Goal: Task Accomplishment & Management: Use online tool/utility

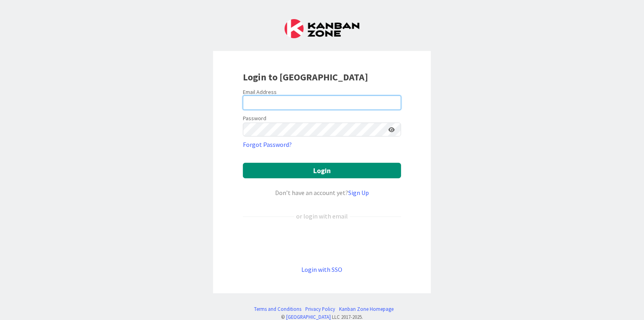
click at [253, 102] on input "email" at bounding box center [322, 102] width 158 height 14
type input "[EMAIL_ADDRESS][DOMAIN_NAME]"
click at [323, 180] on form "Email Address [EMAIL_ADDRESS][DOMAIN_NAME] Password Forgot Password? Login Don’…" at bounding box center [322, 181] width 158 height 186
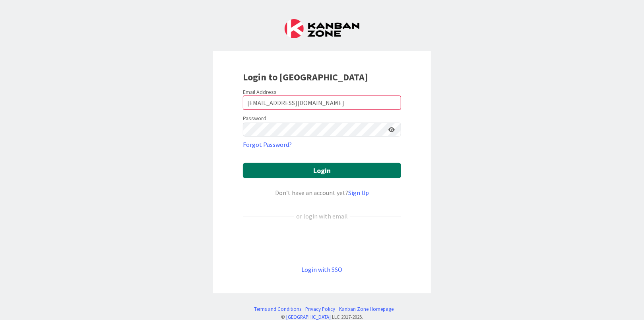
click at [324, 173] on button "Login" at bounding box center [322, 171] width 158 height 16
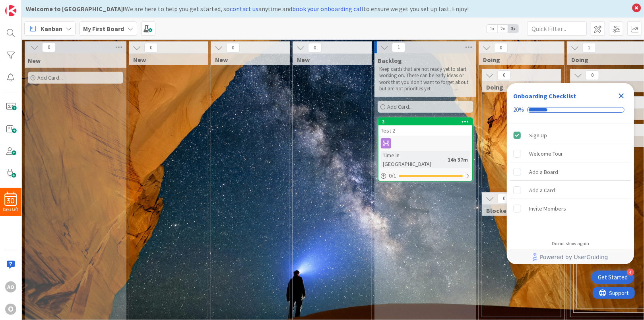
click at [620, 94] on icon "Close Checklist" at bounding box center [621, 95] width 5 height 5
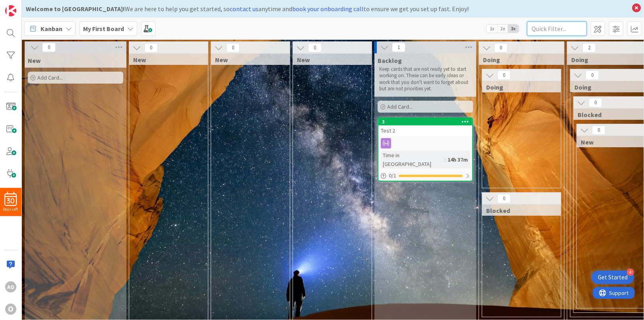
click at [572, 32] on input "text" at bounding box center [557, 28] width 60 height 14
click at [601, 29] on span at bounding box center [598, 28] width 14 height 14
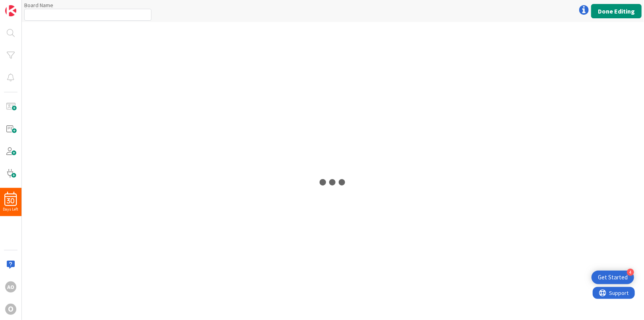
type input "My First Board"
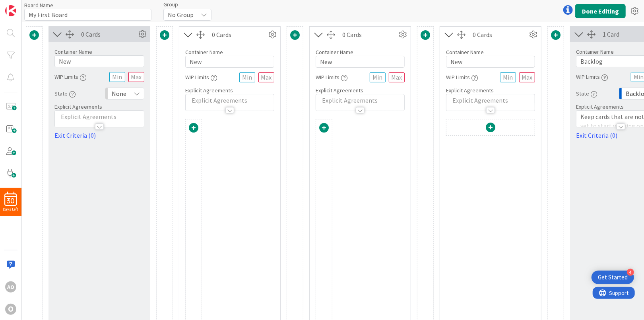
click at [33, 33] on span at bounding box center [34, 35] width 10 height 10
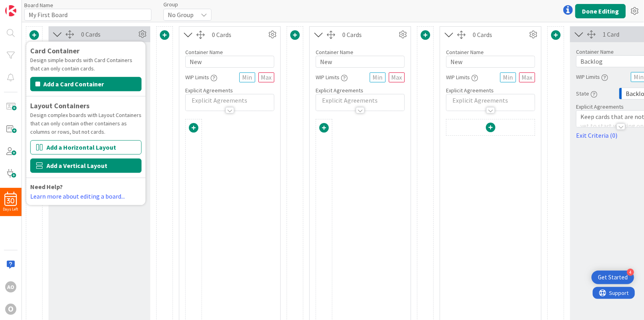
click at [56, 165] on button "Add a Vertical Layout" at bounding box center [85, 165] width 111 height 14
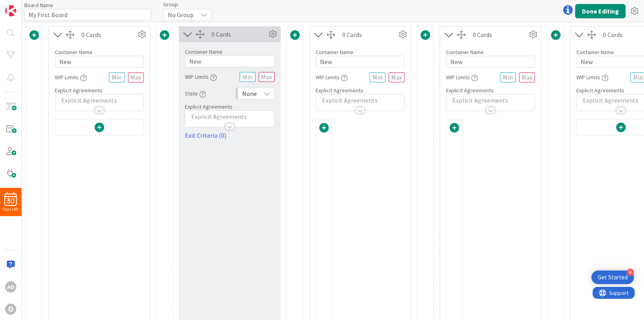
click at [33, 35] on span at bounding box center [34, 35] width 10 height 10
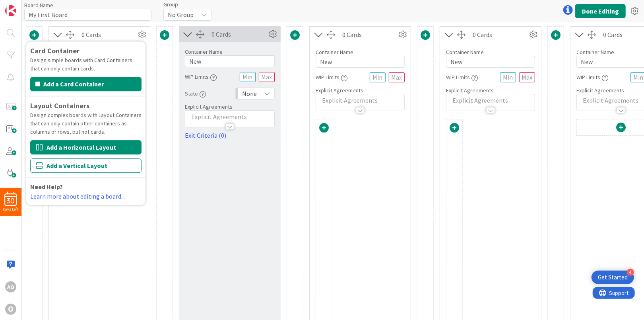
click at [54, 151] on button "Add a Horizontal Layout" at bounding box center [85, 147] width 111 height 14
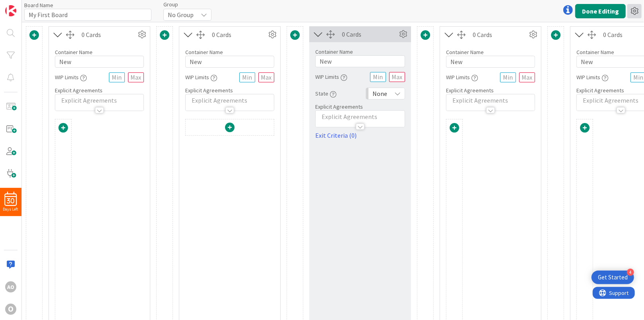
click at [639, 13] on icon at bounding box center [634, 11] width 14 height 14
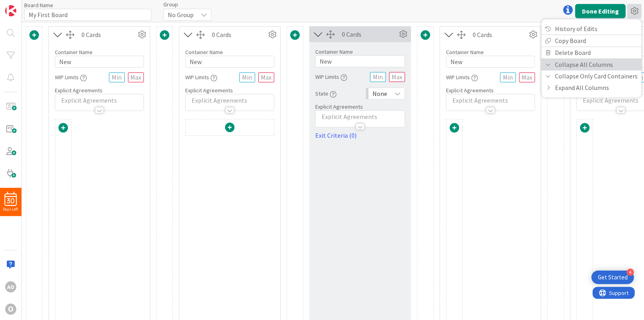
click at [574, 65] on link "Collapse All Columns" at bounding box center [591, 65] width 100 height 12
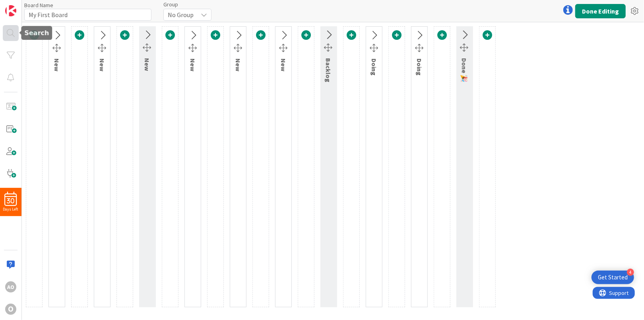
click at [11, 31] on div at bounding box center [11, 33] width 16 height 16
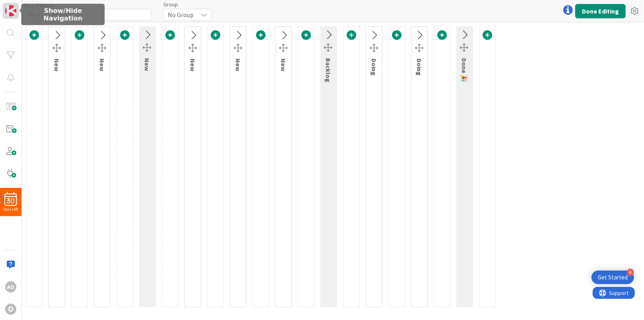
click at [8, 11] on img at bounding box center [10, 10] width 11 height 11
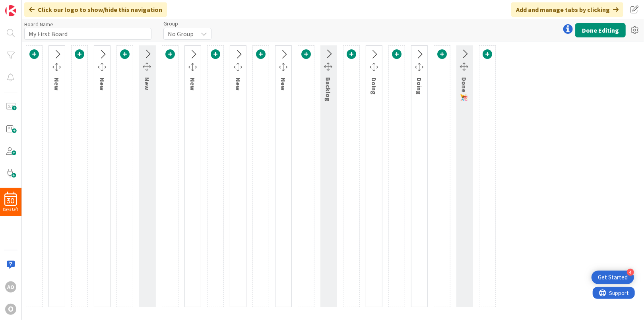
click at [176, 35] on span "No Group" at bounding box center [181, 33] width 26 height 11
click at [11, 131] on span at bounding box center [11, 129] width 16 height 16
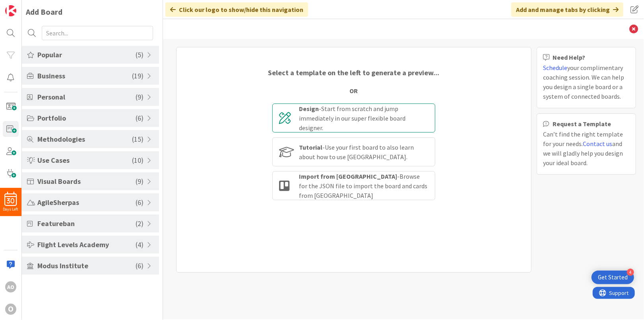
click at [395, 116] on div "Design - Start from scratch and jump immediately in our super flexible board de…" at bounding box center [364, 118] width 130 height 29
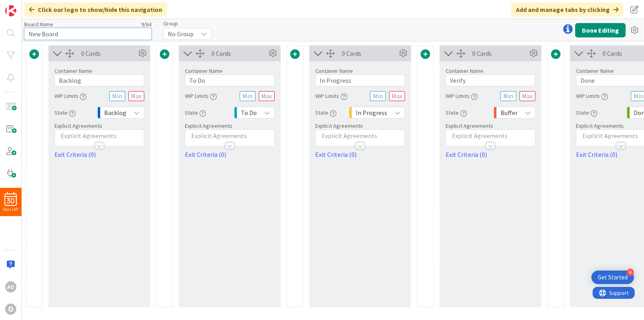
click at [47, 32] on input "New Board" at bounding box center [87, 34] width 127 height 12
drag, startPoint x: 65, startPoint y: 30, endPoint x: -2, endPoint y: 29, distance: 66.8
click at [0, 29] on html "4 Get Started 30 Days Left AO O Click our logo to show/hide this navigation Add…" at bounding box center [322, 160] width 644 height 320
type input "N"
type input "Initiative"
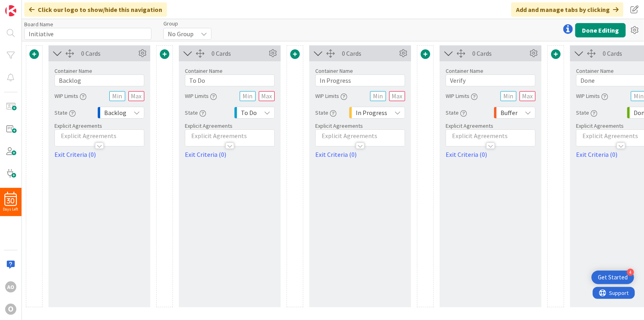
click at [252, 32] on div "Board Name 10 / 64 Initiative Group No Group Done Editing" at bounding box center [333, 30] width 622 height 22
click at [144, 52] on icon at bounding box center [142, 53] width 12 height 12
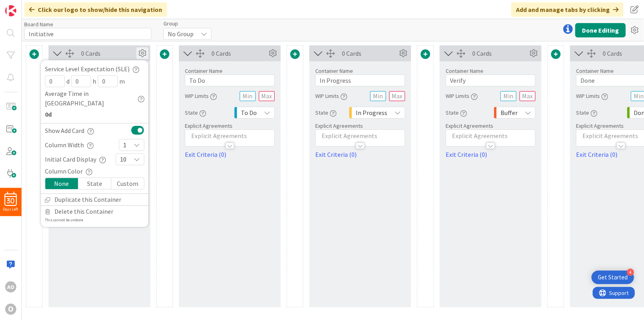
click at [144, 52] on icon at bounding box center [142, 53] width 12 height 12
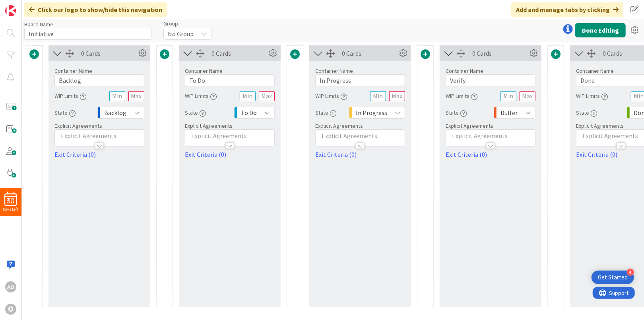
click at [168, 45] on div at bounding box center [164, 176] width 17 height 262
click at [164, 53] on span at bounding box center [165, 54] width 10 height 10
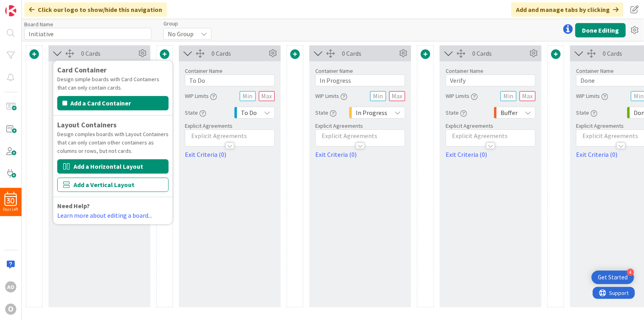
click at [121, 163] on button "Add a Horizontal Layout" at bounding box center [112, 166] width 111 height 14
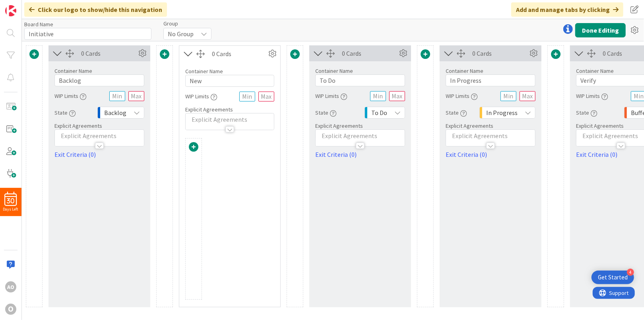
click at [193, 147] on span at bounding box center [194, 147] width 10 height 10
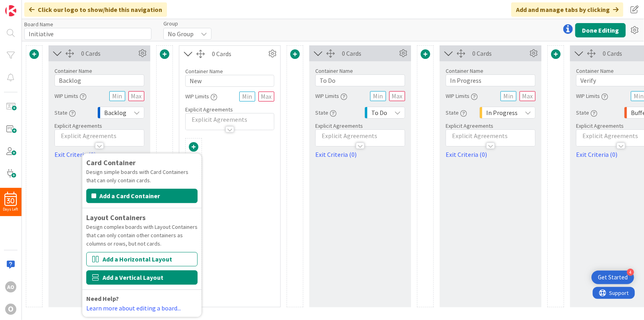
click at [149, 275] on button "Add a Vertical Layout" at bounding box center [141, 277] width 111 height 14
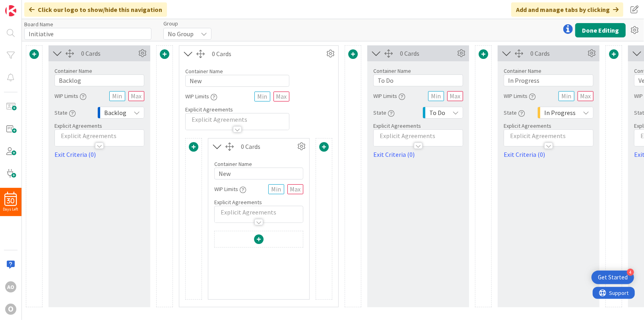
click at [234, 130] on div at bounding box center [237, 129] width 9 height 6
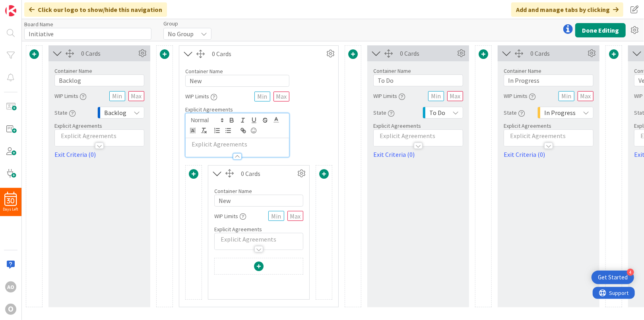
click at [308, 123] on div "Container Name 3 / 64 New WIP Limits Explicit Agreements" at bounding box center [258, 109] width 159 height 95
click at [299, 173] on icon at bounding box center [301, 173] width 12 height 12
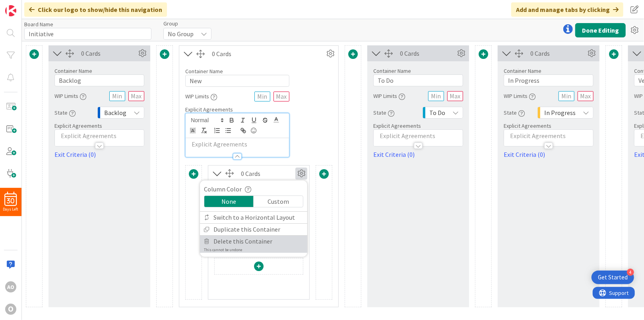
click at [243, 240] on span "Delete this Container" at bounding box center [242, 241] width 59 height 12
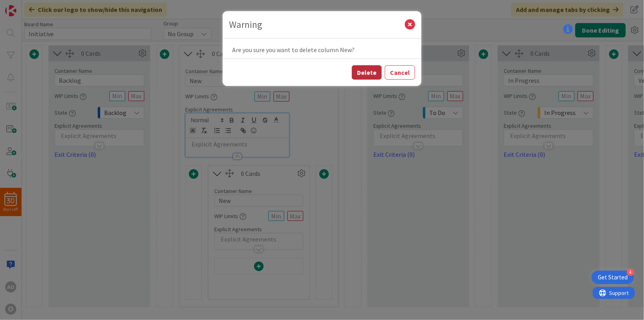
click at [369, 74] on button "Delete" at bounding box center [367, 72] width 30 height 14
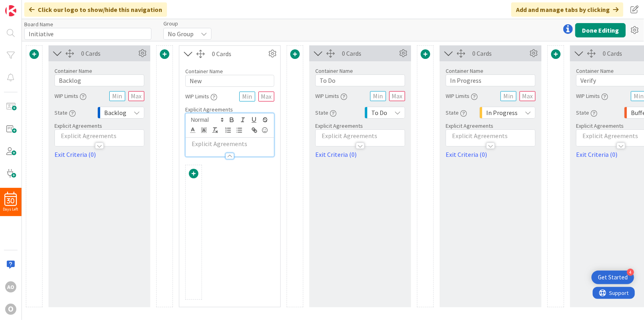
click at [191, 174] on span at bounding box center [194, 174] width 10 height 10
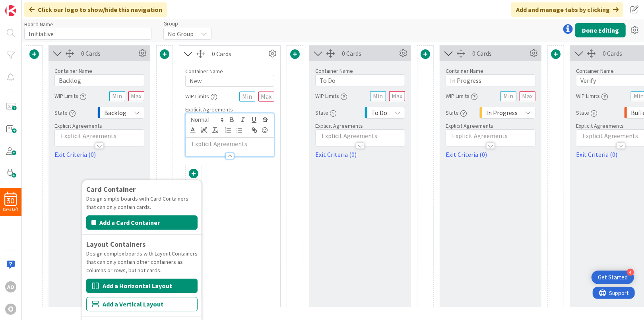
click at [169, 283] on button "Add a Horizontal Layout" at bounding box center [141, 285] width 111 height 14
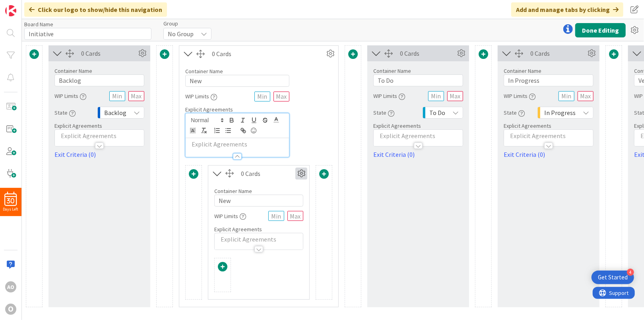
click at [303, 174] on icon at bounding box center [301, 173] width 12 height 12
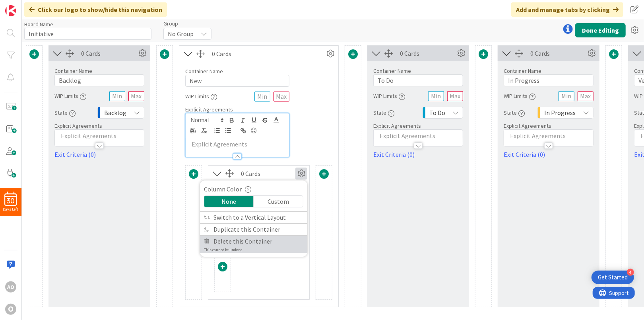
click at [237, 238] on span "Delete this Container" at bounding box center [242, 241] width 59 height 12
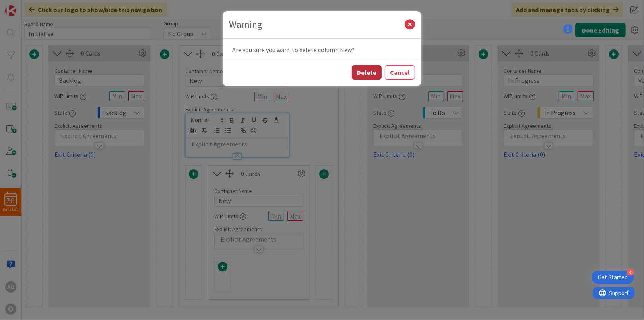
click at [369, 70] on button "Delete" at bounding box center [367, 72] width 30 height 14
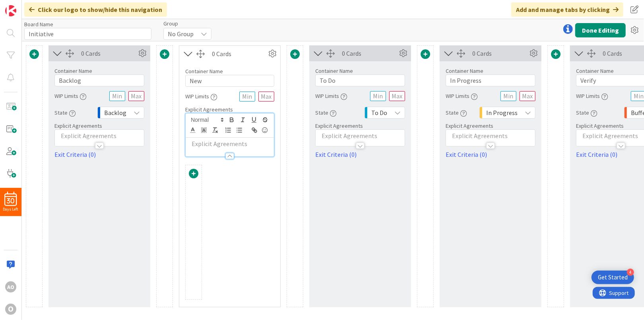
click at [195, 172] on span at bounding box center [194, 174] width 10 height 10
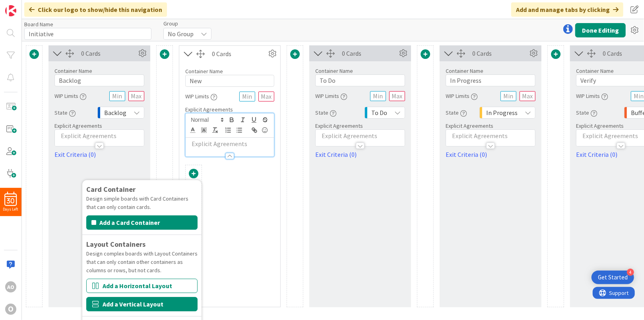
click at [142, 304] on button "Add a Vertical Layout" at bounding box center [141, 304] width 111 height 14
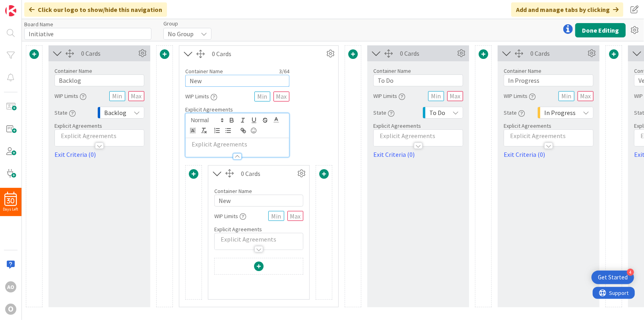
click at [208, 79] on input "New" at bounding box center [237, 81] width 104 height 12
type input "N"
type input "Initiative"
click at [146, 51] on icon at bounding box center [142, 53] width 12 height 12
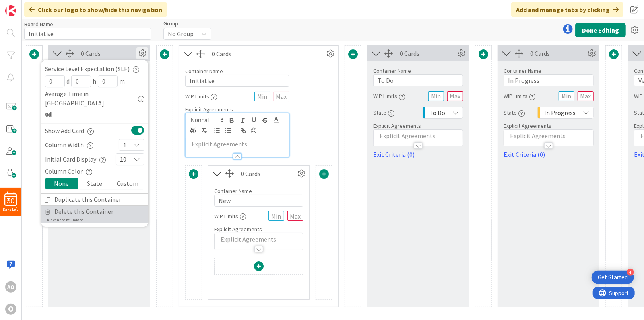
click at [101, 205] on span "Delete this Container" at bounding box center [83, 211] width 59 height 12
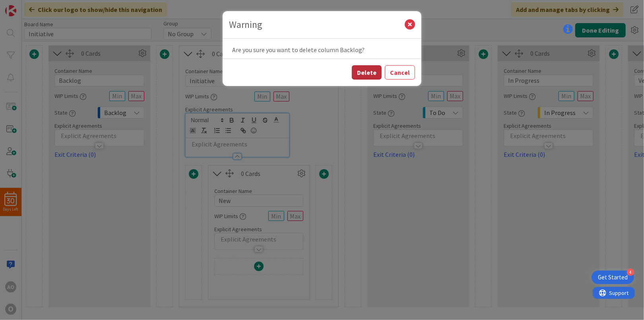
click at [363, 72] on button "Delete" at bounding box center [367, 72] width 30 height 14
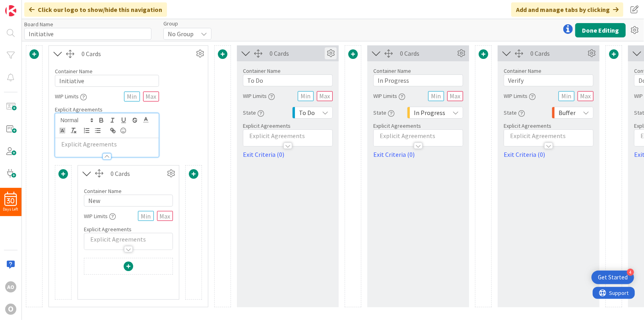
click at [325, 56] on icon at bounding box center [331, 53] width 12 height 12
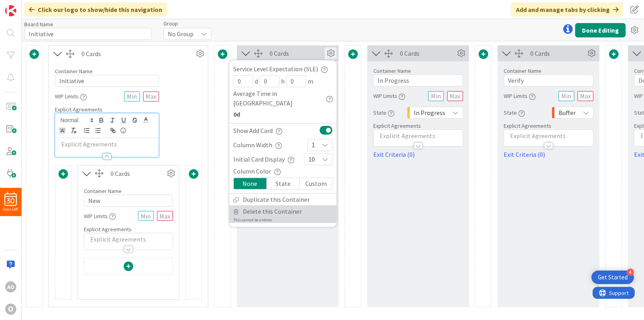
click at [260, 205] on span "Delete this Container" at bounding box center [272, 211] width 59 height 12
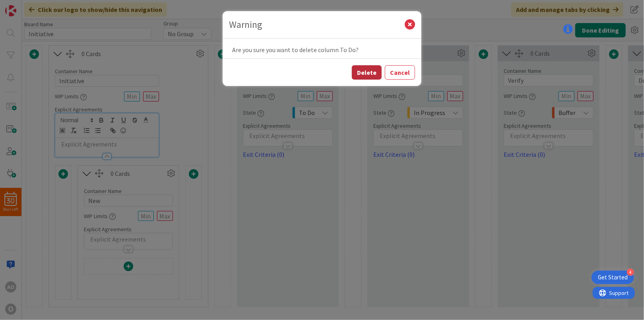
click at [367, 70] on button "Delete" at bounding box center [367, 72] width 30 height 14
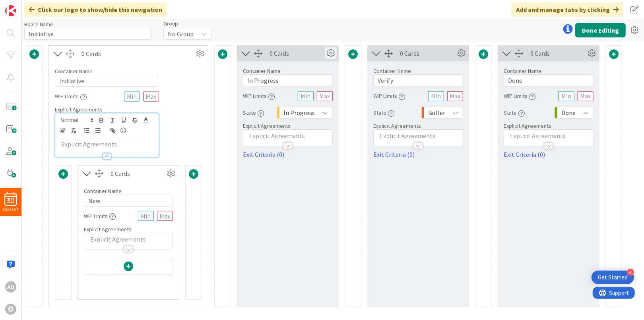
click at [332, 56] on icon at bounding box center [331, 53] width 12 height 12
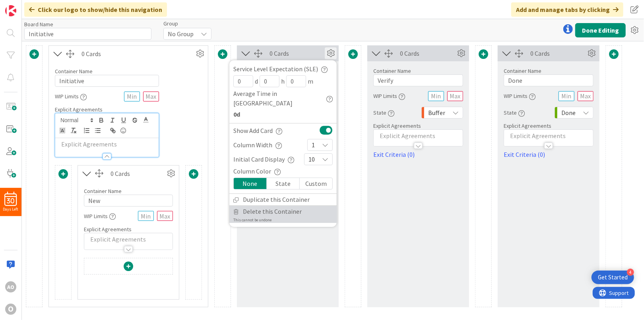
click at [259, 205] on span "Delete this Container" at bounding box center [272, 211] width 59 height 12
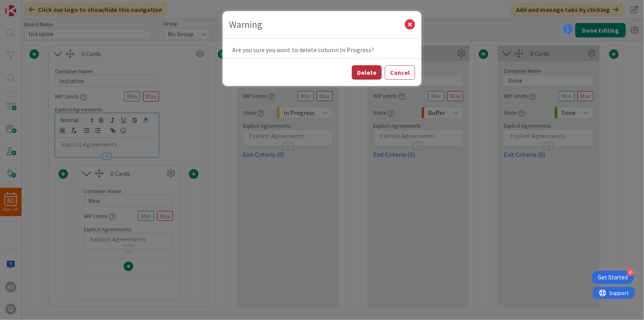
click at [361, 73] on button "Delete" at bounding box center [367, 72] width 30 height 14
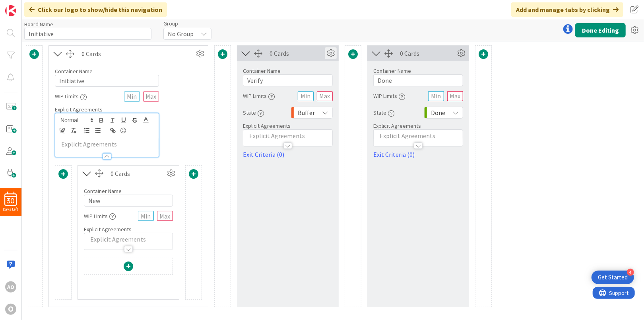
click at [332, 53] on icon at bounding box center [331, 53] width 12 height 12
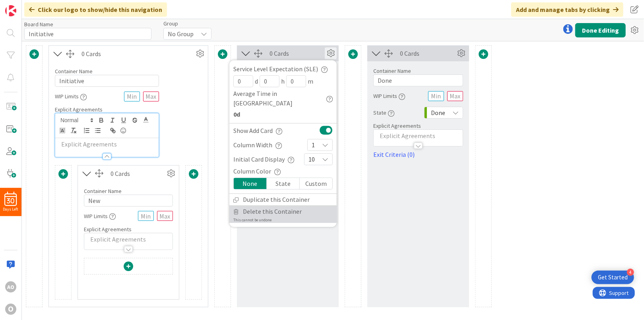
click at [257, 205] on span "Delete this Container" at bounding box center [272, 211] width 59 height 12
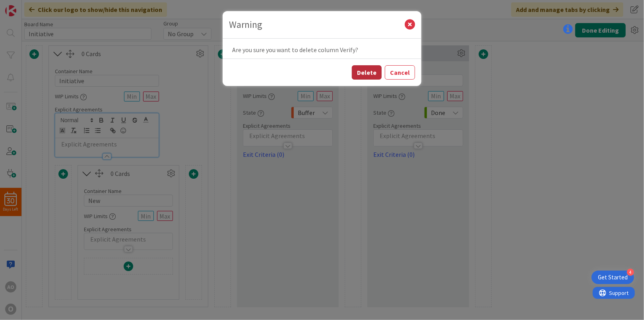
click at [367, 72] on button "Delete" at bounding box center [367, 72] width 30 height 14
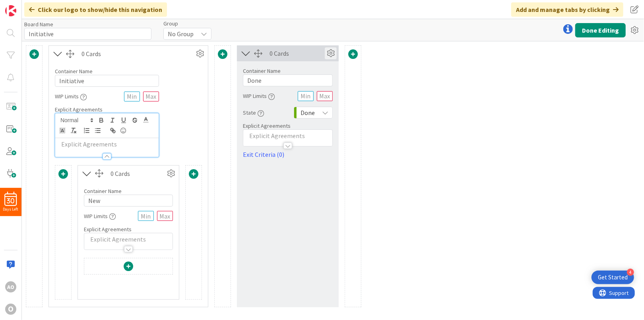
click at [330, 53] on icon at bounding box center [331, 53] width 12 height 12
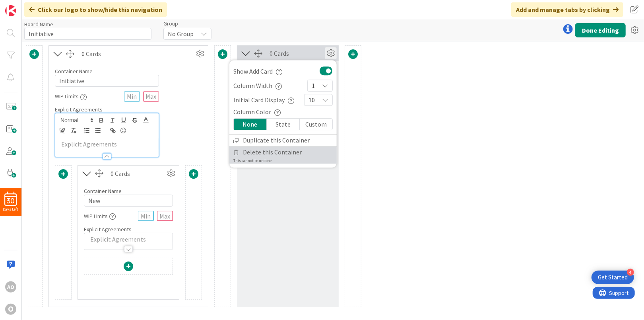
click at [268, 154] on span "Delete this Container" at bounding box center [272, 152] width 59 height 12
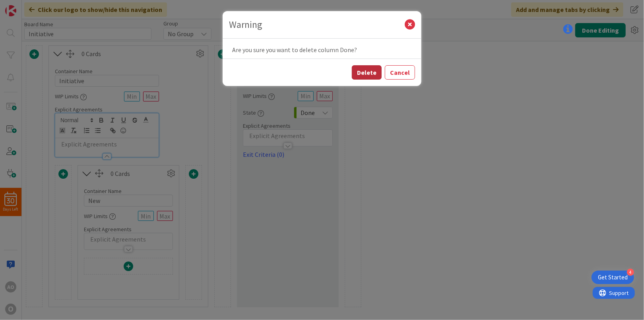
click at [374, 72] on button "Delete" at bounding box center [367, 72] width 30 height 14
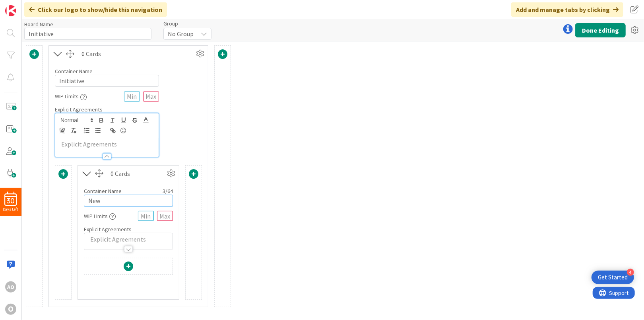
drag, startPoint x: 115, startPoint y: 198, endPoint x: 44, endPoint y: 191, distance: 71.1
click at [44, 191] on div "0 Cards Container Name 10 / 64 Initiative WIP Limits Explicit Agreements Card C…" at bounding box center [128, 176] width 205 height 262
type input "Arbeitspakete"
click at [127, 264] on span at bounding box center [129, 266] width 10 height 10
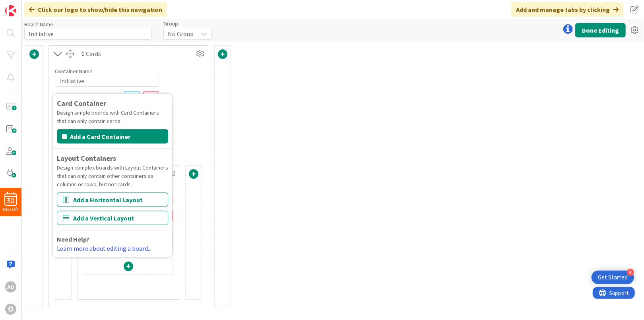
click at [367, 159] on div "0 Cards Container Name 10 / 64 Initiative WIP Limits Explicit Agreements Card C…" at bounding box center [333, 180] width 622 height 278
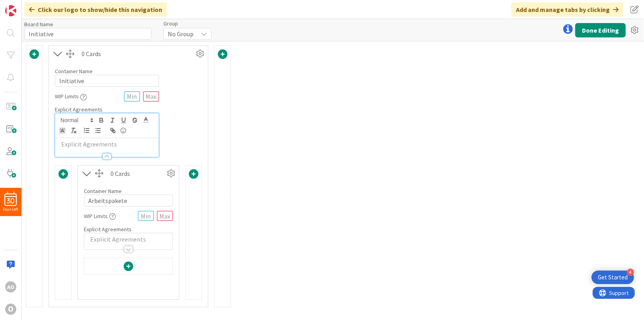
click at [130, 267] on span at bounding box center [129, 266] width 10 height 10
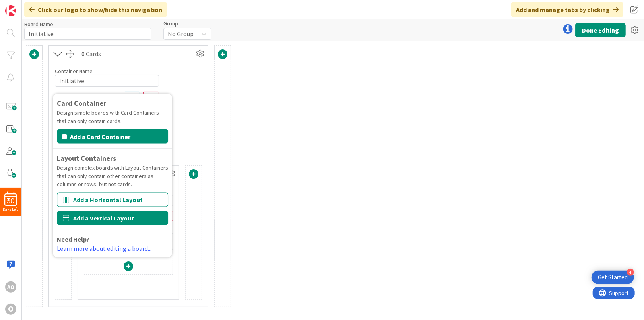
click at [123, 217] on button "Add a Vertical Layout" at bounding box center [112, 217] width 111 height 14
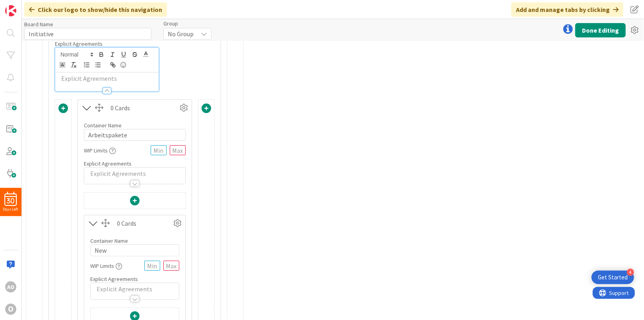
scroll to position [79, 0]
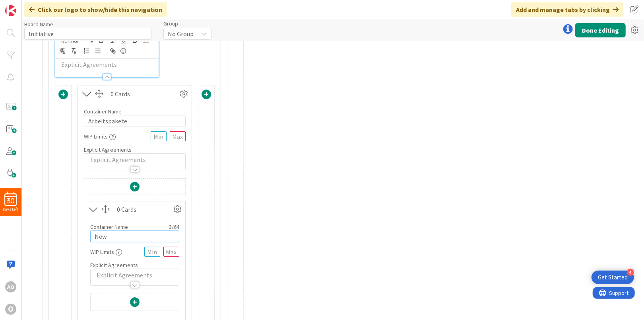
drag, startPoint x: 113, startPoint y: 234, endPoint x: 55, endPoint y: 221, distance: 59.5
click at [55, 221] on div "Card Container Design simple boards with Card Containers that can only contain …" at bounding box center [135, 214] width 160 height 258
type input "A"
type input "AP to Task"
drag, startPoint x: 132, startPoint y: 120, endPoint x: 1, endPoint y: 94, distance: 133.4
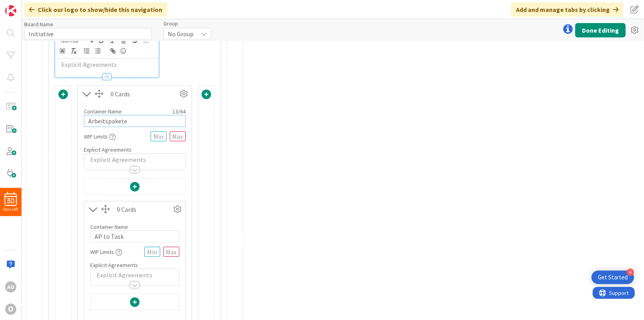
click at [1, 95] on div "30 Days Left AO O Click our logo to show/hide this navigation Add and manage ta…" at bounding box center [322, 160] width 644 height 320
type input "Initative to AP"
click at [367, 133] on div "0 Cards Container Name 10 / 64 Initiative WIP Limits Explicit Agreements Card C…" at bounding box center [333, 158] width 622 height 393
click at [133, 184] on span at bounding box center [135, 187] width 10 height 10
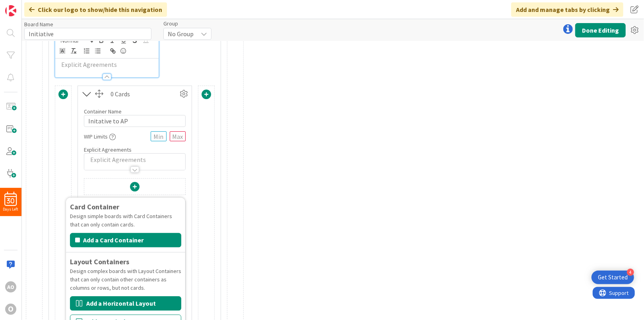
click at [115, 304] on button "Add a Horizontal Layout" at bounding box center [125, 303] width 111 height 14
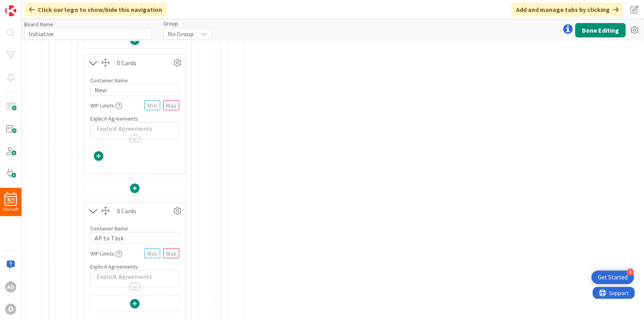
scroll to position [142, 0]
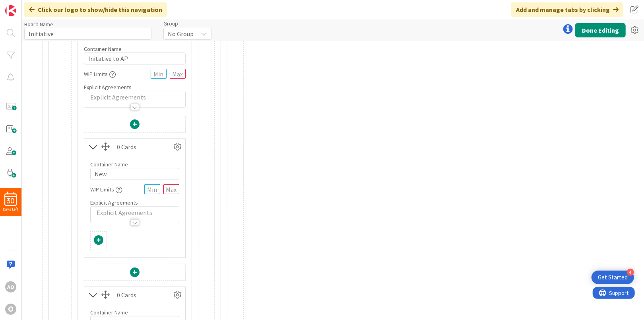
click at [100, 236] on span at bounding box center [99, 240] width 10 height 10
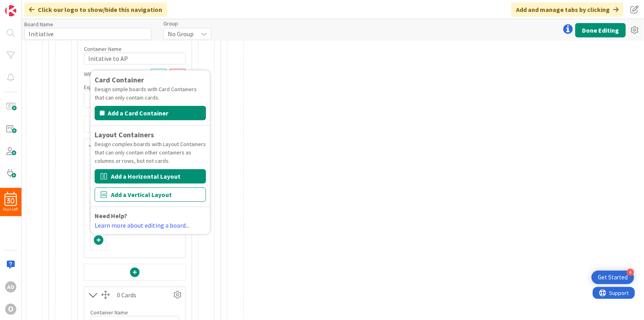
click at [129, 175] on button "Add a Horizontal Layout" at bounding box center [150, 176] width 111 height 14
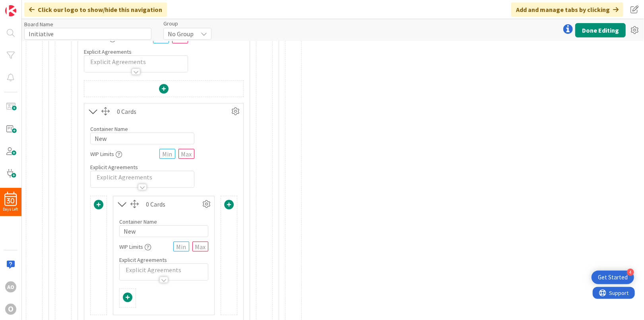
scroll to position [261, 0]
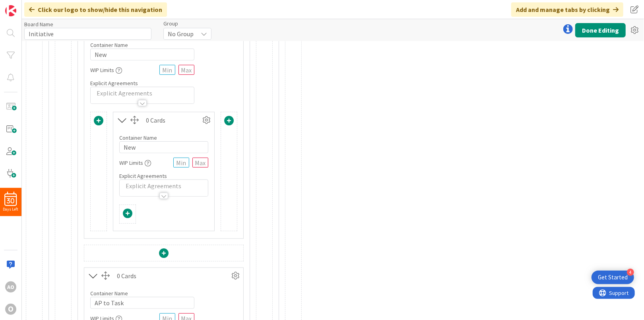
click at [231, 118] on span at bounding box center [229, 121] width 10 height 10
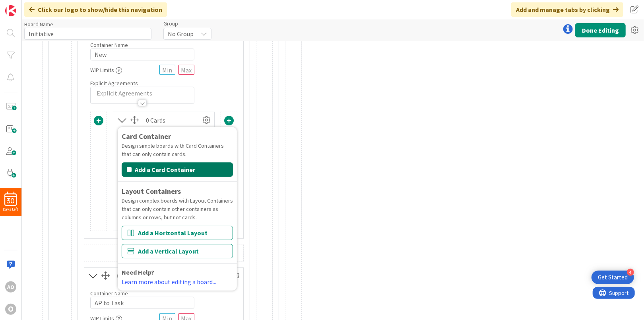
click at [186, 168] on button "Add a Card Container" at bounding box center [177, 169] width 111 height 14
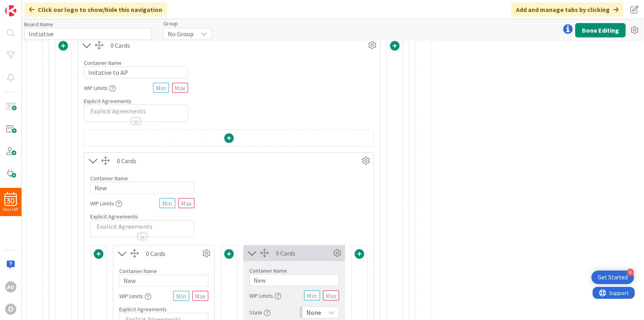
scroll to position [142, 0]
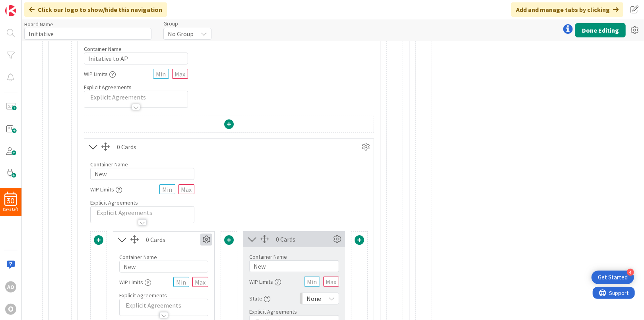
click at [205, 235] on icon at bounding box center [206, 239] width 12 height 12
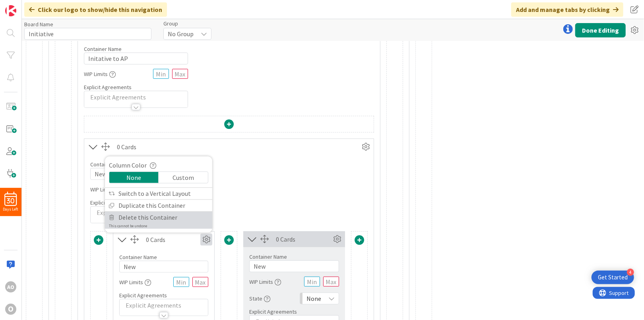
click at [183, 215] on link "Delete this Container This cannot be undone" at bounding box center [158, 219] width 107 height 17
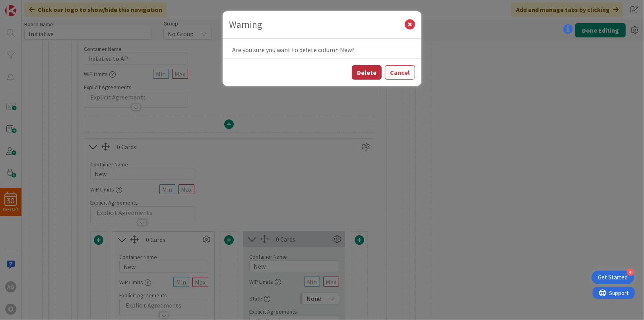
click at [374, 69] on button "Delete" at bounding box center [367, 72] width 30 height 14
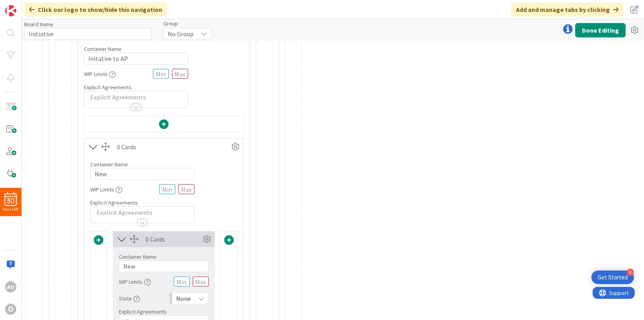
click at [230, 235] on span at bounding box center [229, 240] width 10 height 10
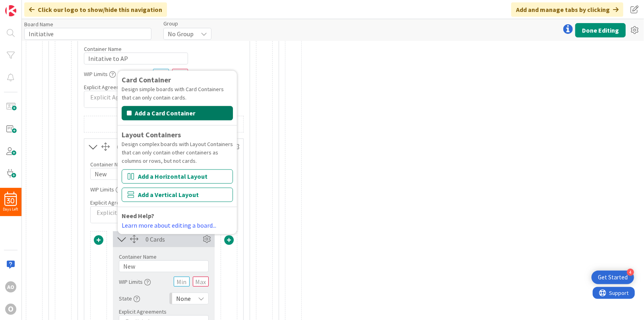
click at [173, 112] on button "Add a Card Container" at bounding box center [177, 113] width 111 height 14
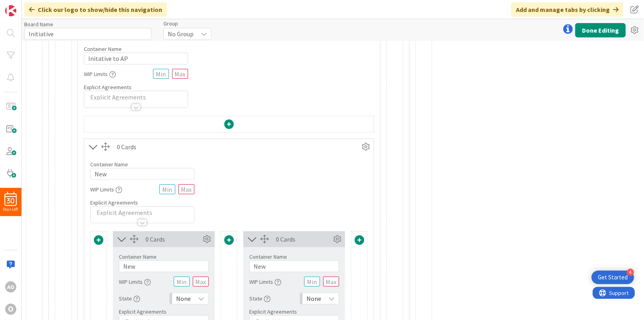
click at [356, 236] on span at bounding box center [360, 240] width 10 height 10
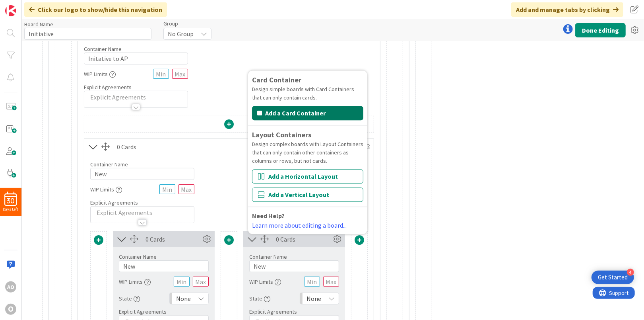
click at [289, 111] on button "Add a Card Container" at bounding box center [307, 113] width 111 height 14
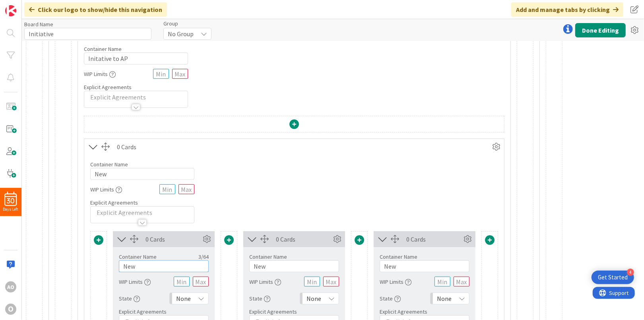
drag, startPoint x: 138, startPoint y: 264, endPoint x: 93, endPoint y: 257, distance: 45.0
click at [93, 257] on div "Card Container Design simple boards with Card Containers that can only contain …" at bounding box center [294, 293] width 408 height 124
type input "Initiative"
drag, startPoint x: 276, startPoint y: 265, endPoint x: 171, endPoint y: 260, distance: 105.5
click at [171, 260] on div "Card Container Design simple boards with Card Containers that can only contain …" at bounding box center [294, 293] width 408 height 124
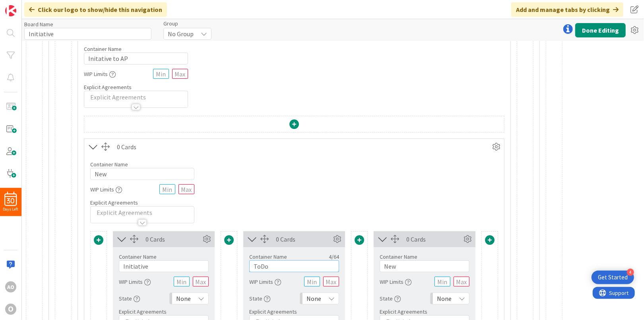
type input "ToDo"
drag, startPoint x: 401, startPoint y: 266, endPoint x: 339, endPoint y: 255, distance: 62.5
click at [339, 255] on div "Card Container Design simple boards with Card Containers that can only contain …" at bounding box center [294, 293] width 408 height 124
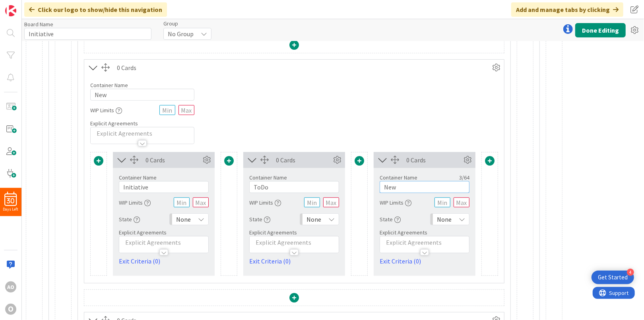
scroll to position [221, 0]
click at [358, 158] on span at bounding box center [360, 160] width 10 height 10
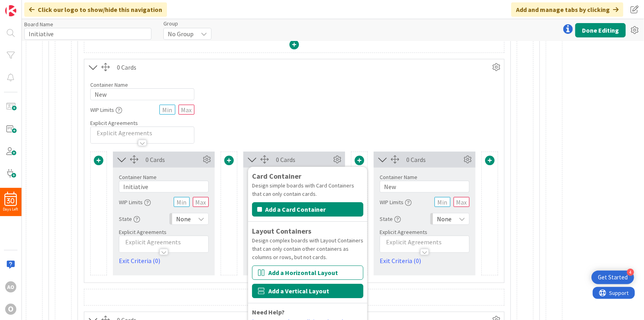
click at [316, 287] on button "Add a Vertical Layout" at bounding box center [307, 290] width 111 height 14
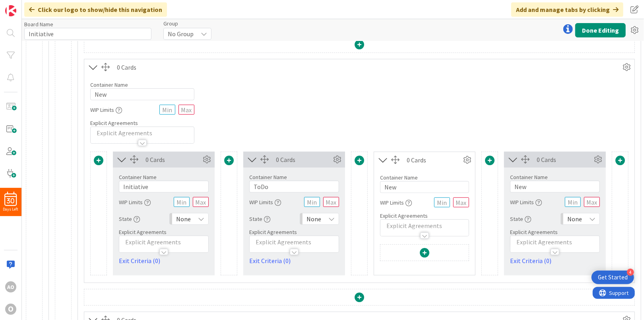
click at [424, 250] on span at bounding box center [425, 253] width 10 height 10
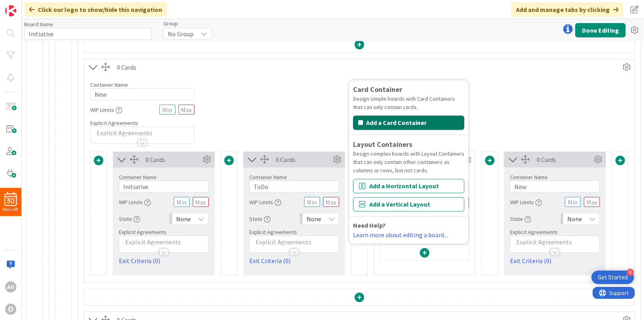
click at [376, 122] on button "Add a Card Container" at bounding box center [408, 122] width 111 height 14
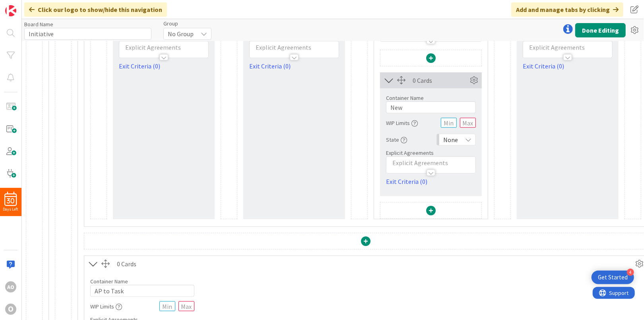
scroll to position [420, 0]
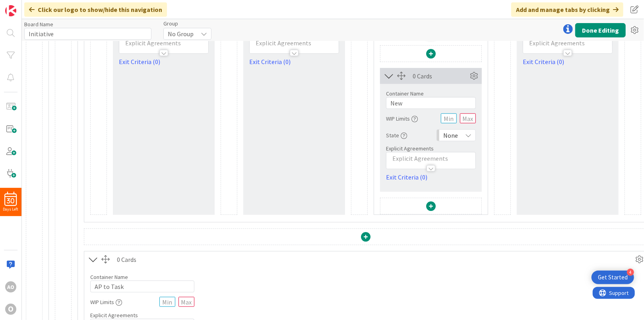
click at [431, 205] on span at bounding box center [431, 206] width 10 height 10
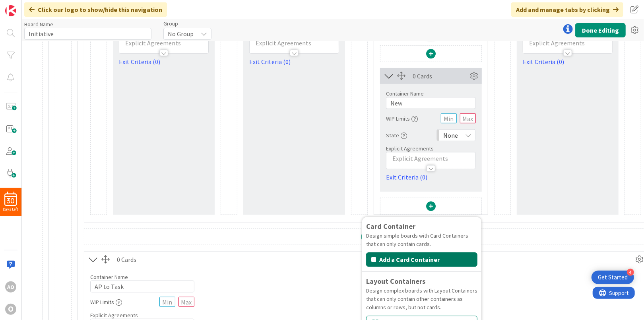
click at [411, 255] on button "Add a Card Container" at bounding box center [421, 259] width 111 height 14
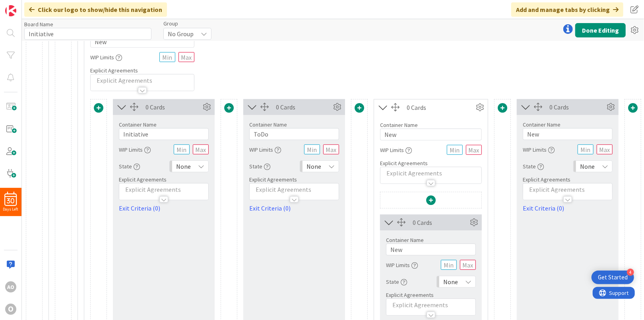
scroll to position [261, 0]
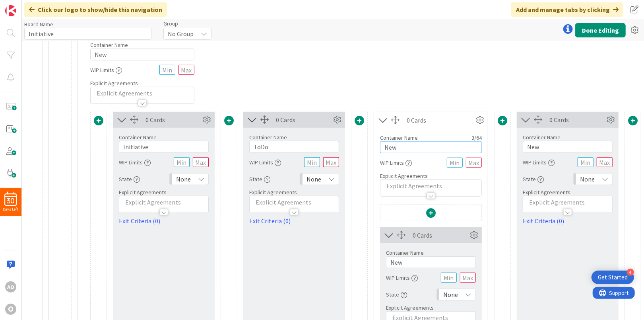
drag, startPoint x: 382, startPoint y: 144, endPoint x: 298, endPoint y: 139, distance: 83.7
click at [298, 139] on div "Card Container Design simple boards with Card Containers that can only contain …" at bounding box center [365, 319] width 551 height 414
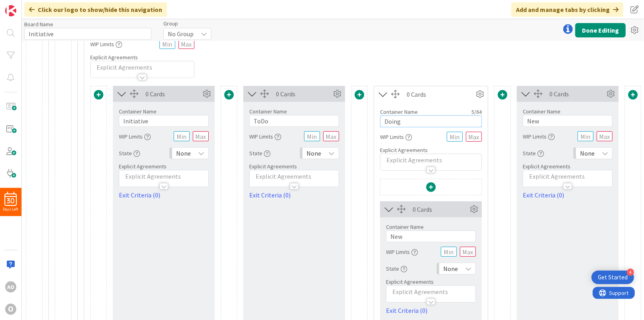
scroll to position [301, 0]
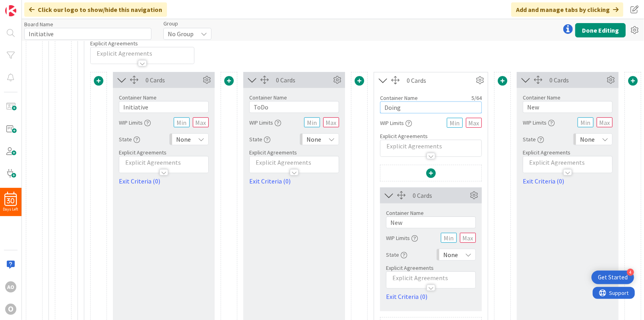
type input "Doing"
drag, startPoint x: 409, startPoint y: 221, endPoint x: 289, endPoint y: 211, distance: 119.6
click at [289, 211] on div "Card Container Design simple boards with Card Containers that can only contain …" at bounding box center [365, 279] width 551 height 414
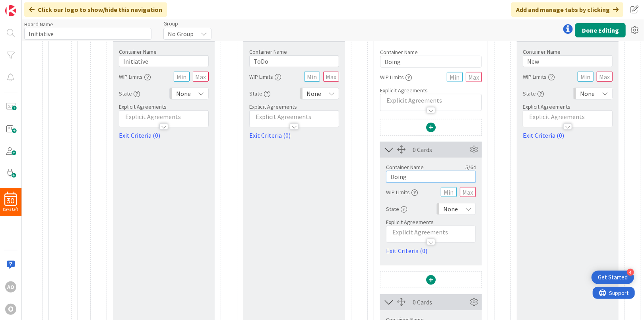
scroll to position [380, 0]
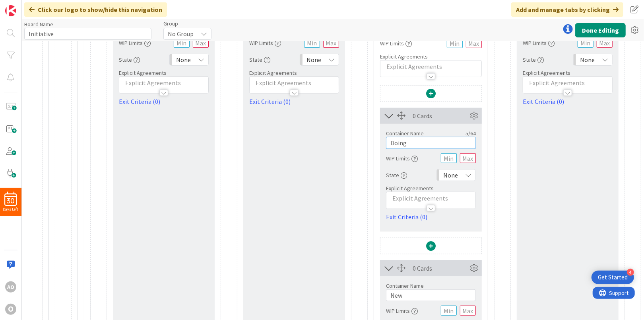
type input "Doing"
drag, startPoint x: 408, startPoint y: 295, endPoint x: 326, endPoint y: 285, distance: 82.5
click at [326, 285] on div "Card Container Design simple boards with Card Containers that can only contain …" at bounding box center [365, 199] width 551 height 414
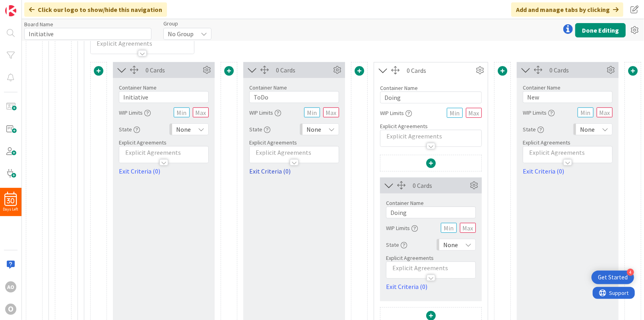
scroll to position [301, 0]
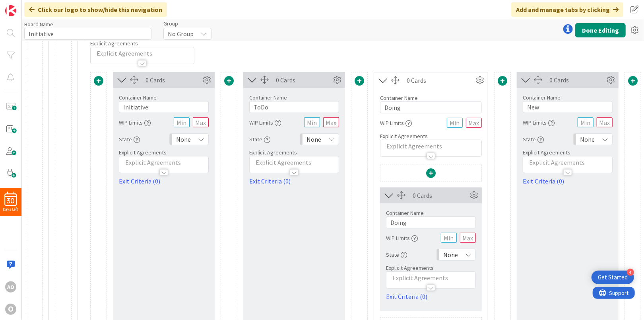
type input "Blocked"
drag, startPoint x: 540, startPoint y: 105, endPoint x: 464, endPoint y: 103, distance: 75.9
click at [464, 103] on div "Card Container Design simple boards with Card Containers that can only contain …" at bounding box center [365, 279] width 551 height 414
click at [503, 82] on span at bounding box center [503, 81] width 10 height 10
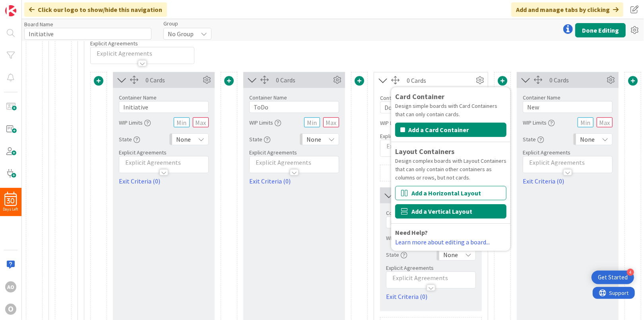
click at [440, 206] on button "Add a Vertical Layout" at bounding box center [450, 211] width 111 height 14
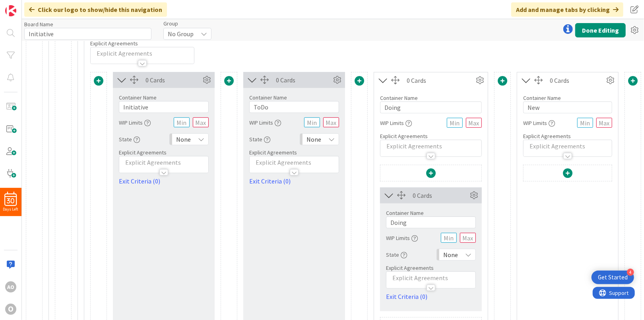
click at [566, 170] on span at bounding box center [568, 173] width 10 height 10
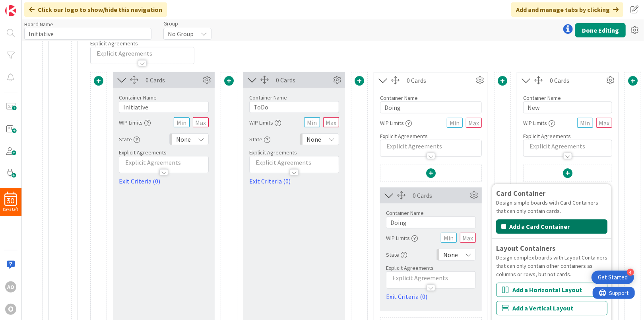
click at [528, 221] on button "Add a Card Container" at bounding box center [551, 226] width 111 height 14
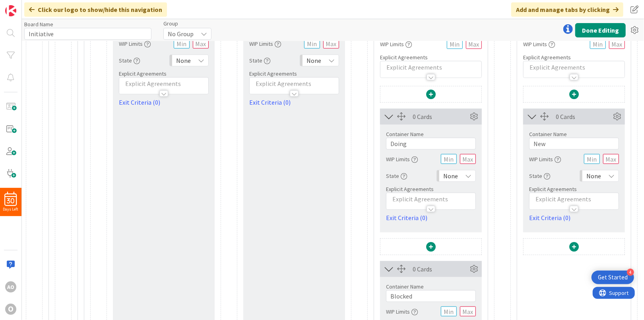
scroll to position [380, 0]
click at [575, 243] on span at bounding box center [574, 246] width 10 height 10
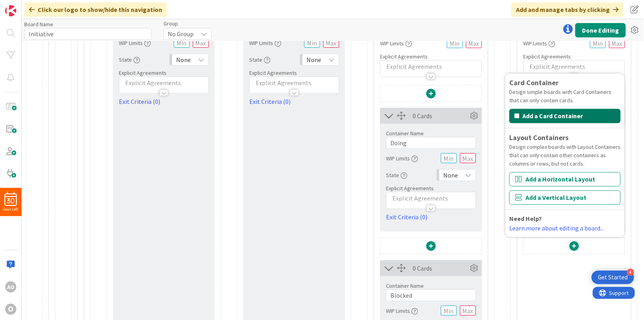
click at [538, 116] on button "Add a Card Container" at bounding box center [564, 116] width 111 height 14
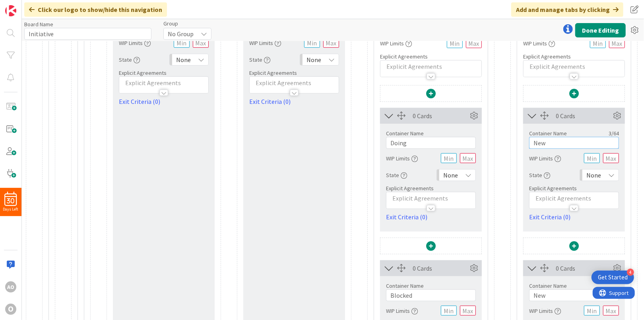
drag, startPoint x: 550, startPoint y: 143, endPoint x: 496, endPoint y: 132, distance: 54.7
click at [496, 132] on div "Card Container Design simple boards with Card Containers that can only contain …" at bounding box center [437, 199] width 694 height 414
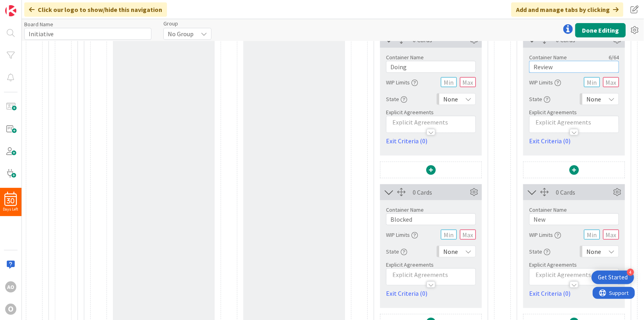
scroll to position [500, 0]
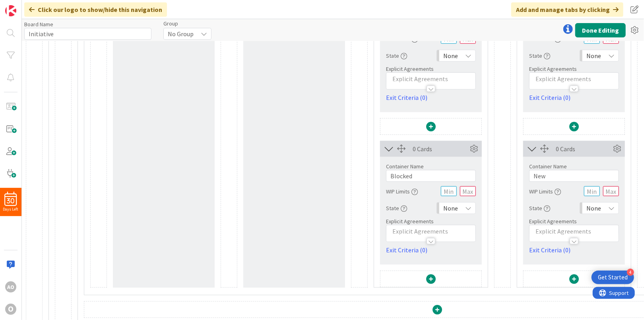
type input "Review"
drag, startPoint x: 550, startPoint y: 173, endPoint x: 497, endPoint y: 164, distance: 54.0
click at [497, 164] on div "Card Container Design simple boards with Card Containers that can only contain …" at bounding box center [437, 80] width 694 height 414
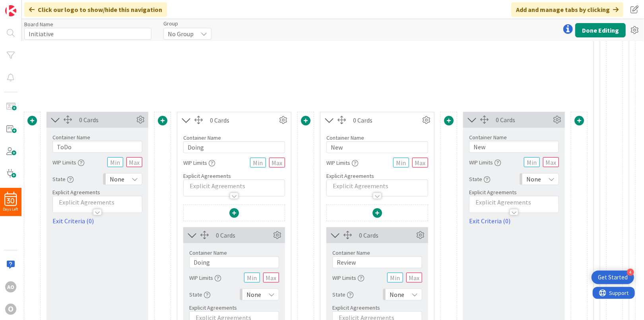
scroll to position [261, 200]
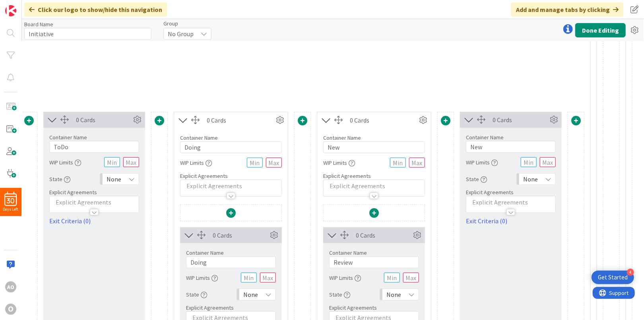
type input "Nacharbeit aus Review"
drag, startPoint x: 489, startPoint y: 147, endPoint x: 418, endPoint y: 133, distance: 72.9
click at [418, 133] on div "Card Container Design simple boards with Card Containers that can only contain …" at bounding box center [237, 319] width 694 height 414
type input "Done AP"
click at [577, 118] on span at bounding box center [576, 121] width 10 height 10
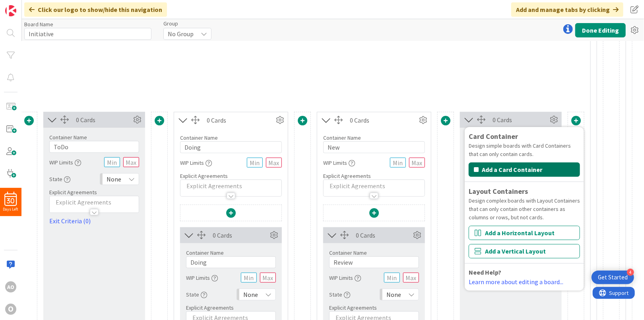
click at [506, 169] on button "Add a Card Container" at bounding box center [524, 169] width 111 height 14
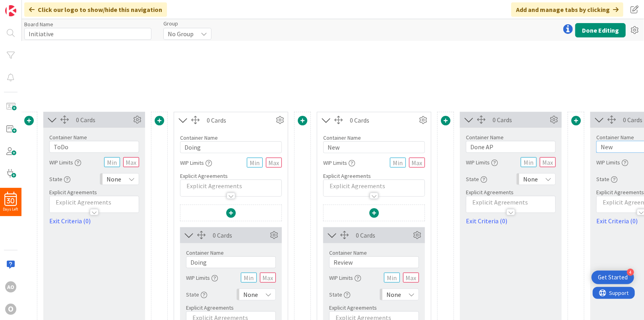
drag, startPoint x: 624, startPoint y: 146, endPoint x: 519, endPoint y: 130, distance: 105.7
click at [519, 130] on div "Card Container Design simple boards with Card Containers that can only contain …" at bounding box center [302, 319] width 824 height 414
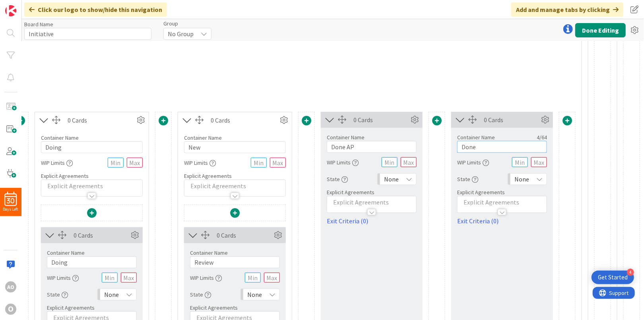
scroll to position [261, 344]
type input "Done"
click at [500, 293] on div "0 Cards Container Name 4 / 64 Done WIP Limits State None Explicit Agreements Ex…" at bounding box center [502, 319] width 102 height 414
click at [526, 176] on div "None" at bounding box center [527, 179] width 39 height 12
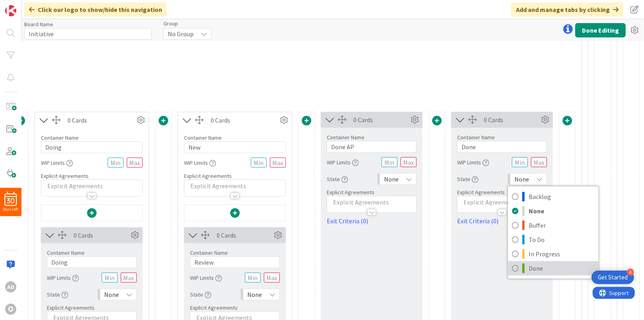
click at [529, 268] on span "Done" at bounding box center [562, 268] width 66 height 12
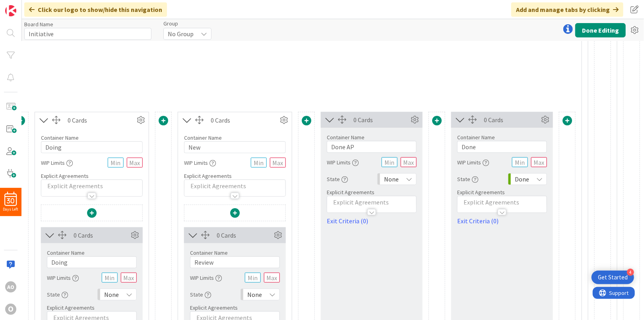
click at [389, 182] on span "None" at bounding box center [391, 178] width 15 height 11
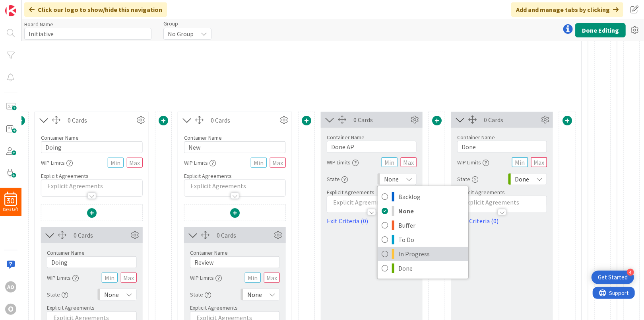
click at [390, 251] on link "In Progress" at bounding box center [423, 253] width 91 height 14
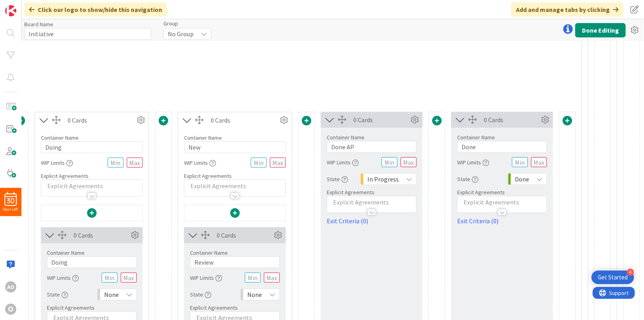
click at [390, 176] on span "In Progress" at bounding box center [382, 178] width 31 height 11
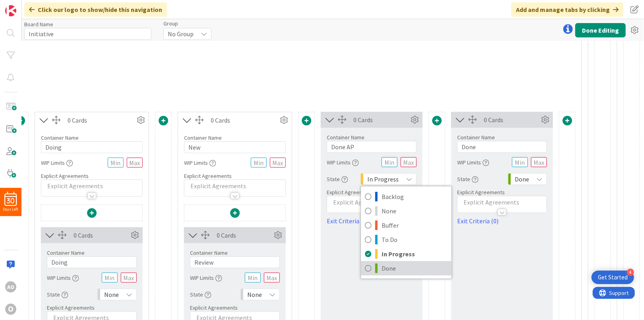
click at [390, 266] on span "Done" at bounding box center [415, 268] width 66 height 12
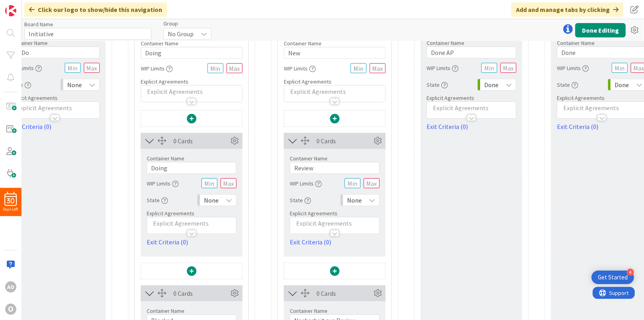
scroll to position [380, 239]
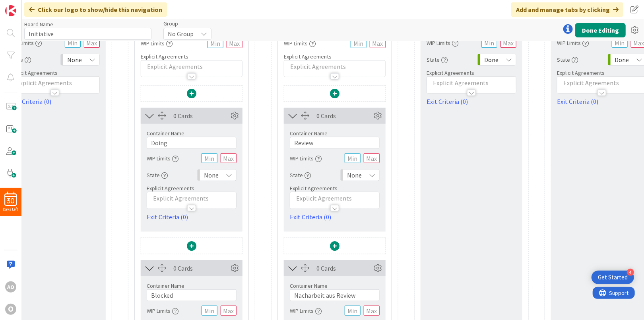
click at [355, 172] on span "None" at bounding box center [354, 174] width 15 height 11
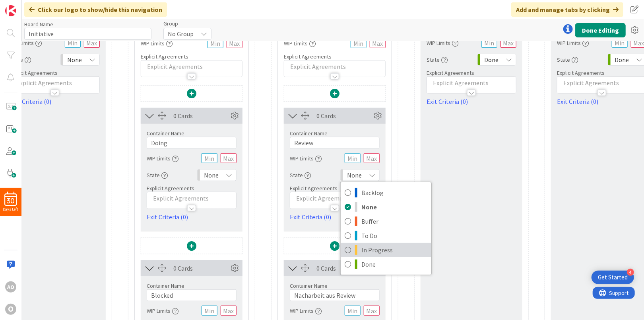
click at [352, 249] on link "In Progress" at bounding box center [386, 249] width 91 height 14
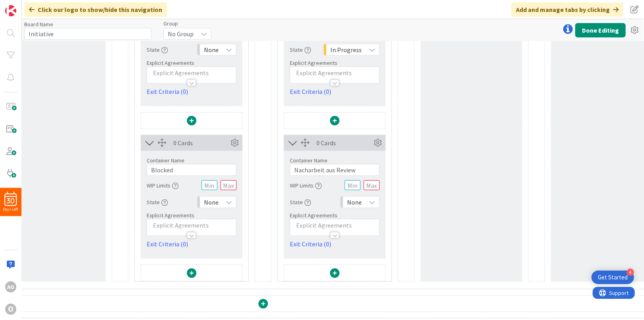
scroll to position [539, 239]
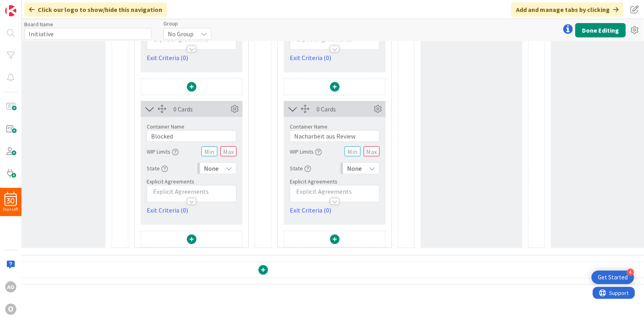
click at [362, 167] on div "None" at bounding box center [359, 168] width 39 height 12
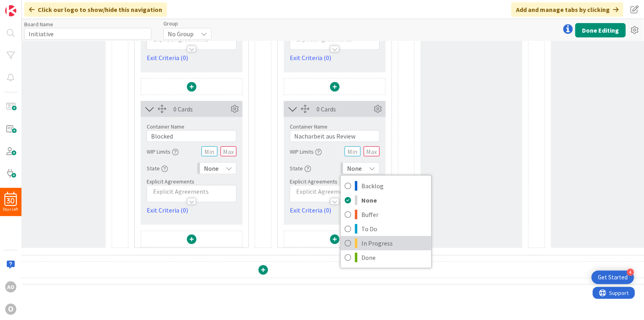
click at [357, 239] on span at bounding box center [356, 243] width 2 height 10
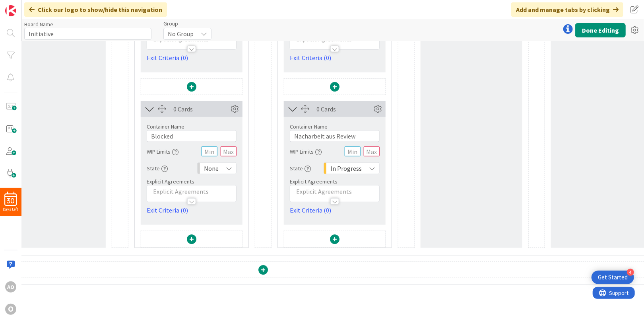
click at [214, 167] on span "None" at bounding box center [211, 168] width 15 height 11
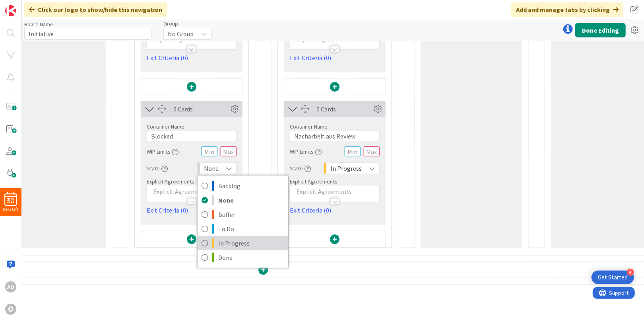
click at [220, 239] on span "In Progress" at bounding box center [251, 243] width 66 height 12
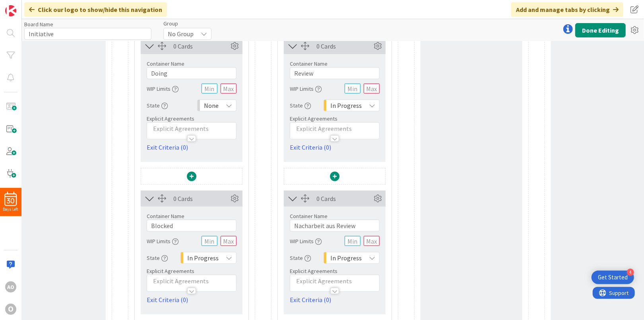
scroll to position [420, 239]
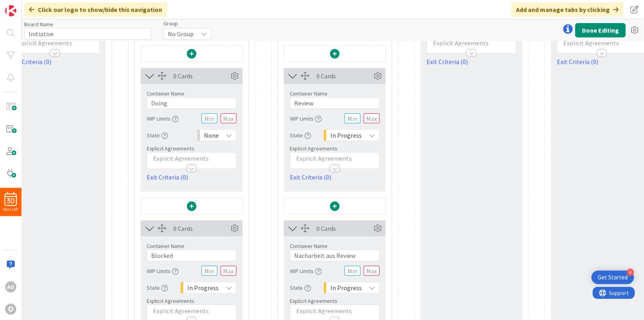
click at [215, 135] on span "None" at bounding box center [211, 135] width 15 height 11
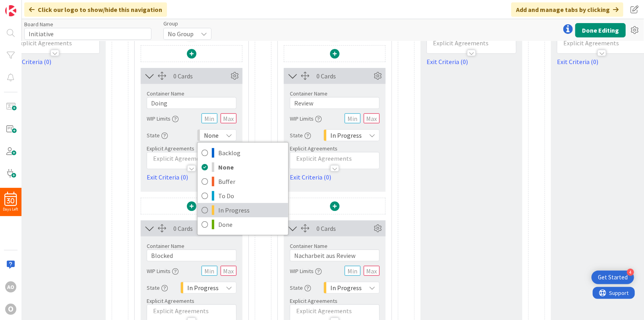
click at [214, 208] on span at bounding box center [213, 210] width 2 height 10
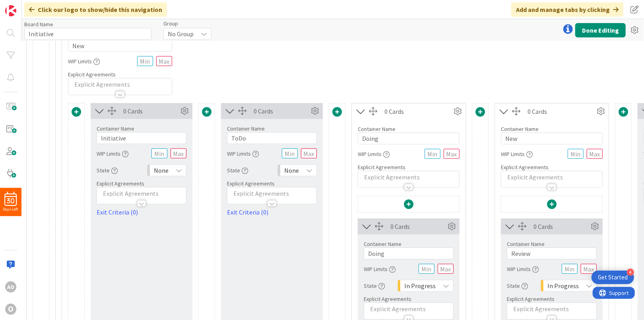
scroll to position [261, 22]
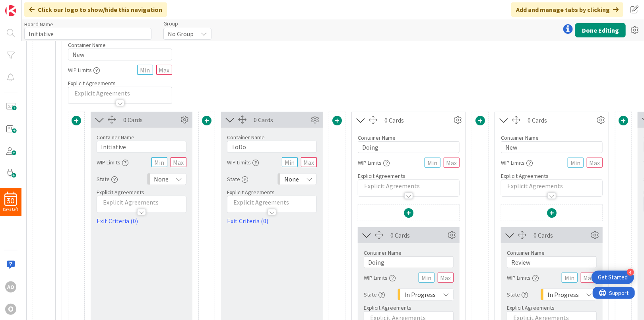
click at [293, 173] on span "None" at bounding box center [291, 178] width 15 height 11
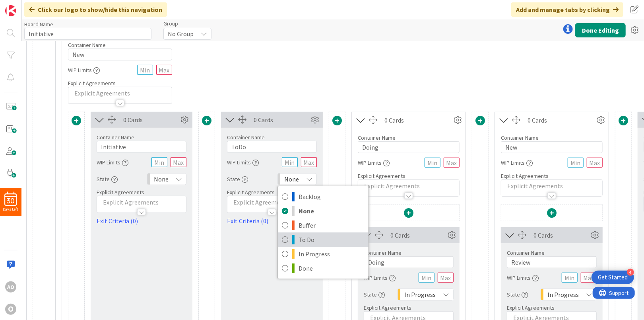
click at [283, 240] on icon at bounding box center [285, 239] width 6 height 12
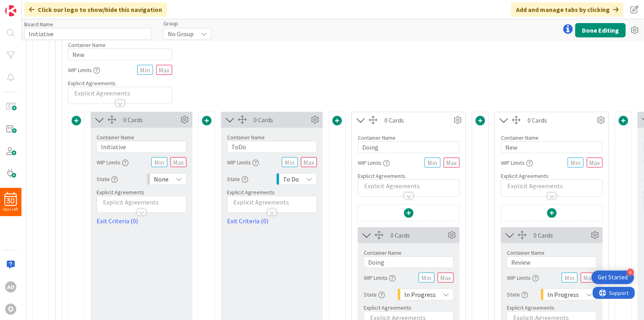
click at [167, 173] on span "None" at bounding box center [161, 178] width 15 height 11
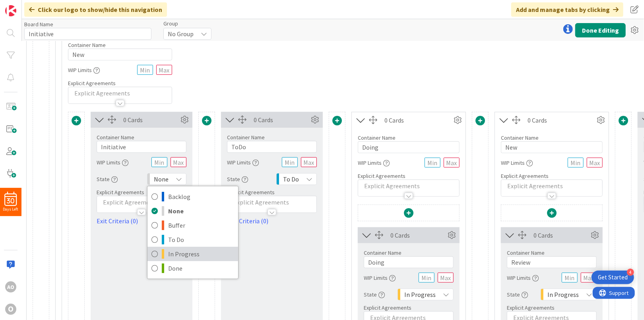
click at [155, 251] on icon at bounding box center [154, 254] width 6 height 12
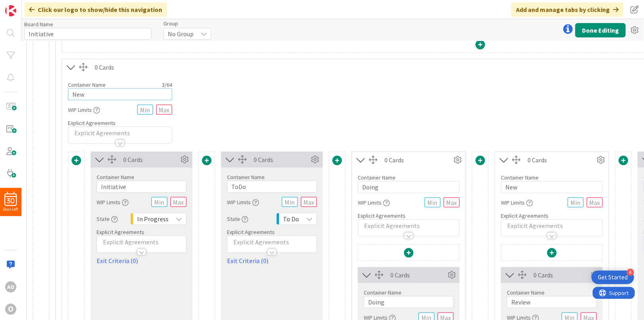
scroll to position [221, 0]
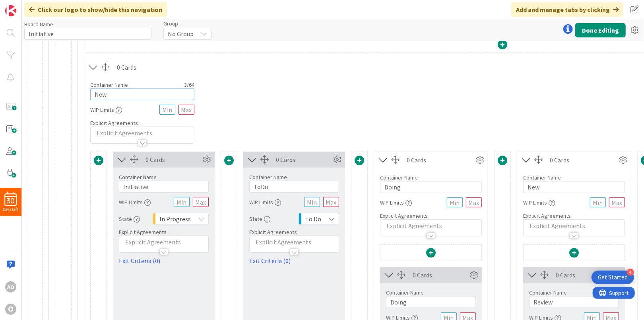
drag, startPoint x: 88, startPoint y: 93, endPoint x: 14, endPoint y: 89, distance: 74.1
click at [14, 89] on div "30 Days Left AO O Click our logo to show/hide this navigation Add and manage ta…" at bounding box center [322, 160] width 644 height 320
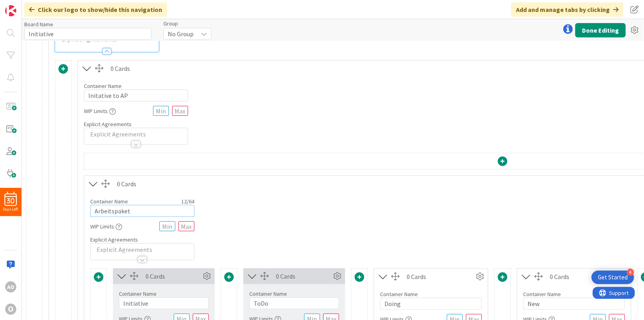
scroll to position [102, 0]
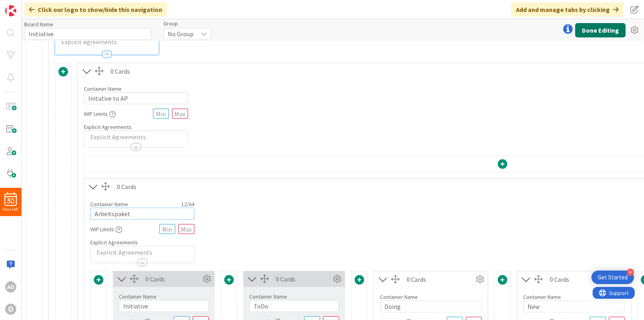
type input "Arbeitspaket"
click at [604, 30] on button "Done Editing" at bounding box center [600, 30] width 50 height 14
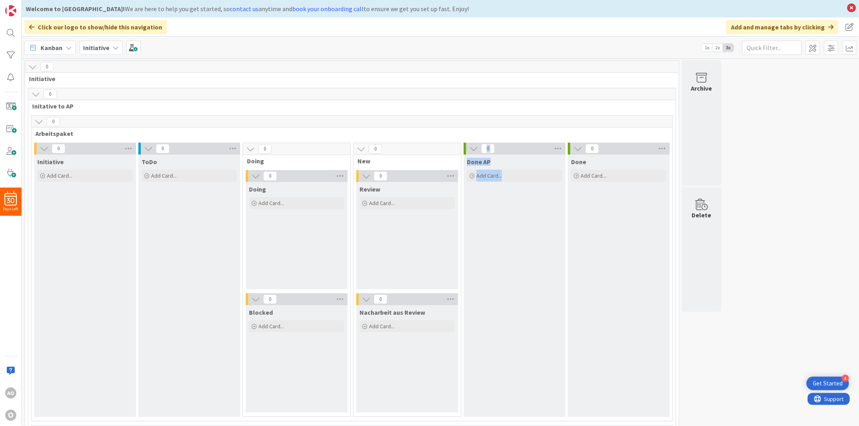
drag, startPoint x: 565, startPoint y: 423, endPoint x: 420, endPoint y: 399, distance: 147.0
click at [420, 319] on div "0 Arbeitspaket 0 Initiative Add Card... 0 ToDo Add Card... 0 Doing 0 Doing Add …" at bounding box center [352, 270] width 644 height 310
click at [644, 49] on span at bounding box center [812, 48] width 14 height 14
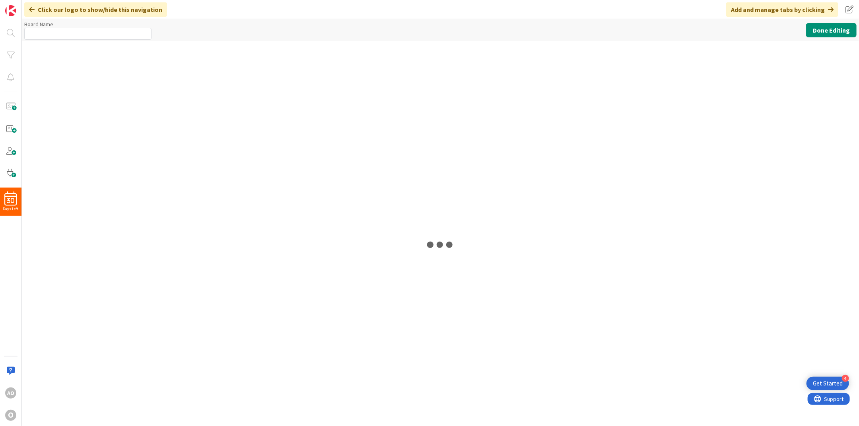
type input "Initiative"
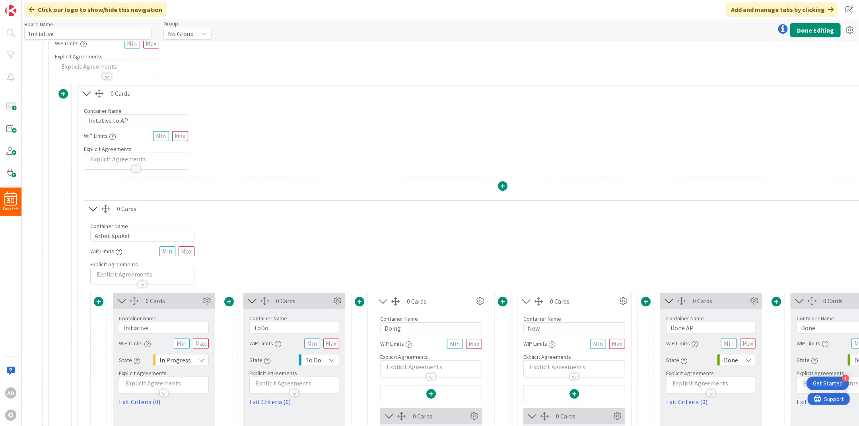
scroll to position [53, 132]
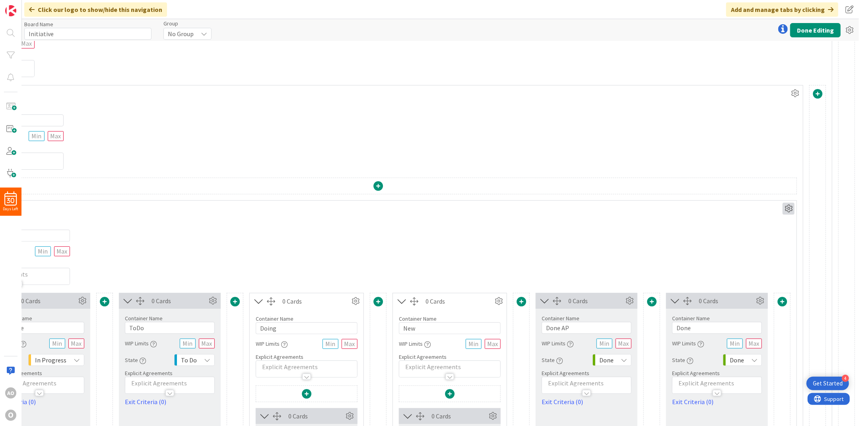
click at [644, 211] on icon at bounding box center [788, 209] width 12 height 12
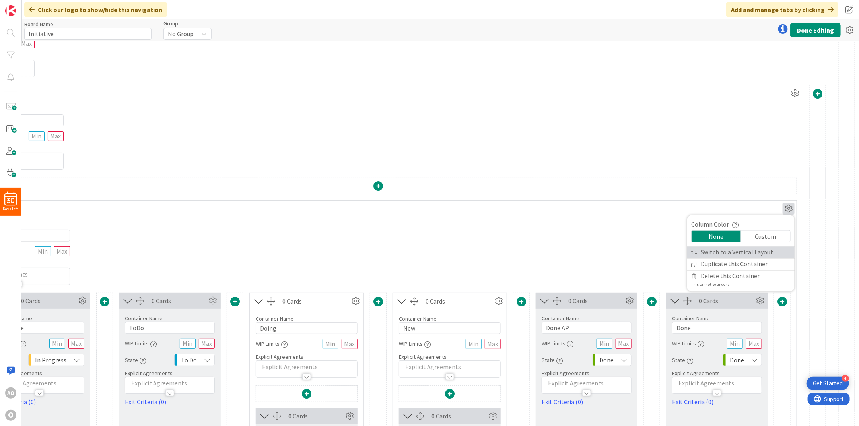
click at [644, 251] on link "Switch to a Vertical Layout" at bounding box center [740, 253] width 107 height 12
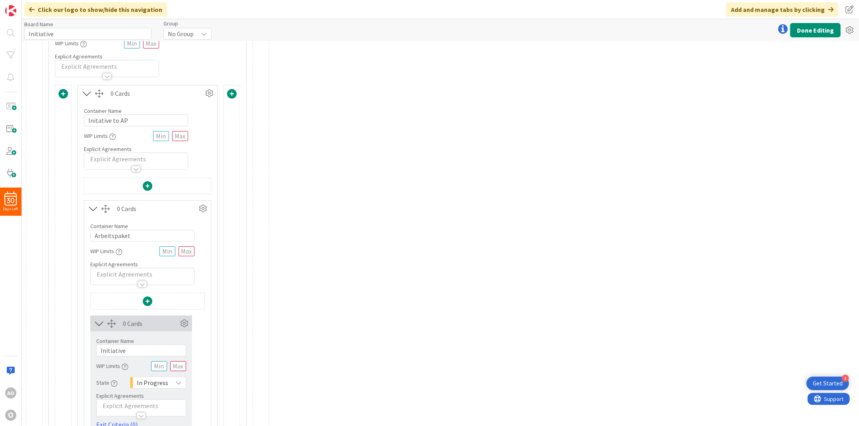
scroll to position [0, 0]
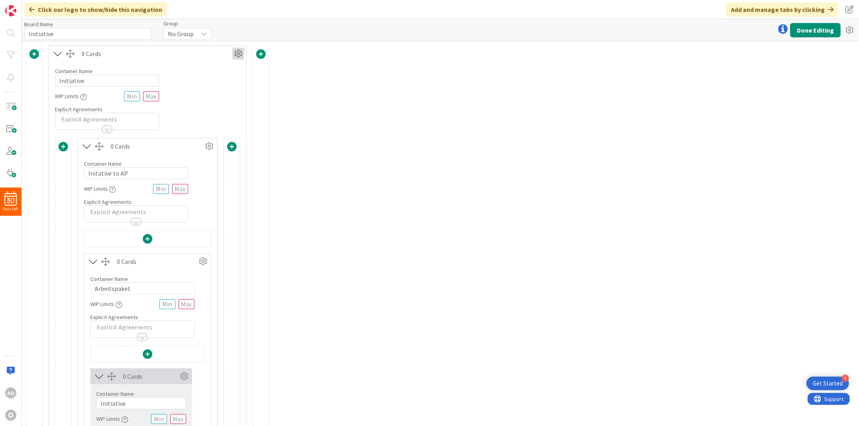
click at [239, 54] on icon at bounding box center [238, 54] width 12 height 12
click at [209, 94] on link "Switch to a Vertical Layout" at bounding box center [190, 98] width 107 height 12
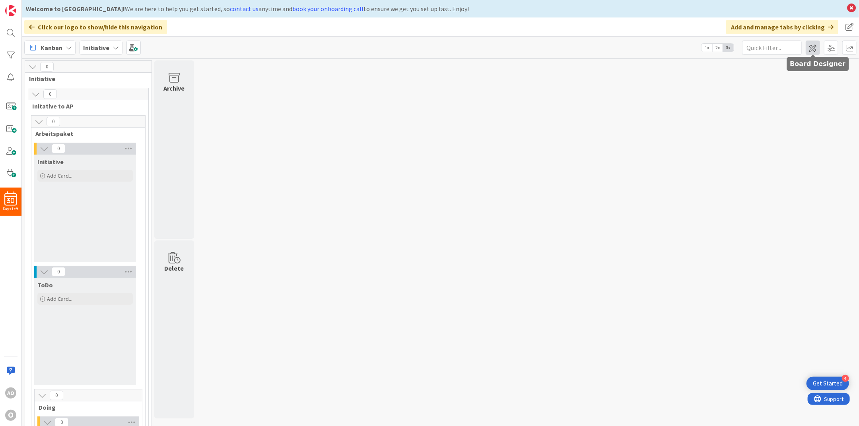
click at [644, 48] on span at bounding box center [812, 48] width 14 height 14
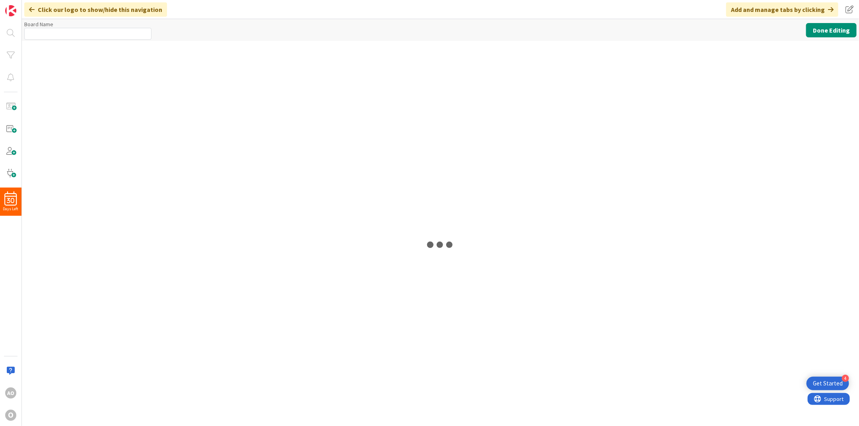
type input "Initiative"
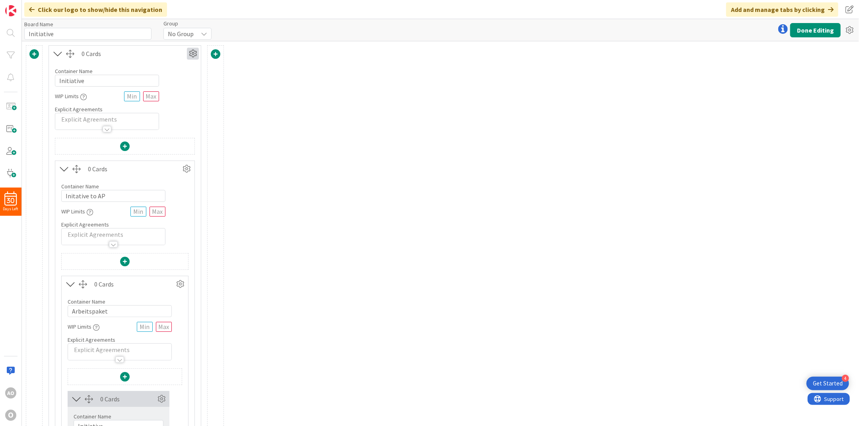
click at [193, 54] on icon at bounding box center [193, 54] width 12 height 12
click at [166, 96] on link "Switch to a Horizontal Layout" at bounding box center [144, 98] width 107 height 12
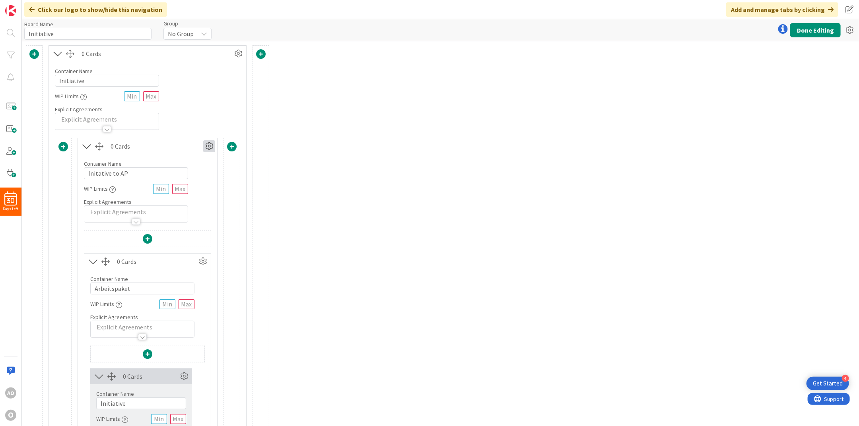
click at [209, 143] on icon at bounding box center [209, 146] width 12 height 12
click at [189, 189] on link "Switch to a Horizontal Layout" at bounding box center [161, 190] width 107 height 12
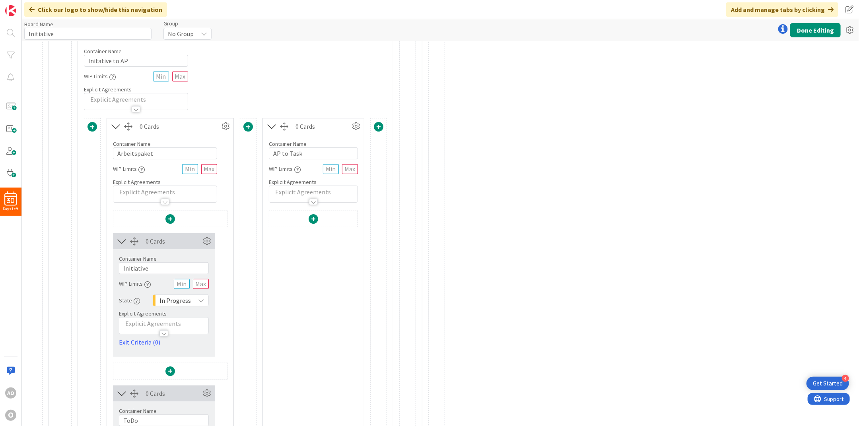
scroll to position [106, 0]
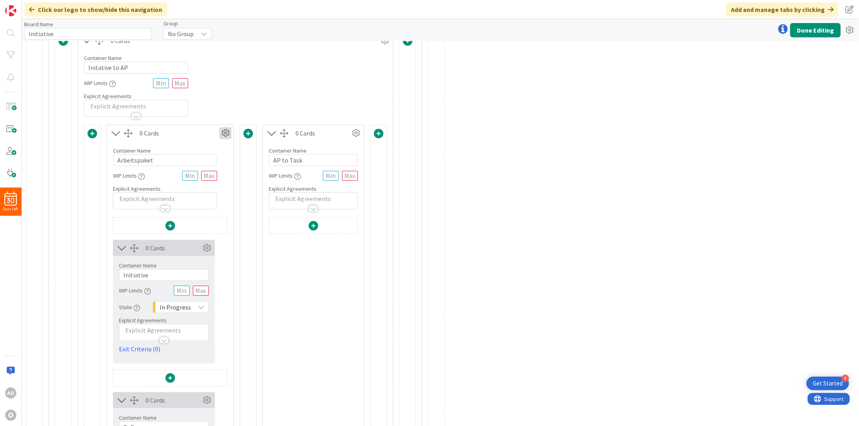
click at [226, 133] on icon at bounding box center [225, 133] width 12 height 12
click at [189, 176] on link "Switch to a Horizontal Layout" at bounding box center [177, 177] width 107 height 12
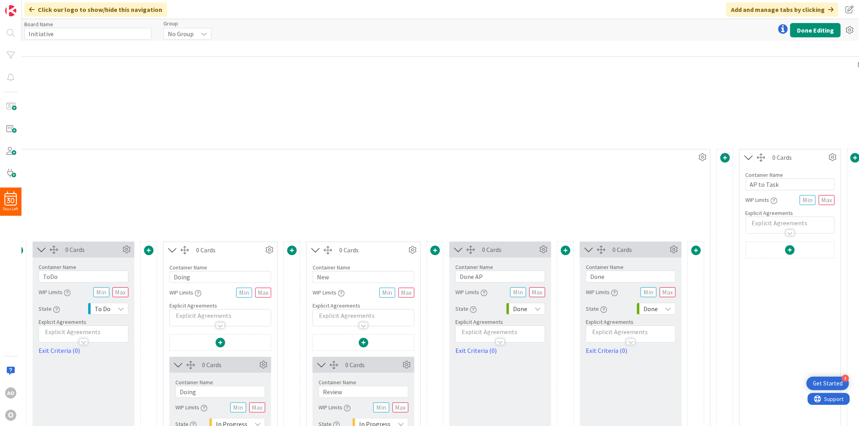
scroll to position [81, 308]
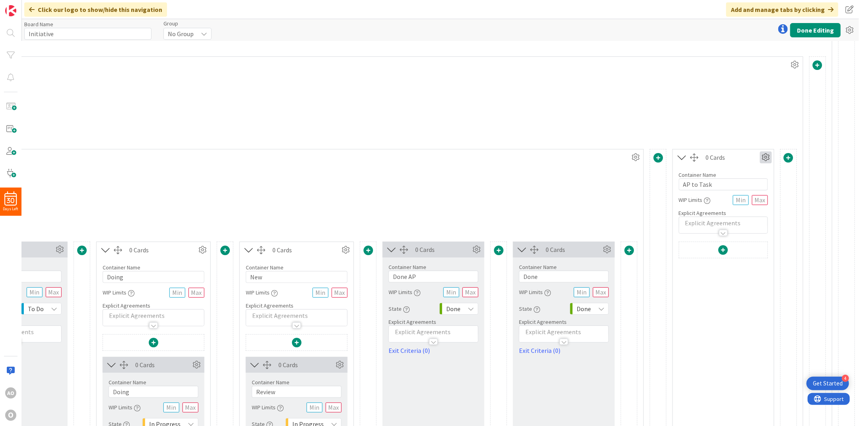
click at [644, 156] on icon at bounding box center [766, 157] width 12 height 12
click at [644, 203] on link "Switch to a Horizontal Layout" at bounding box center [717, 202] width 107 height 12
click at [644, 153] on icon at bounding box center [766, 157] width 12 height 12
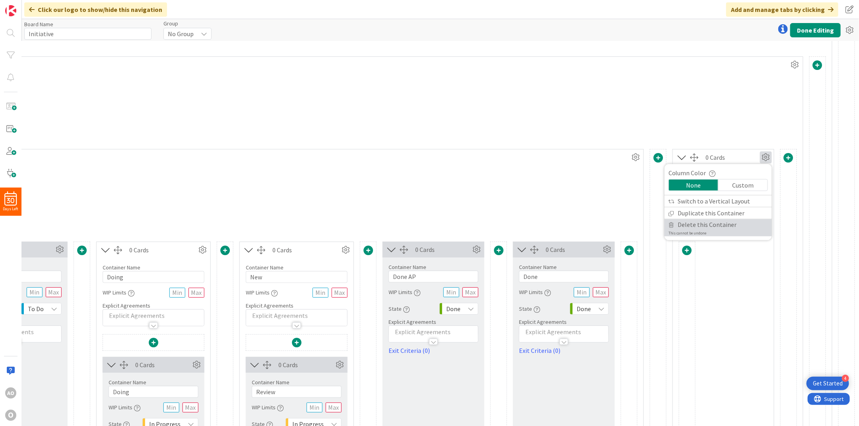
click at [644, 225] on span "Delete this Container" at bounding box center [707, 225] width 59 height 12
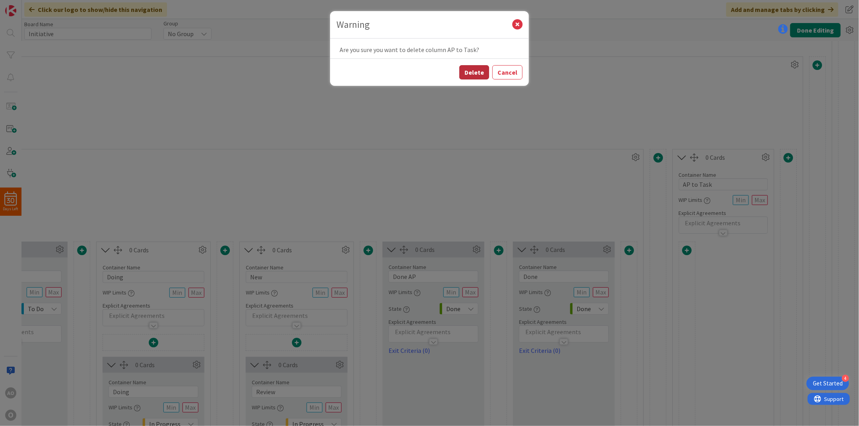
click at [473, 72] on button "Delete" at bounding box center [474, 72] width 30 height 14
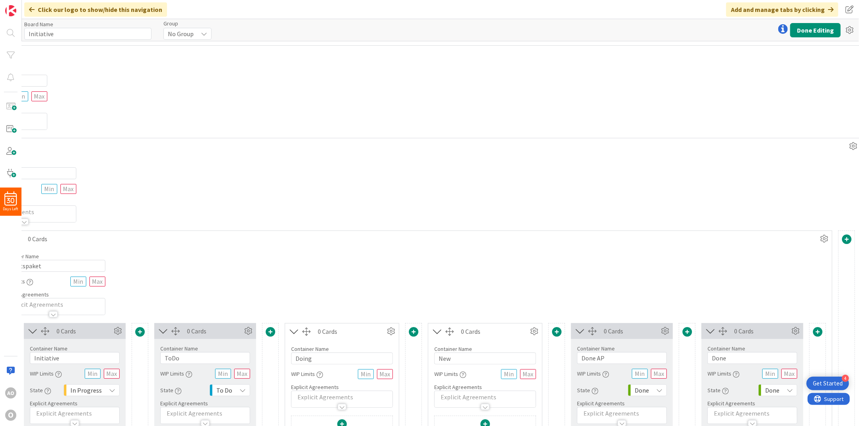
scroll to position [0, 178]
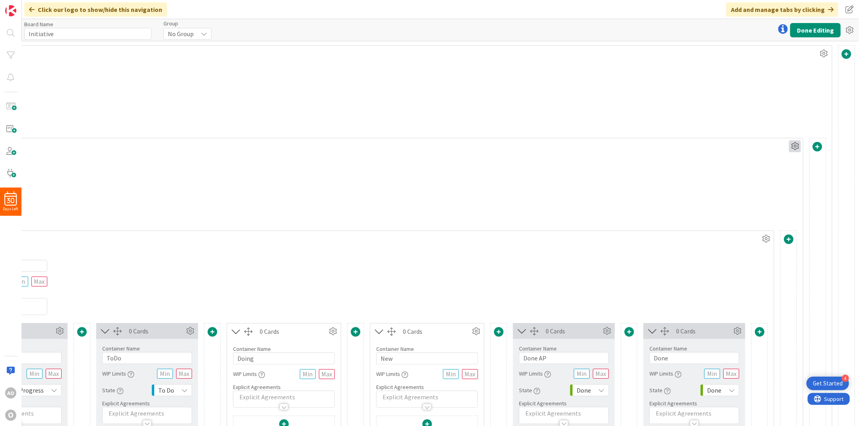
click at [644, 143] on icon at bounding box center [795, 146] width 12 height 12
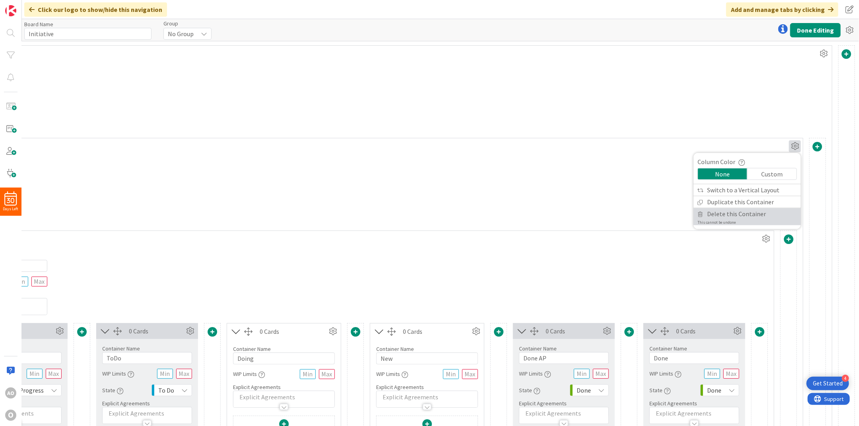
click at [644, 210] on span "Delete this Container" at bounding box center [736, 214] width 59 height 12
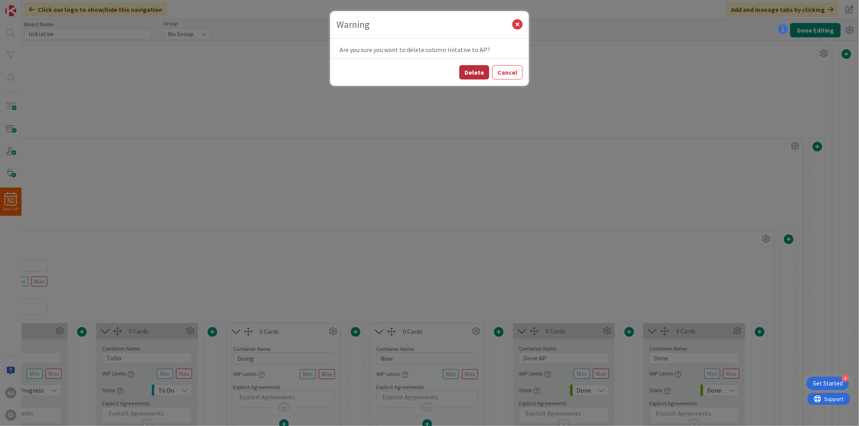
click at [471, 72] on button "Delete" at bounding box center [474, 72] width 30 height 14
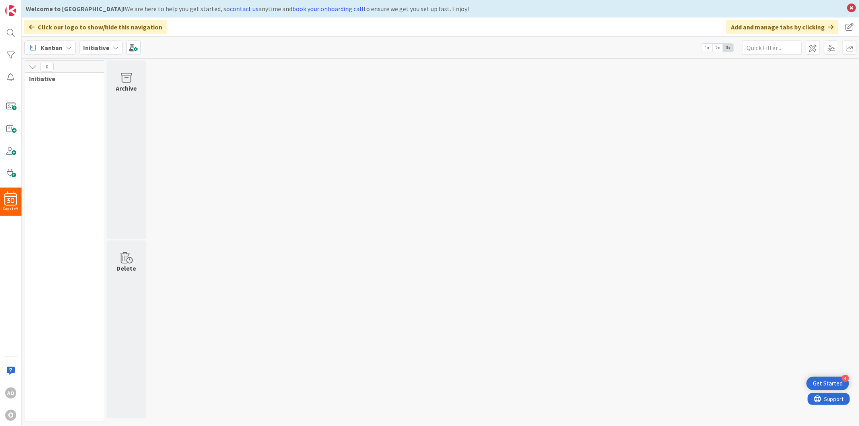
click at [644, 319] on div "0 Initiative Archive Delete" at bounding box center [439, 243] width 833 height 366
drag, startPoint x: 263, startPoint y: 424, endPoint x: 259, endPoint y: 423, distance: 4.1
click at [260, 319] on div "0 Initiative Archive Delete" at bounding box center [439, 243] width 833 height 366
click at [36, 68] on button at bounding box center [32, 67] width 10 height 10
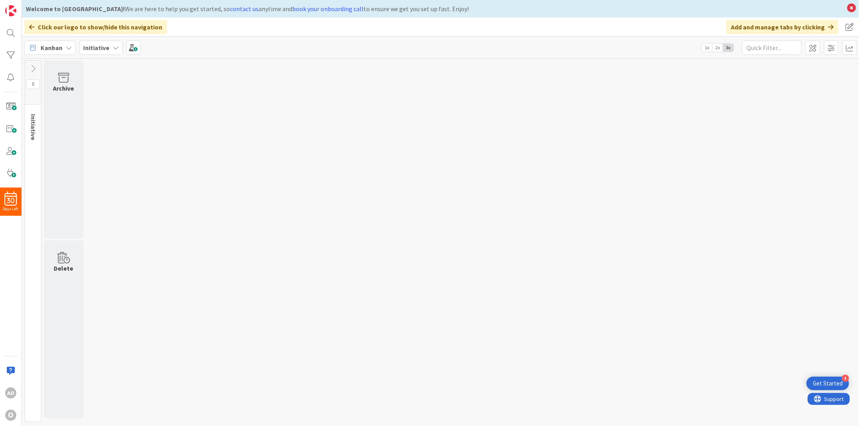
click at [30, 66] on icon at bounding box center [33, 68] width 9 height 9
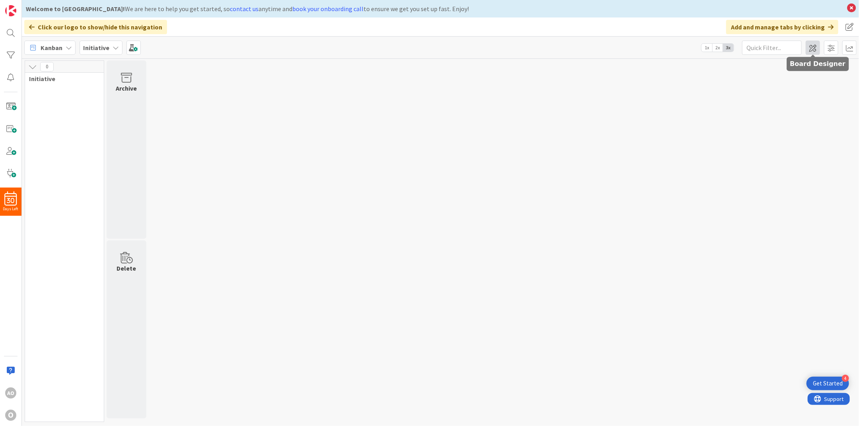
click at [644, 48] on span at bounding box center [812, 48] width 14 height 14
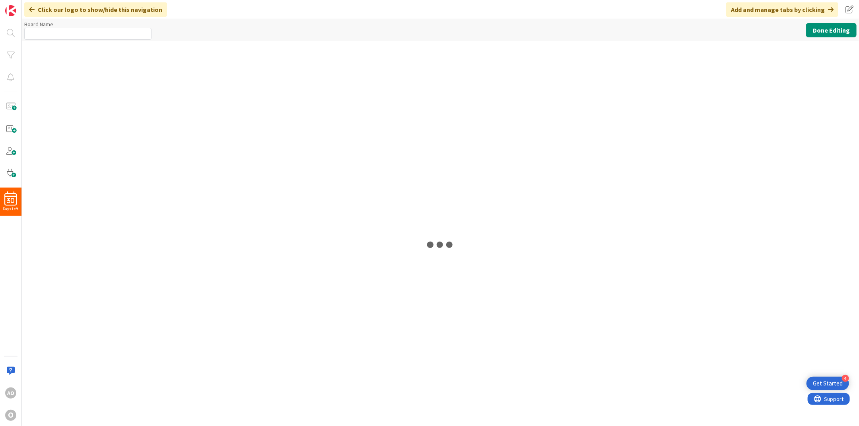
type input "Initiative"
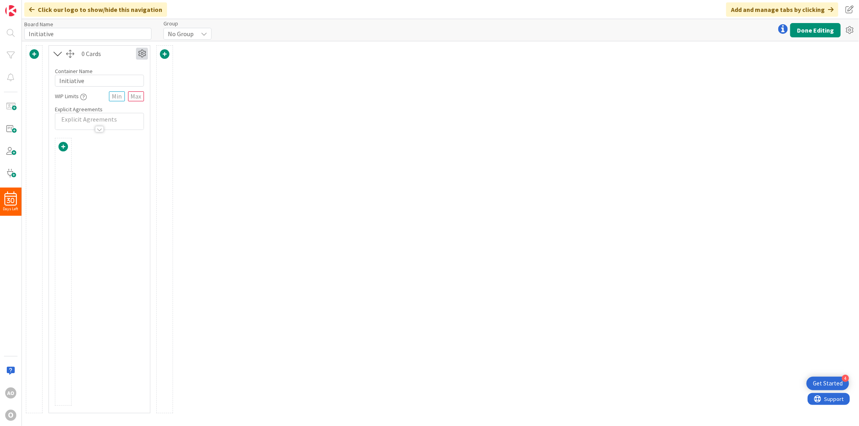
click at [141, 52] on icon at bounding box center [142, 54] width 12 height 12
click at [125, 125] on link "Delete this Container This cannot be undone" at bounding box center [94, 124] width 107 height 17
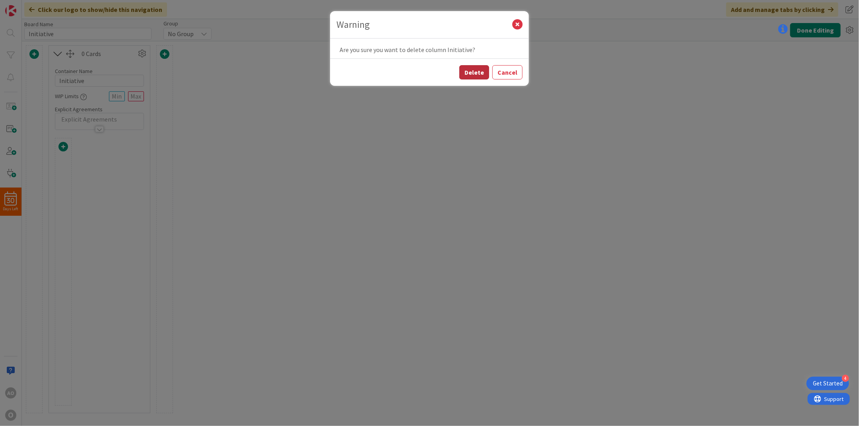
click at [472, 76] on button "Delete" at bounding box center [474, 72] width 30 height 14
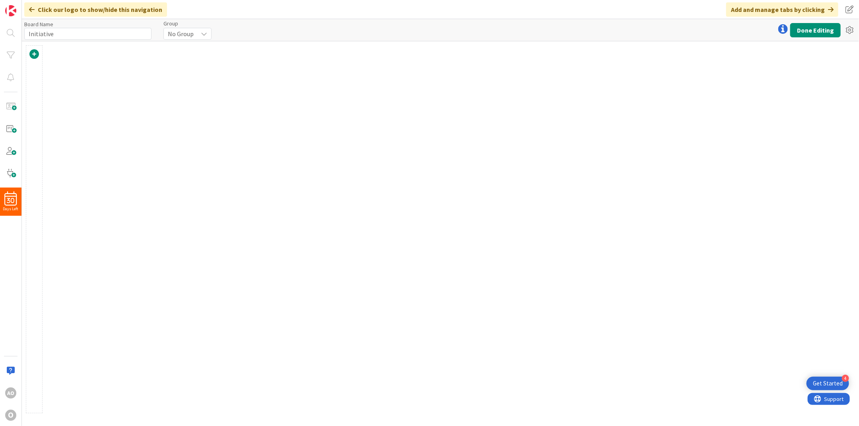
click at [34, 53] on span at bounding box center [34, 54] width 10 height 10
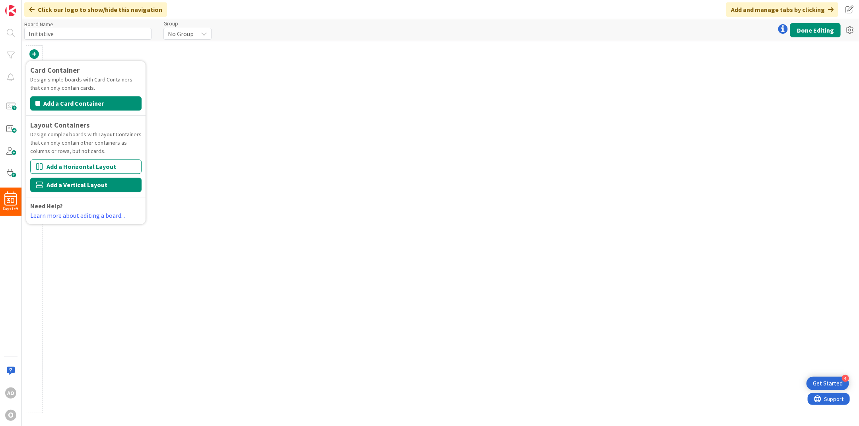
click at [54, 186] on button "Add a Vertical Layout" at bounding box center [85, 185] width 111 height 14
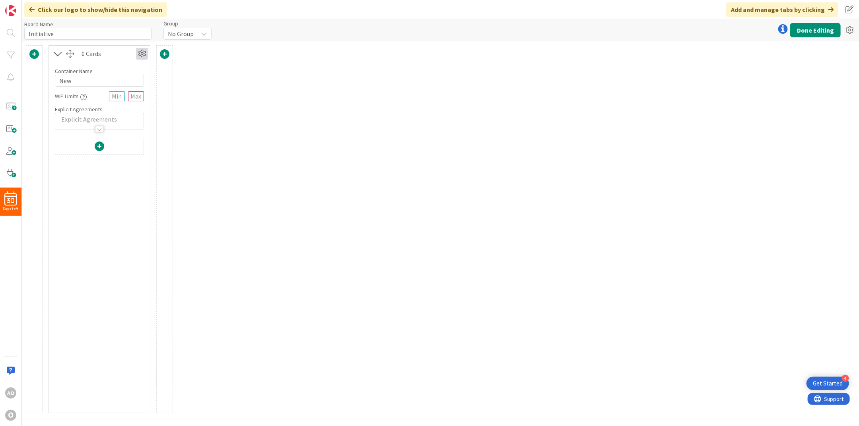
click at [140, 52] on icon at bounding box center [142, 54] width 12 height 12
click at [97, 121] on span "Delete this Container" at bounding box center [83, 122] width 59 height 12
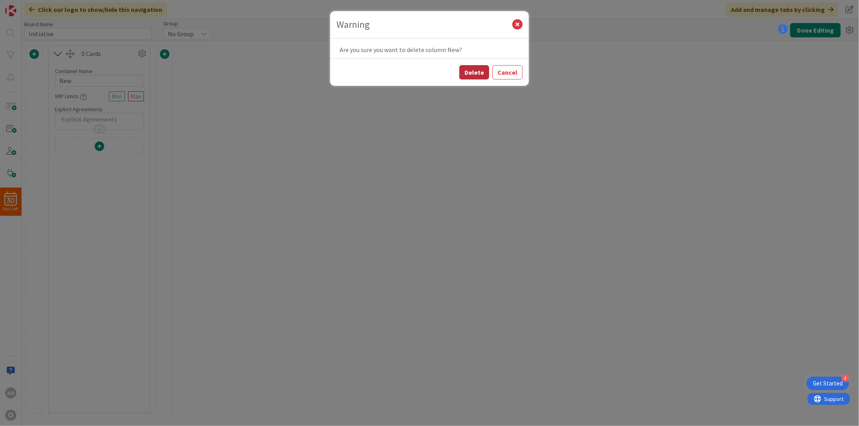
click at [484, 72] on button "Delete" at bounding box center [474, 72] width 30 height 14
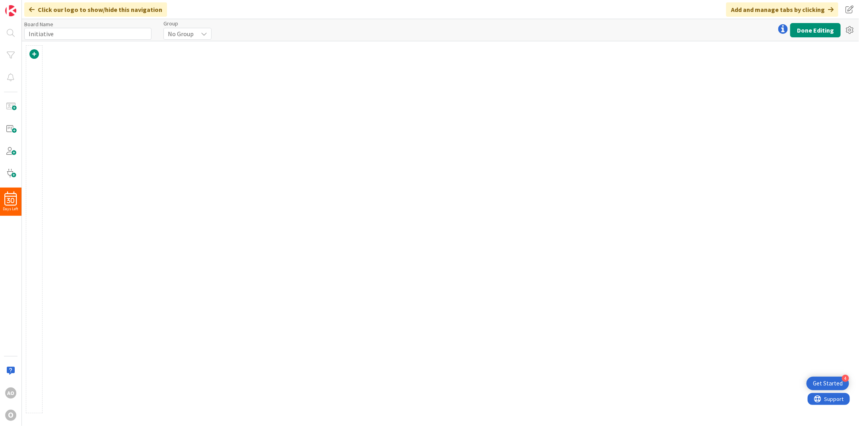
click at [33, 53] on span at bounding box center [34, 54] width 10 height 10
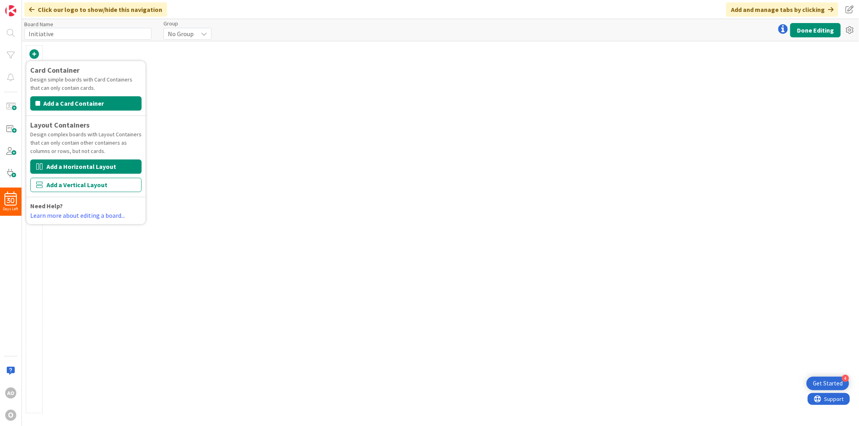
click at [66, 167] on button "Add a Horizontal Layout" at bounding box center [85, 166] width 111 height 14
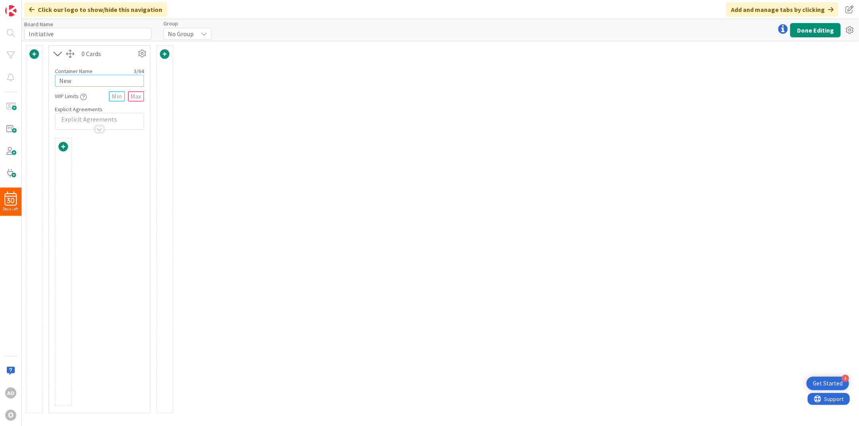
drag, startPoint x: 77, startPoint y: 82, endPoint x: 23, endPoint y: 76, distance: 54.0
click at [23, 76] on div "Card Container Design simple boards with Card Containers that can only contain …" at bounding box center [99, 229] width 155 height 376
type input "Arbeitspakete"
click at [65, 147] on span at bounding box center [63, 147] width 10 height 10
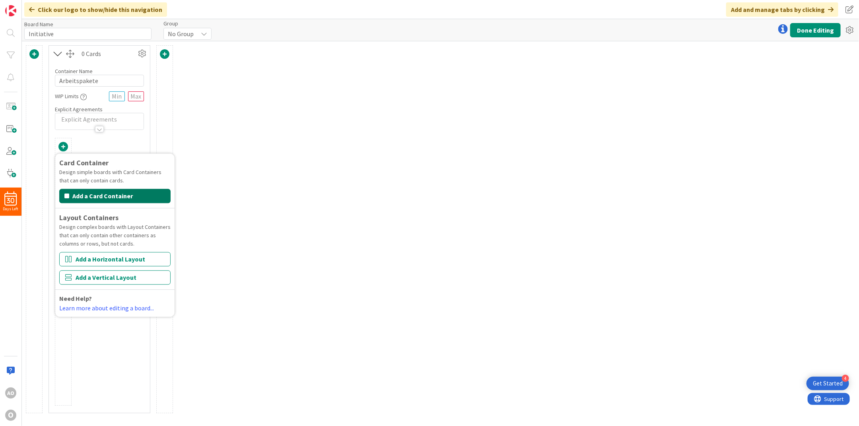
click at [85, 196] on button "Add a Card Container" at bounding box center [114, 196] width 111 height 14
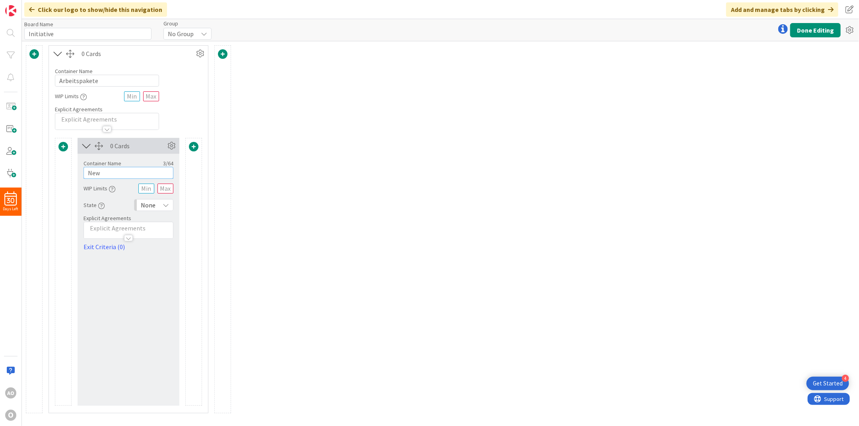
drag, startPoint x: 106, startPoint y: 174, endPoint x: 52, endPoint y: 165, distance: 54.8
click at [52, 165] on div "Card Container Design simple boards with Card Containers that can only contain …" at bounding box center [128, 275] width 159 height 275
type input "Initiative"
click at [192, 147] on span at bounding box center [194, 147] width 10 height 10
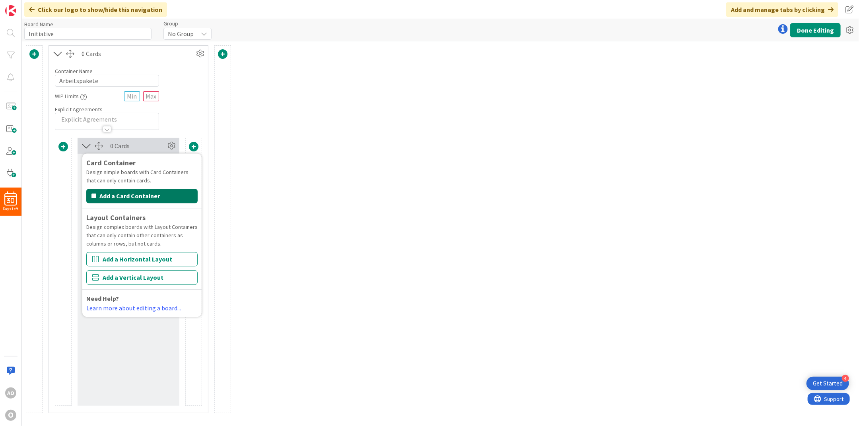
click at [143, 196] on button "Add a Card Container" at bounding box center [141, 196] width 111 height 14
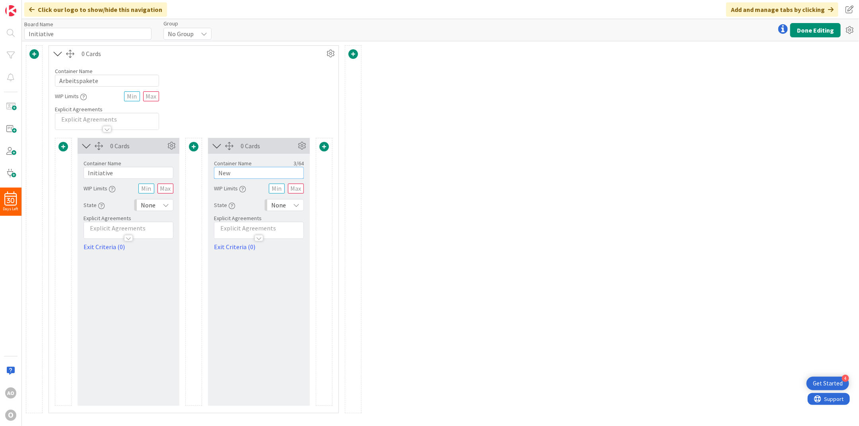
drag, startPoint x: 244, startPoint y: 172, endPoint x: 203, endPoint y: 169, distance: 40.7
click at [203, 169] on div "Card Container Design simple boards with Card Containers that can only contain …" at bounding box center [193, 272] width 277 height 268
type input "A"
click at [300, 146] on icon at bounding box center [302, 146] width 12 height 12
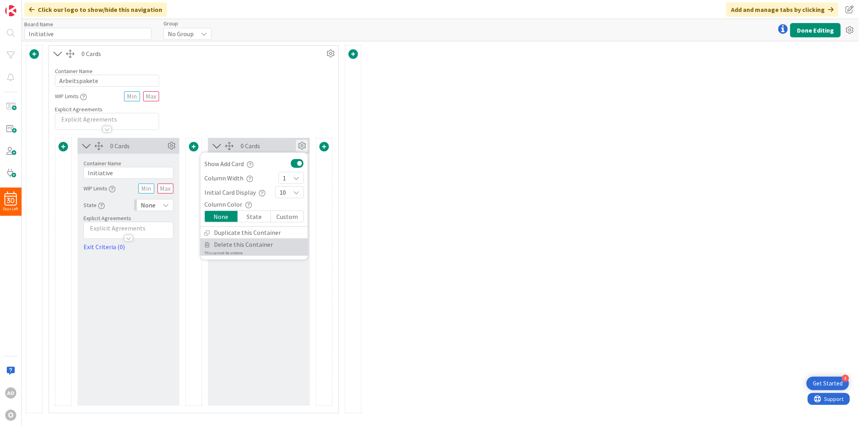
click at [259, 243] on span "Delete this Container" at bounding box center [243, 245] width 59 height 12
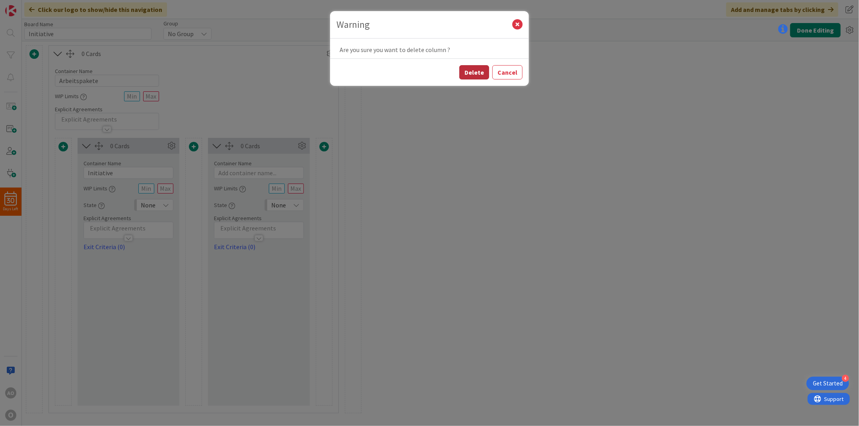
click at [475, 75] on button "Delete" at bounding box center [474, 72] width 30 height 14
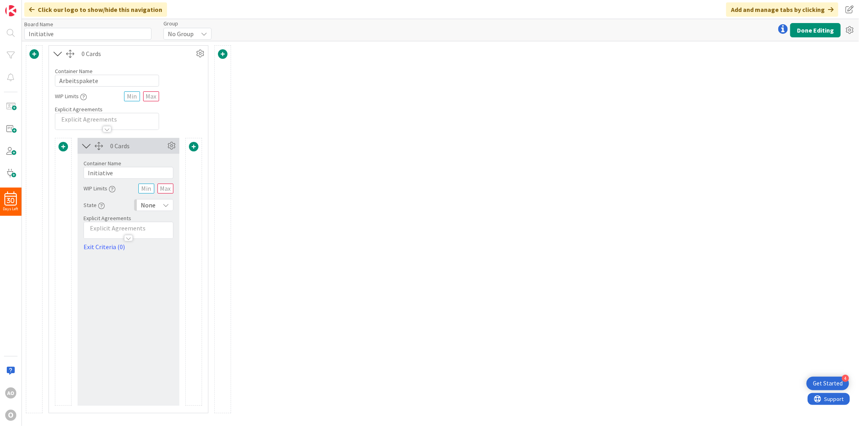
click at [193, 145] on span at bounding box center [194, 147] width 10 height 10
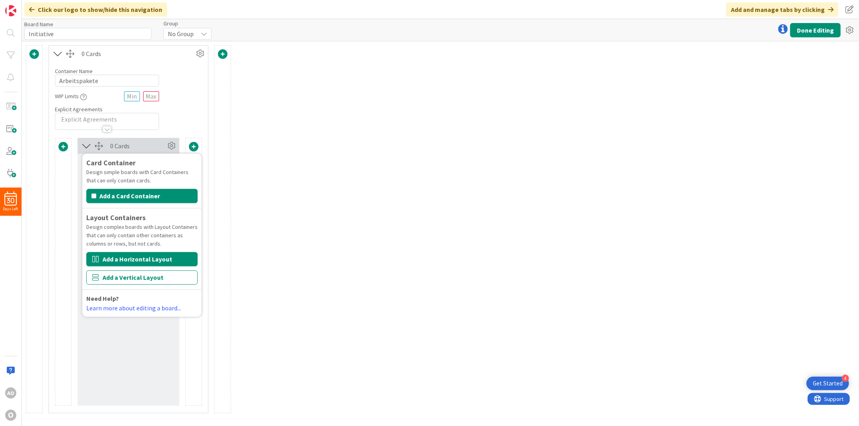
click at [147, 262] on button "Add a Horizontal Layout" at bounding box center [141, 259] width 111 height 14
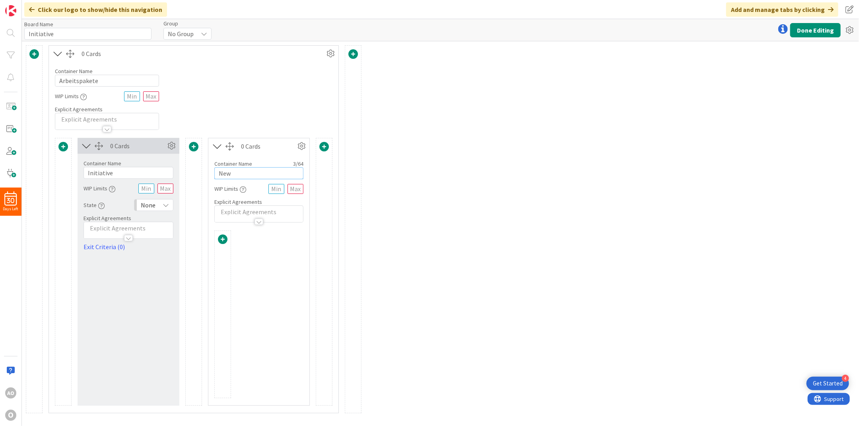
drag, startPoint x: 246, startPoint y: 175, endPoint x: 162, endPoint y: 165, distance: 84.9
click at [162, 165] on div "Card Container Design simple boards with Card Containers that can only contain …" at bounding box center [193, 272] width 277 height 268
type input "Arbeitspakete"
click at [224, 240] on span at bounding box center [223, 240] width 10 height 10
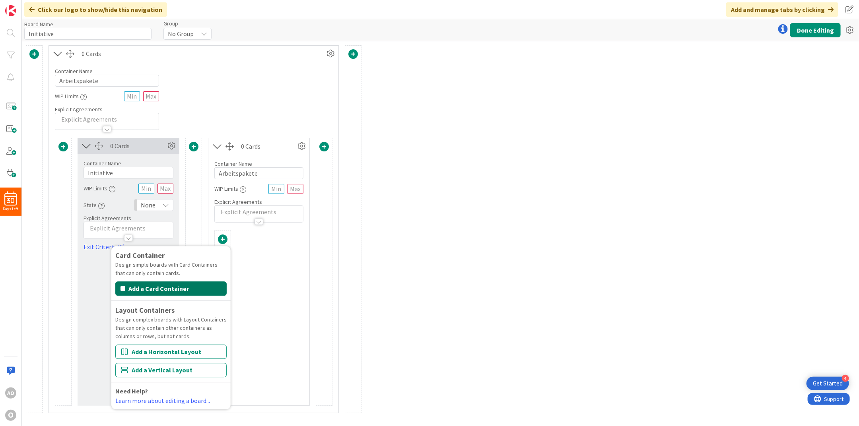
click at [184, 290] on button "Add a Card Container" at bounding box center [170, 288] width 111 height 14
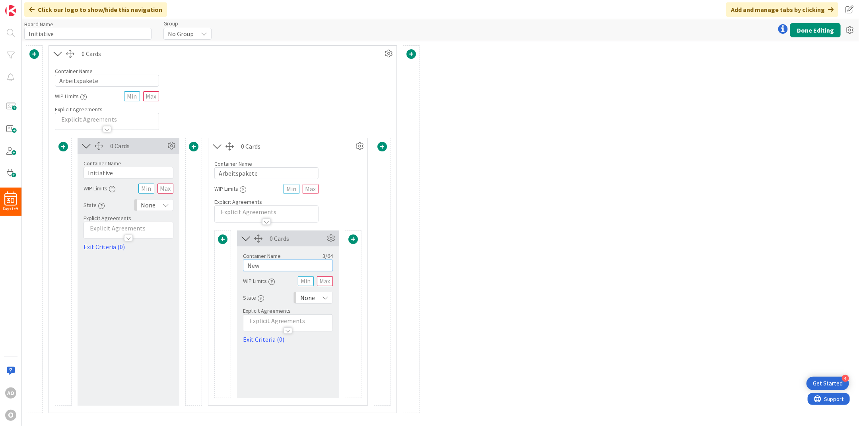
drag, startPoint x: 281, startPoint y: 264, endPoint x: 155, endPoint y: 256, distance: 125.5
click at [155, 256] on div "Card Container Design simple boards with Card Containers that can only contain …" at bounding box center [222, 272] width 335 height 268
type input "D"
type input "ToDo"
click at [353, 238] on span at bounding box center [353, 240] width 10 height 10
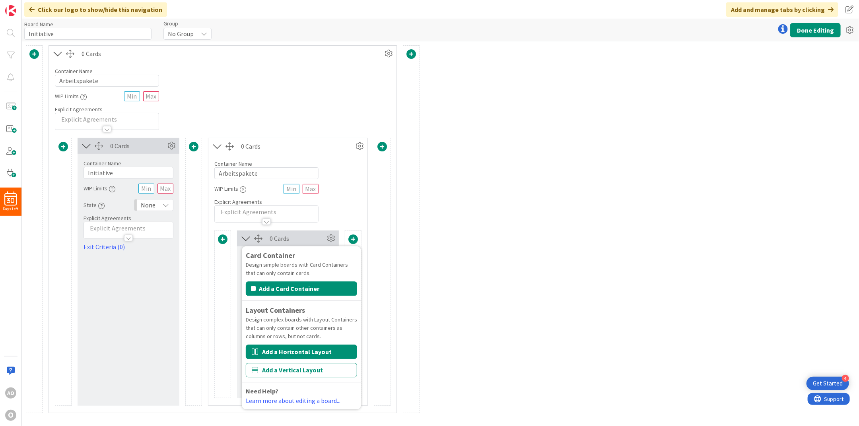
click at [310, 319] on button "Add a Horizontal Layout" at bounding box center [301, 352] width 111 height 14
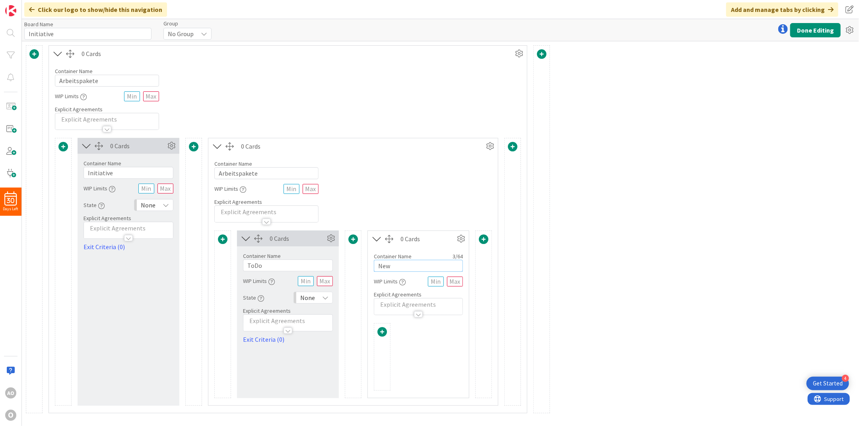
drag, startPoint x: 397, startPoint y: 266, endPoint x: 326, endPoint y: 261, distance: 71.0
click at [326, 261] on div "Card Container Design simple boards with Card Containers that can only contain …" at bounding box center [352, 315] width 277 height 168
type input "Doing"
click at [383, 319] on span at bounding box center [382, 332] width 10 height 10
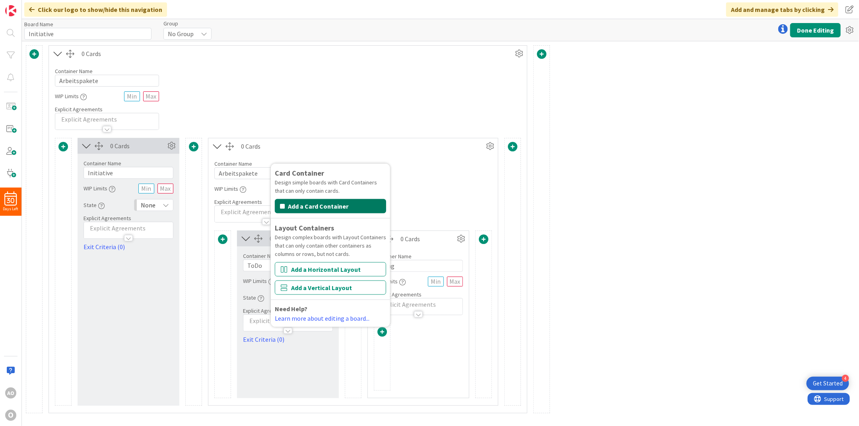
click at [357, 204] on button "Add a Card Container" at bounding box center [330, 206] width 111 height 14
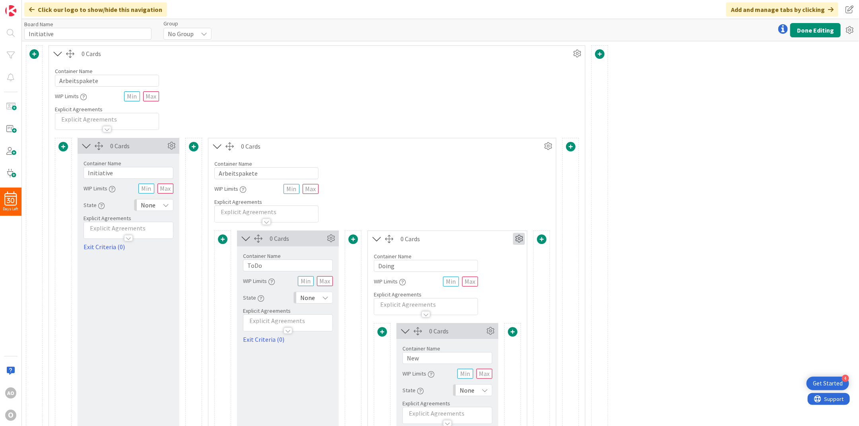
click at [518, 238] on icon at bounding box center [519, 239] width 12 height 12
click at [505, 286] on link "Switch to a Vertical Layout" at bounding box center [470, 283] width 107 height 12
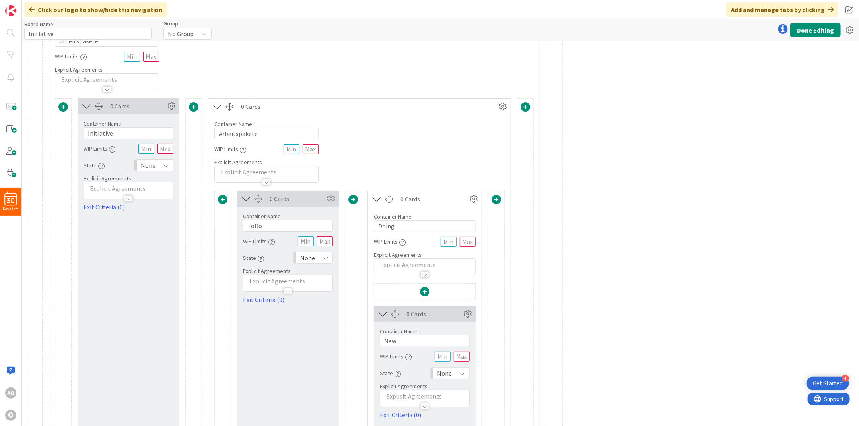
scroll to position [85, 0]
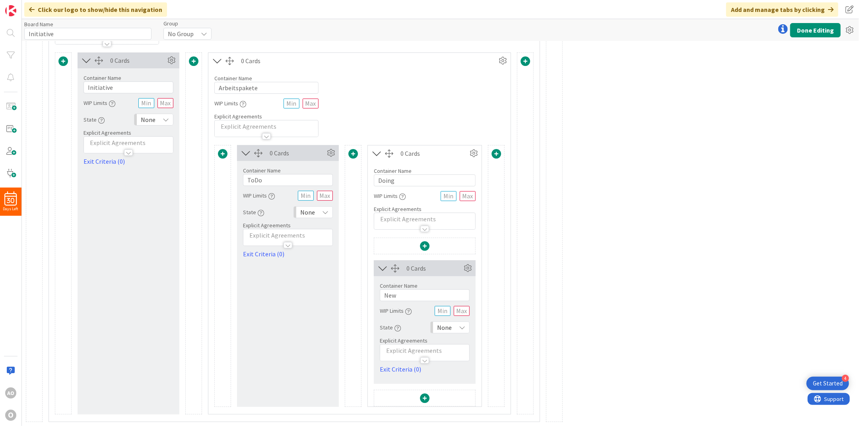
click at [425, 244] on span at bounding box center [425, 246] width 10 height 10
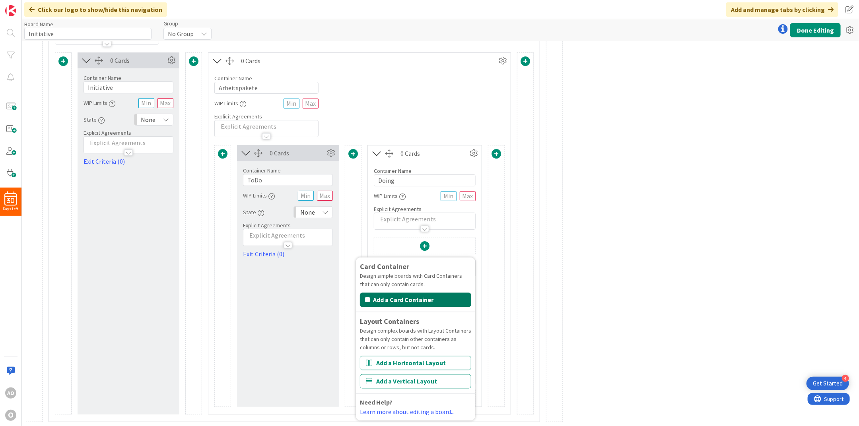
click at [410, 297] on button "Add a Card Container" at bounding box center [415, 300] width 111 height 14
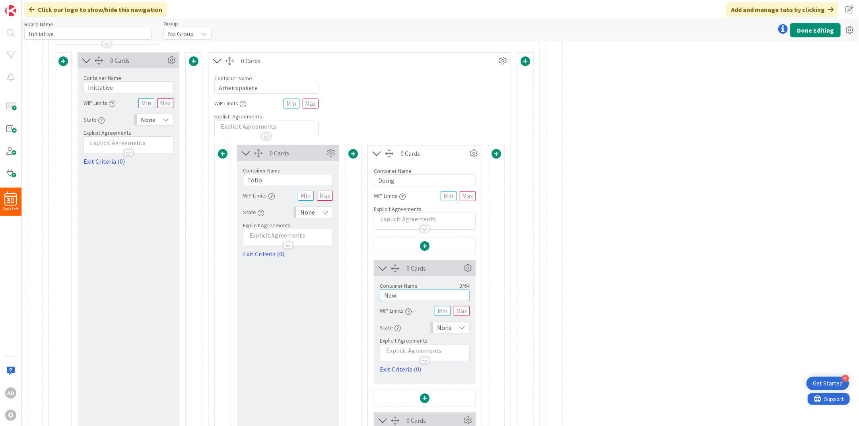
drag, startPoint x: 410, startPoint y: 294, endPoint x: 357, endPoint y: 289, distance: 53.5
click at [357, 289] on div "Card Container Design simple boards with Card Containers that can only contain …" at bounding box center [359, 352] width 290 height 414
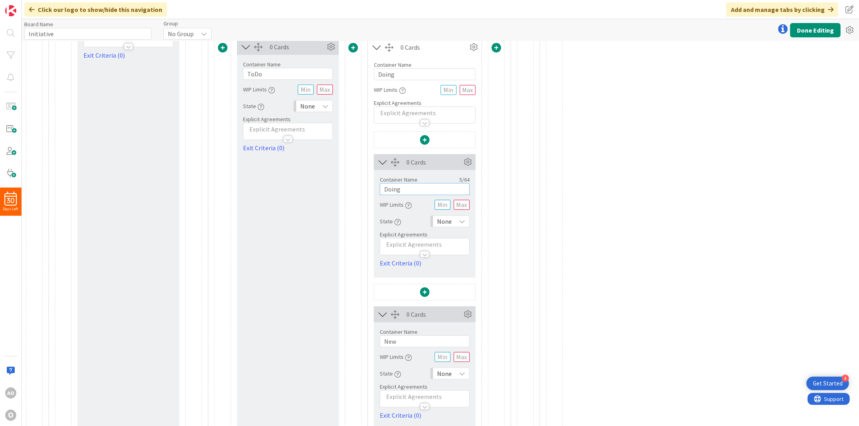
type input "Doing"
click at [391, 319] on input "New" at bounding box center [425, 341] width 90 height 12
drag, startPoint x: 396, startPoint y: 341, endPoint x: 277, endPoint y: 324, distance: 119.7
click at [277, 319] on div "Card Container Design simple boards with Card Containers that can only contain …" at bounding box center [359, 246] width 290 height 414
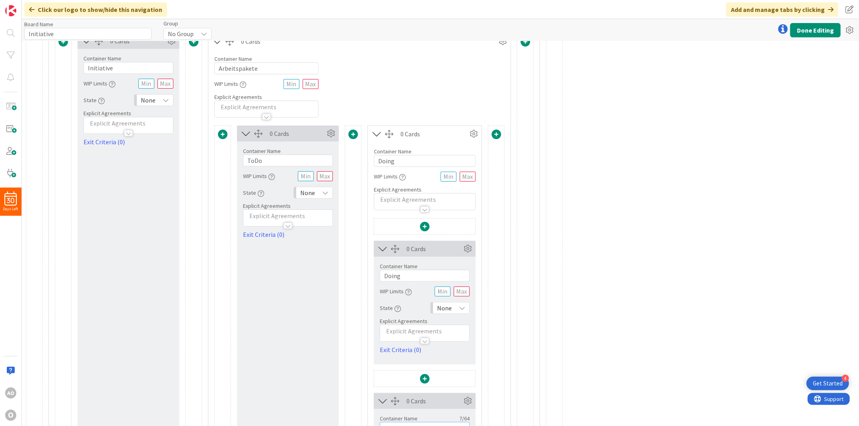
scroll to position [85, 0]
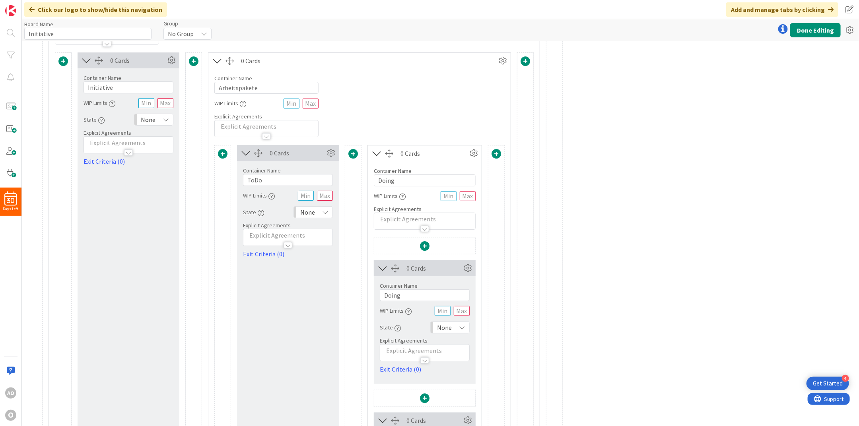
type input "Blocked"
click at [494, 155] on span at bounding box center [496, 154] width 10 height 10
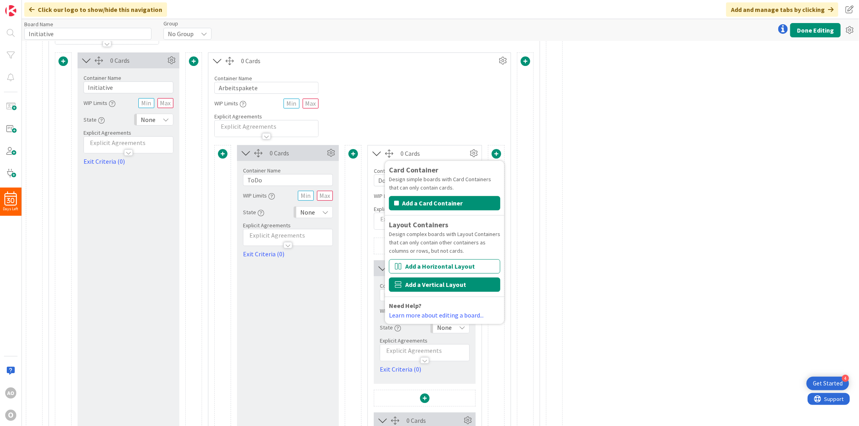
click at [451, 283] on button "Add a Vertical Layout" at bounding box center [444, 284] width 111 height 14
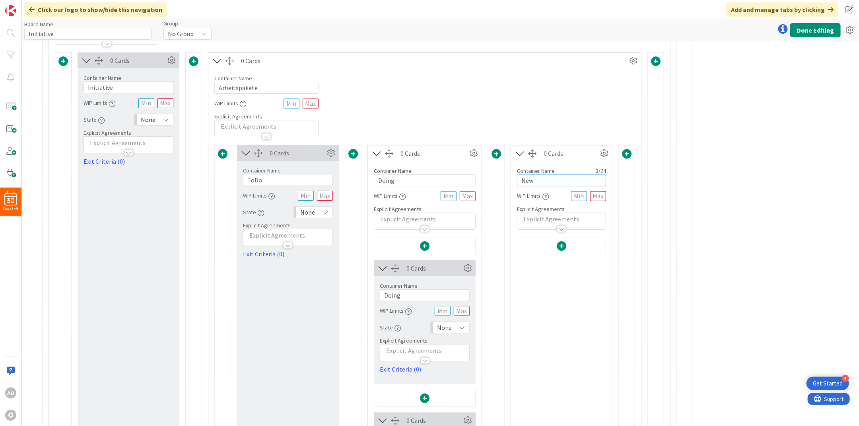
drag, startPoint x: 555, startPoint y: 179, endPoint x: 467, endPoint y: 164, distance: 88.7
click at [467, 164] on div "Card Container Design simple boards with Card Containers that can only contain …" at bounding box center [424, 352] width 421 height 414
type input "Revew + Fix"
click at [558, 244] on span at bounding box center [561, 246] width 10 height 10
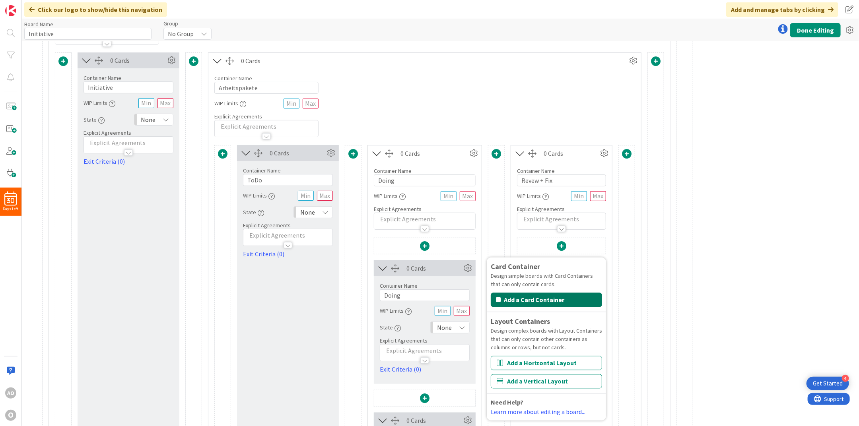
click at [523, 299] on button "Add a Card Container" at bounding box center [545, 300] width 111 height 14
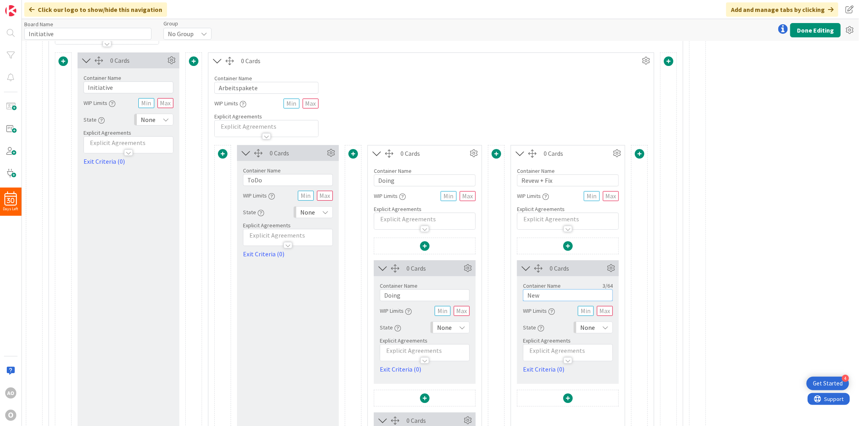
drag, startPoint x: 544, startPoint y: 294, endPoint x: 470, endPoint y: 287, distance: 74.3
click at [470, 287] on div "Card Container Design simple boards with Card Containers that can only contain …" at bounding box center [430, 352] width 433 height 414
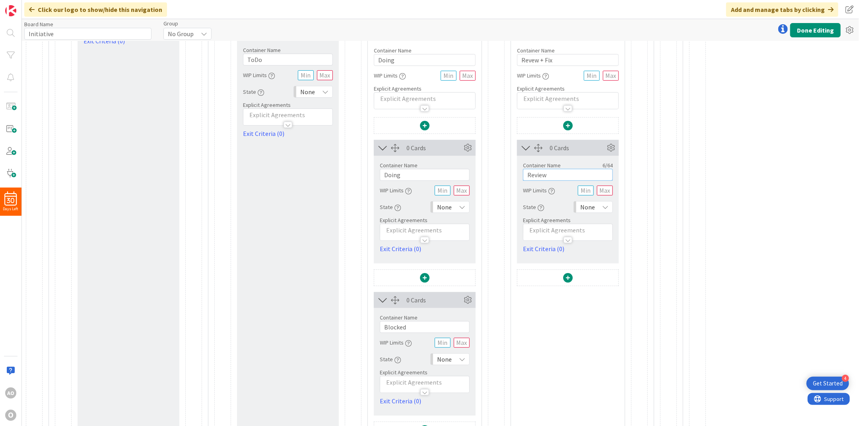
scroll to position [238, 0]
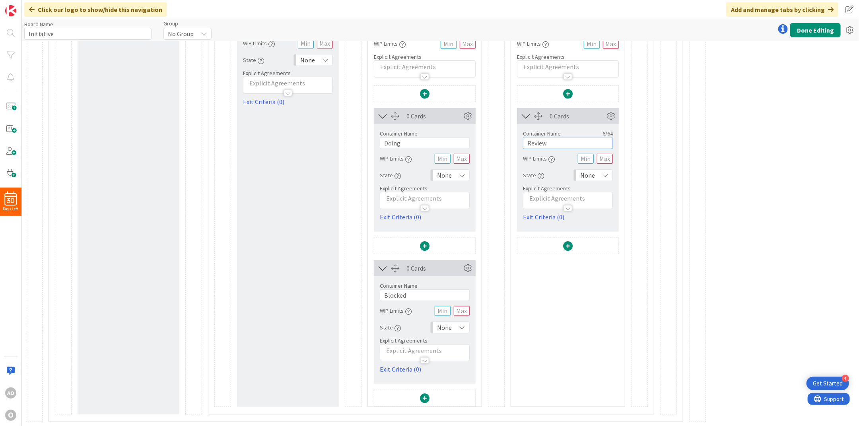
type input "Review"
click at [565, 245] on span at bounding box center [568, 246] width 10 height 10
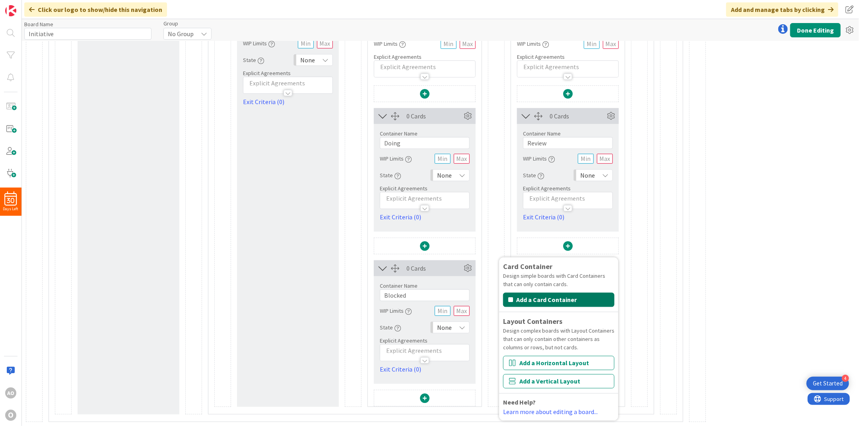
click at [529, 300] on button "Add a Card Container" at bounding box center [558, 300] width 111 height 14
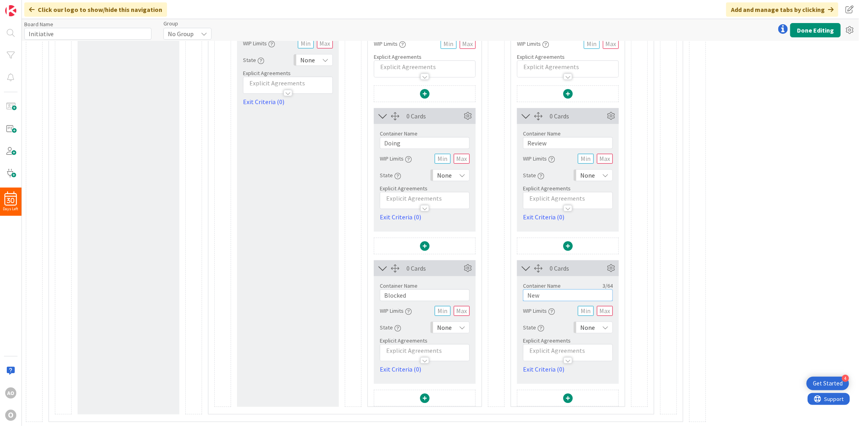
drag, startPoint x: 540, startPoint y: 295, endPoint x: 482, endPoint y: 289, distance: 58.3
click at [482, 289] on div "Card Container Design simple boards with Card Containers that can only contain …" at bounding box center [430, 200] width 433 height 414
click at [545, 298] on input "Nachabreit aus Review" at bounding box center [568, 295] width 90 height 12
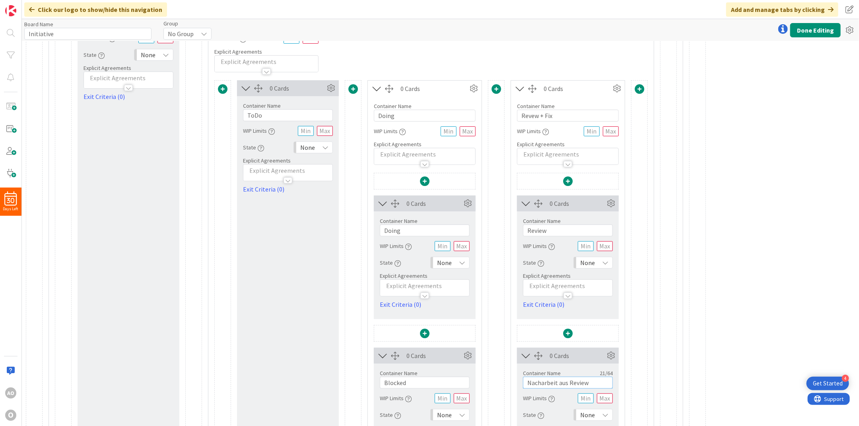
scroll to position [79, 0]
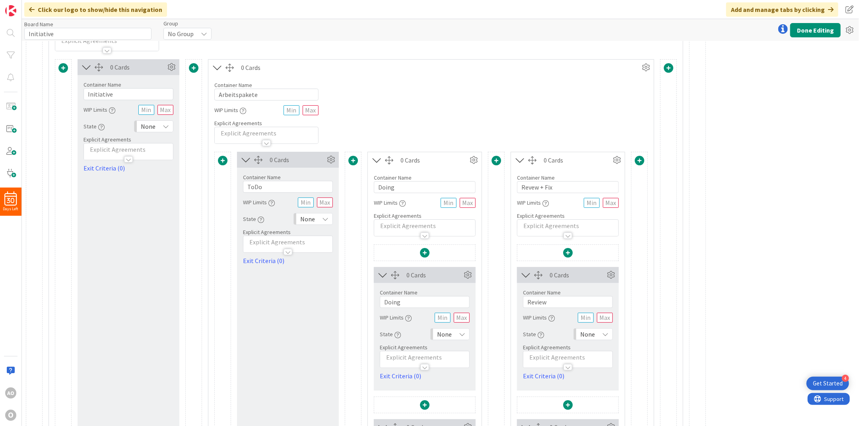
type input "Nacharbeit aus Review"
click at [640, 162] on span at bounding box center [639, 161] width 10 height 10
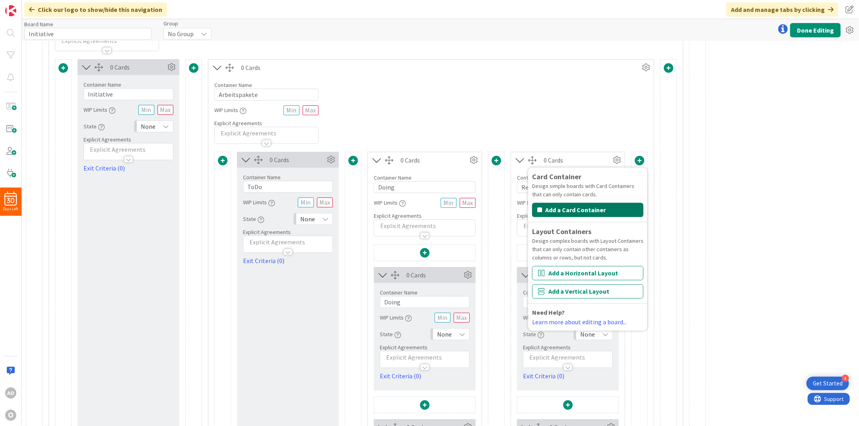
click at [591, 210] on button "Add a Card Container" at bounding box center [587, 210] width 111 height 14
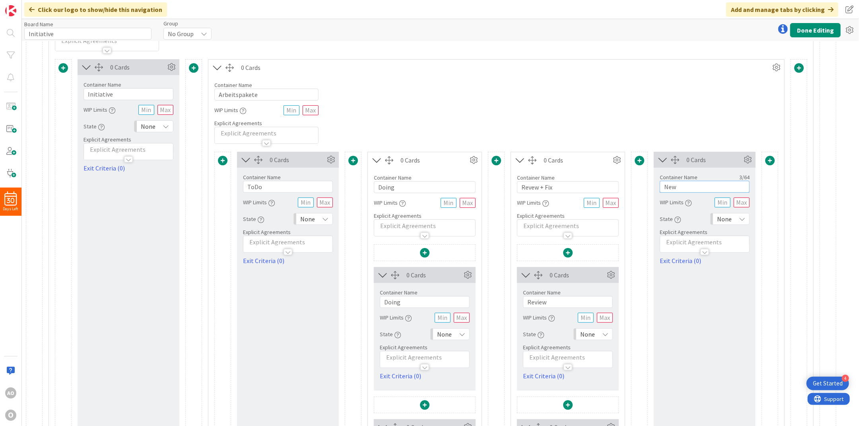
drag, startPoint x: 680, startPoint y: 187, endPoint x: 591, endPoint y: 190, distance: 89.5
click at [591, 190] on div "Card Container Design simple boards with Card Containers that can only contain …" at bounding box center [496, 359] width 564 height 414
type input "Done"
click at [644, 65] on span at bounding box center [799, 68] width 10 height 10
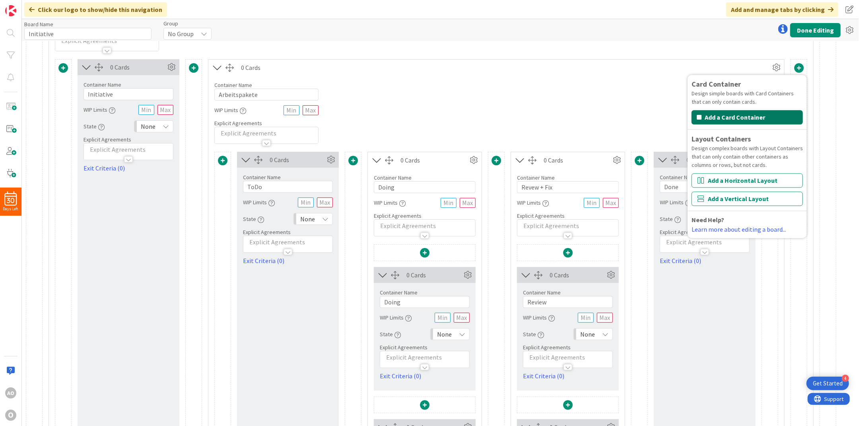
click at [644, 116] on button "Add a Card Container" at bounding box center [746, 117] width 111 height 14
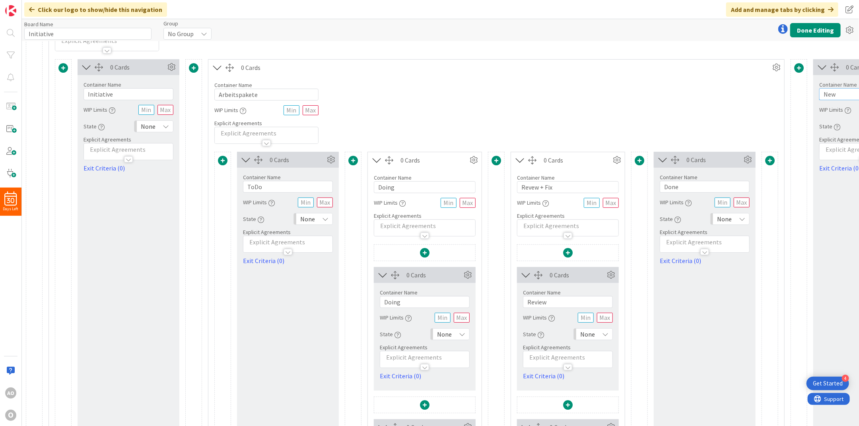
drag, startPoint x: 845, startPoint y: 93, endPoint x: 804, endPoint y: 91, distance: 41.0
click at [644, 91] on div "Card Container Design simple boards with Card Containers that can only contain …" at bounding box center [496, 316] width 882 height 514
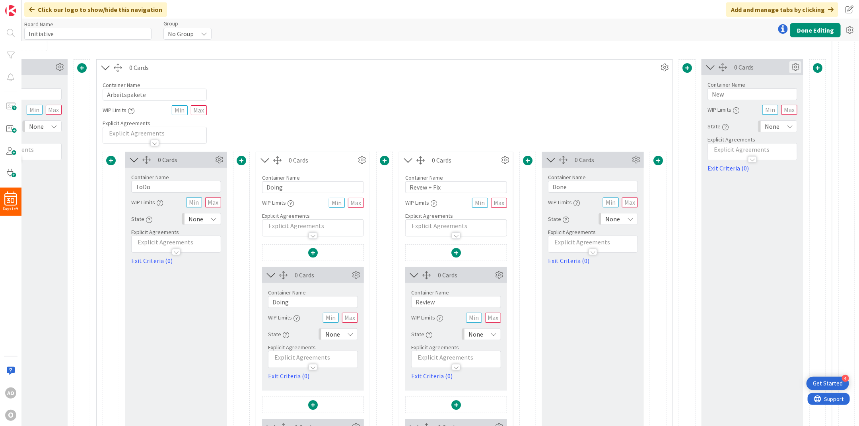
click at [644, 66] on icon at bounding box center [795, 67] width 12 height 12
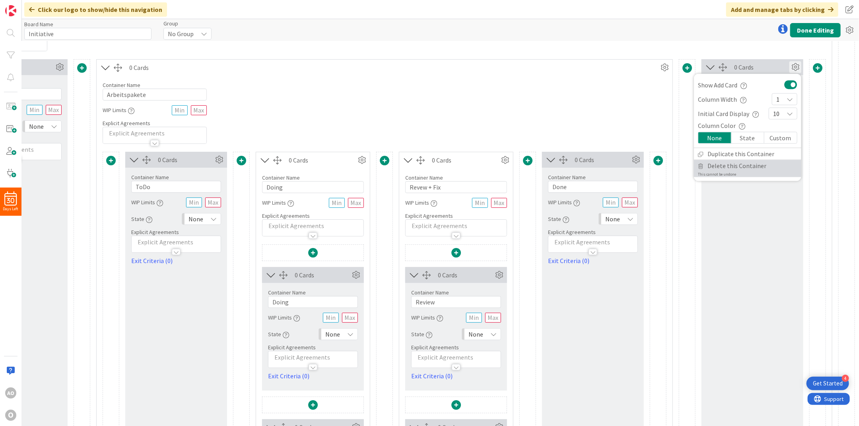
click at [644, 164] on span "Delete this Container" at bounding box center [736, 166] width 59 height 12
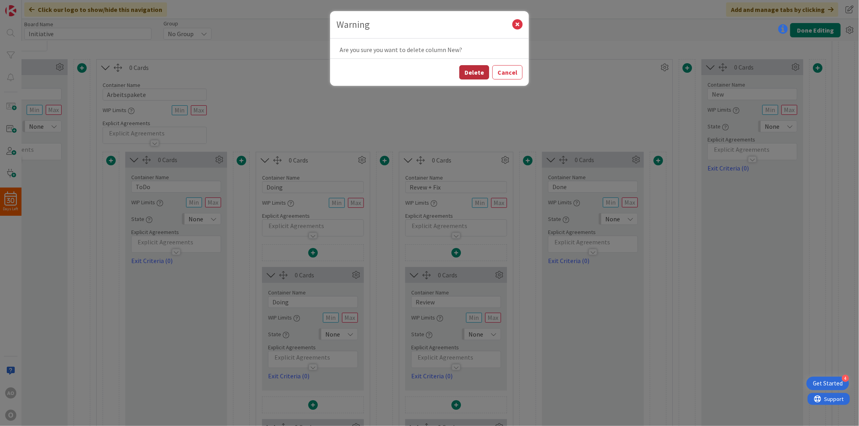
click at [473, 73] on button "Delete" at bounding box center [474, 72] width 30 height 14
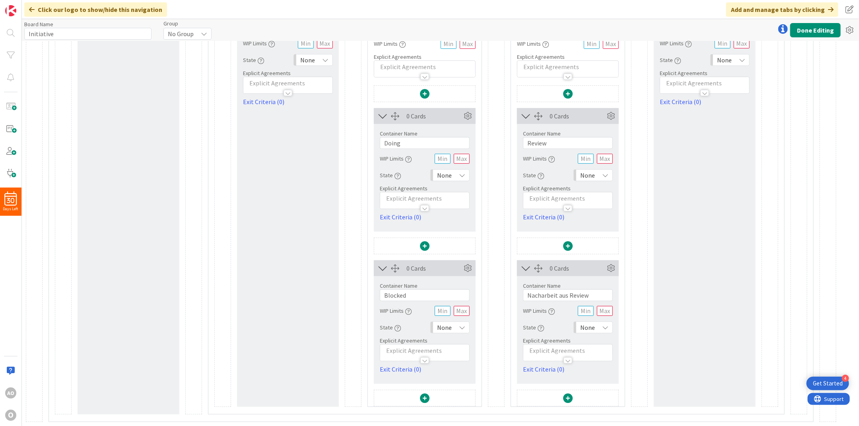
scroll to position [0, 0]
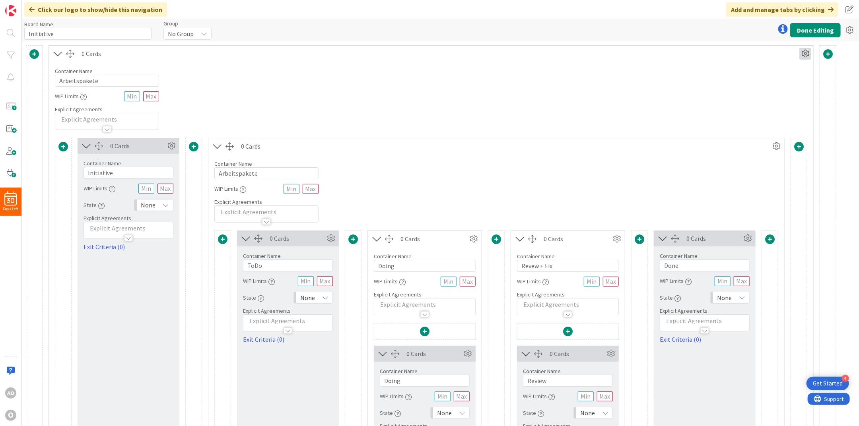
click at [644, 52] on icon at bounding box center [805, 54] width 12 height 12
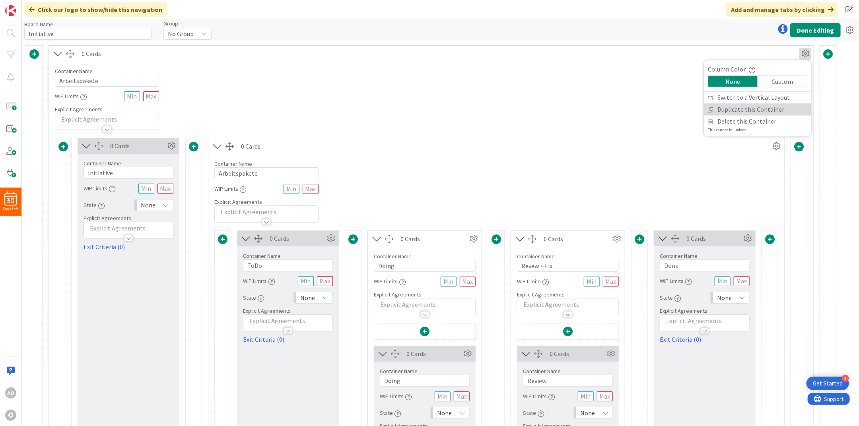
click at [644, 112] on link "Duplicate this Container" at bounding box center [757, 110] width 107 height 12
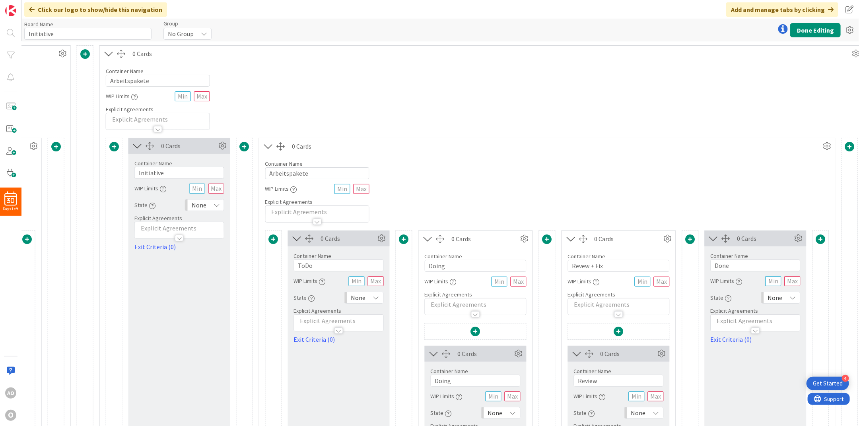
scroll to position [0, 750]
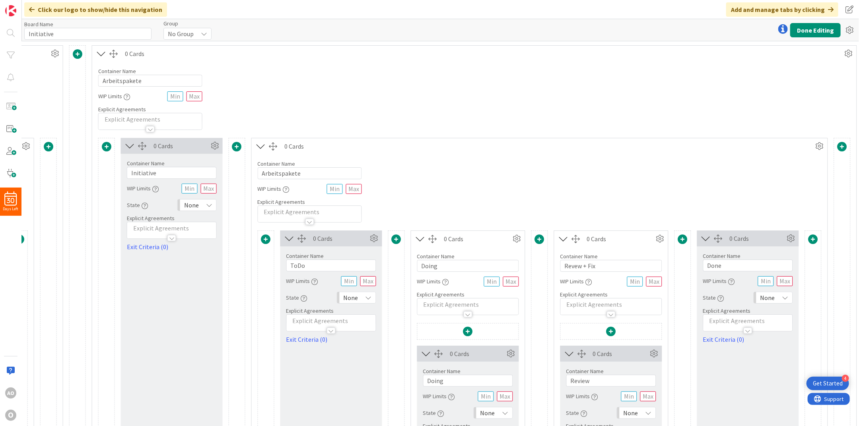
click at [115, 52] on div at bounding box center [113, 54] width 8 height 8
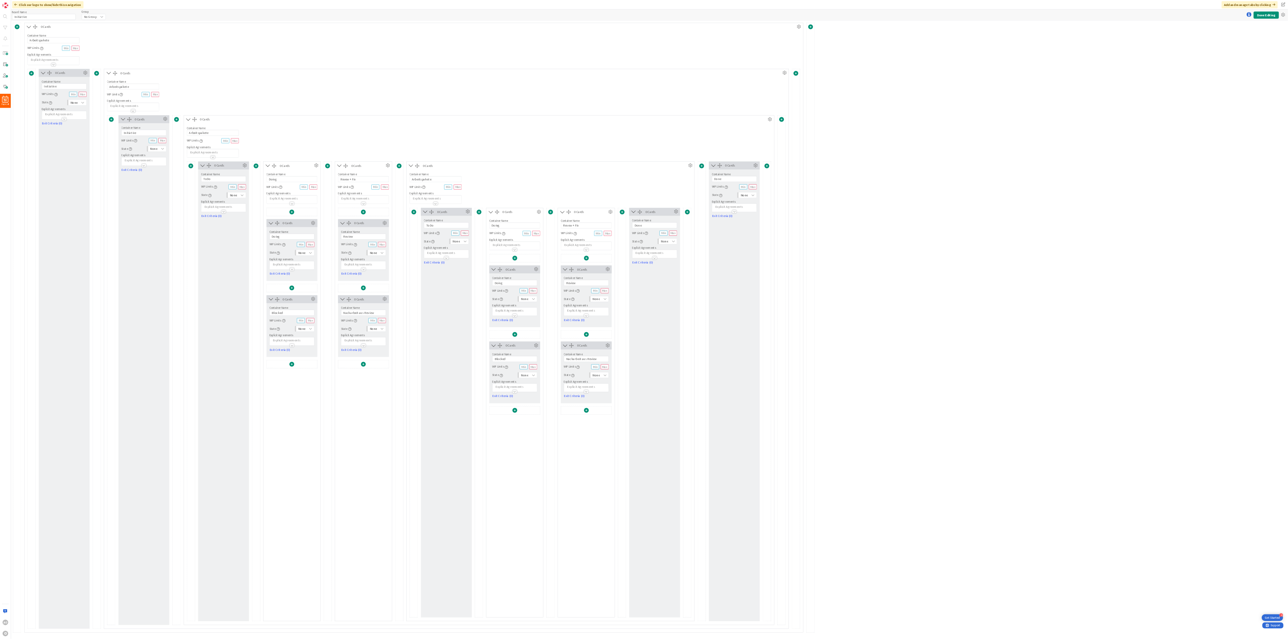
scroll to position [0, 0]
drag, startPoint x: 907, startPoint y: 362, endPoint x: 1011, endPoint y: 385, distance: 106.3
click at [644, 319] on div "Container Name 13 / 64 Arbeitspakete WIP Limits Explicit Agreements" at bounding box center [1101, 373] width 576 height 68
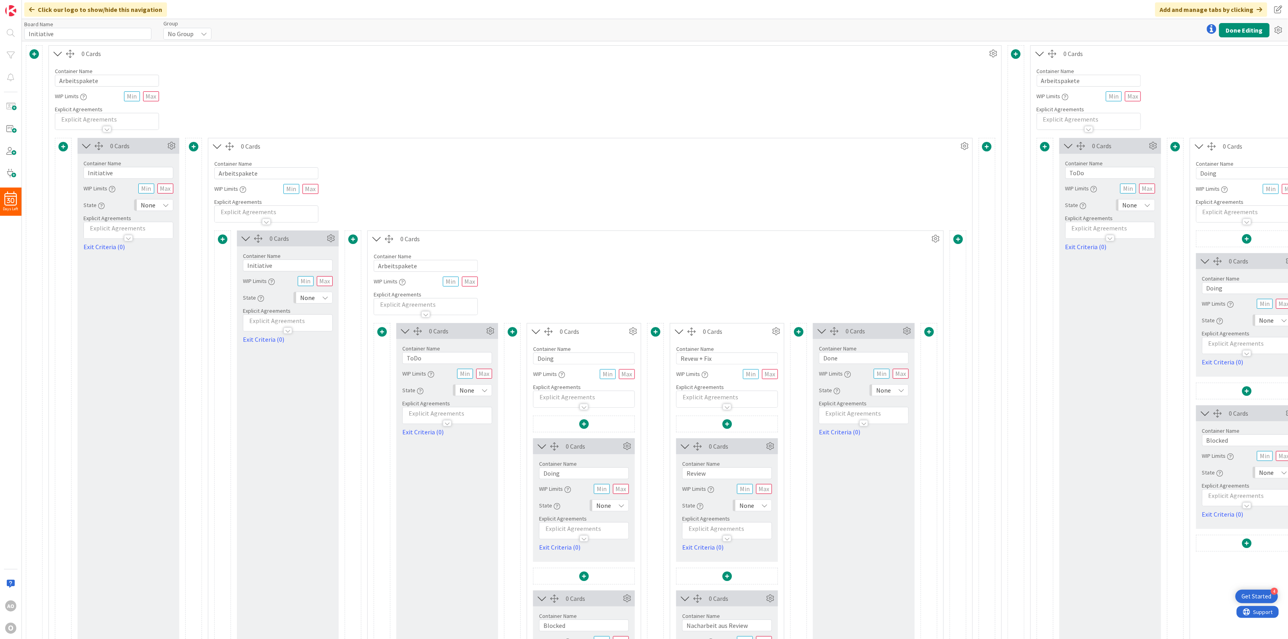
click at [310, 249] on div "Container Name 10 / 64 Initiative" at bounding box center [288, 258] width 90 height 25
click at [34, 54] on span at bounding box center [34, 54] width 10 height 10
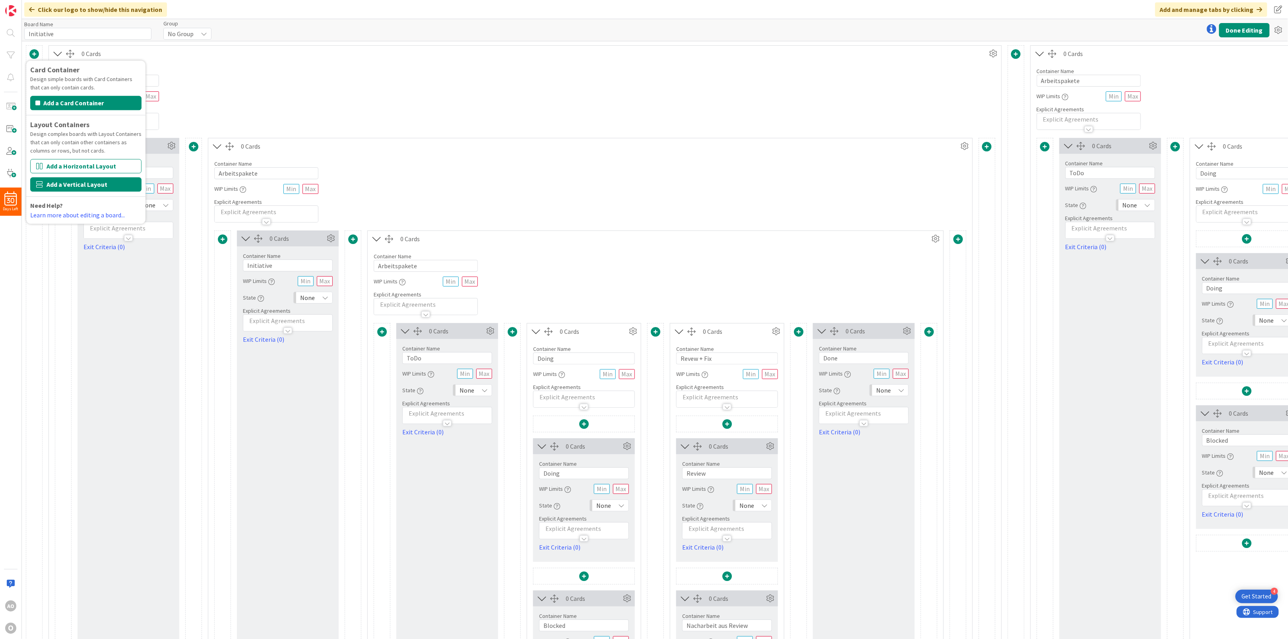
click at [52, 182] on button "Add a Vertical Layout" at bounding box center [85, 184] width 111 height 14
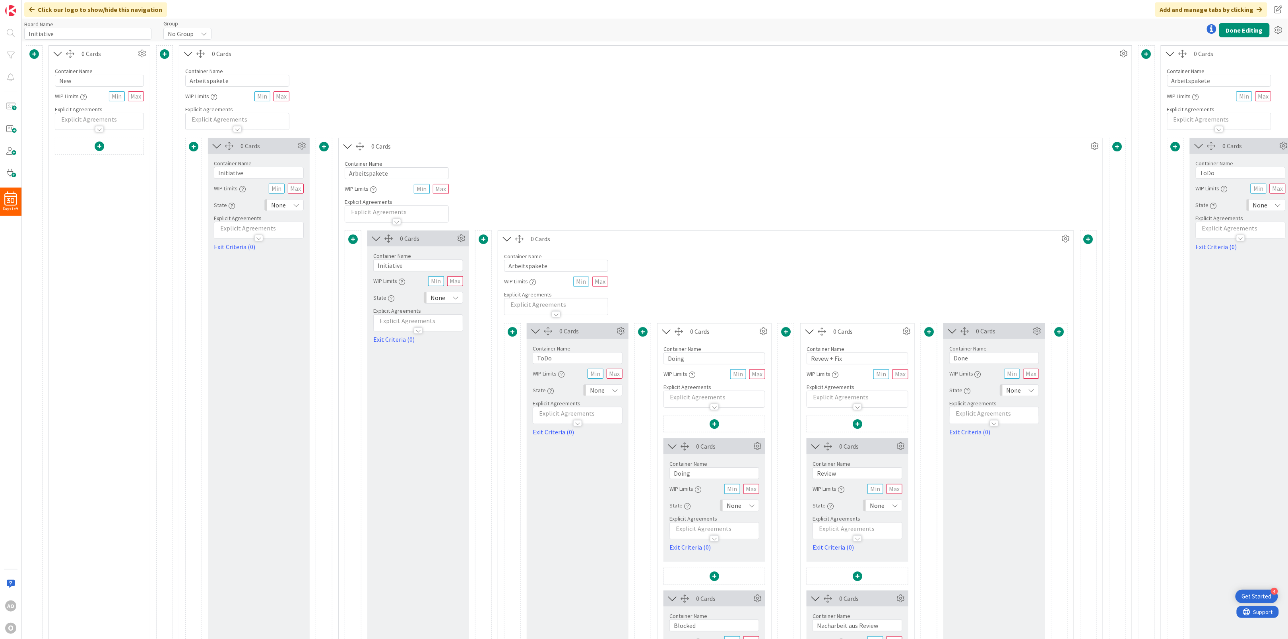
click at [98, 150] on span at bounding box center [100, 146] width 10 height 10
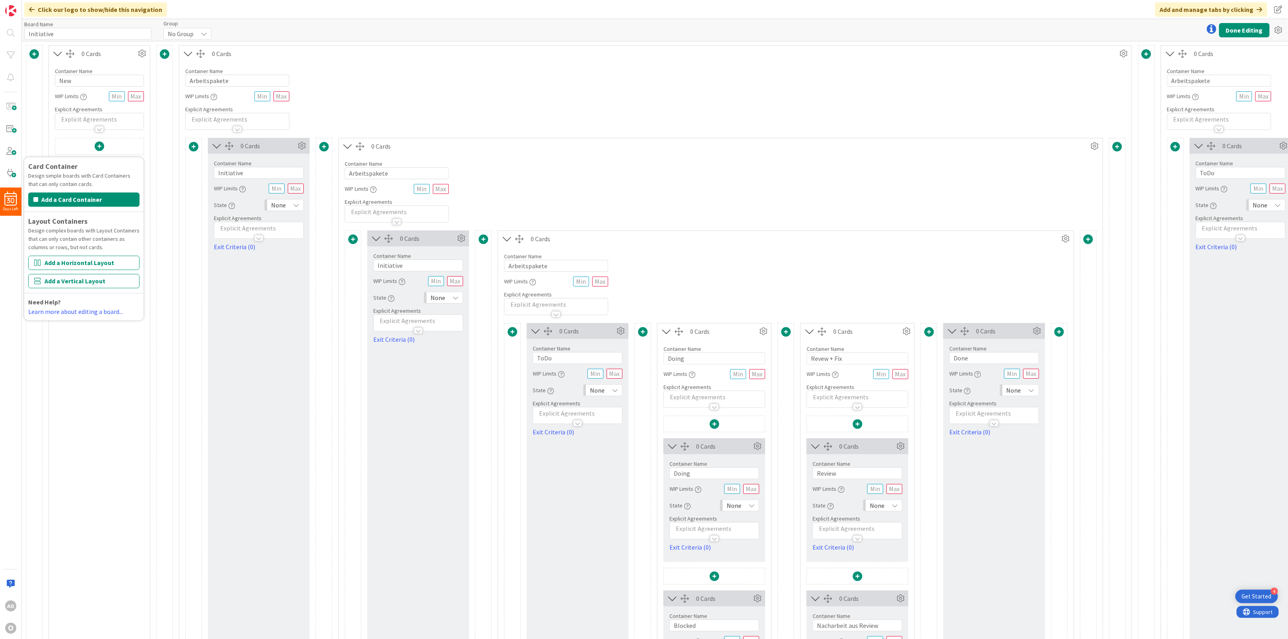
click at [52, 124] on div "Container Name 3 / 64 New WIP Limits Explicit Agreements" at bounding box center [99, 96] width 101 height 68
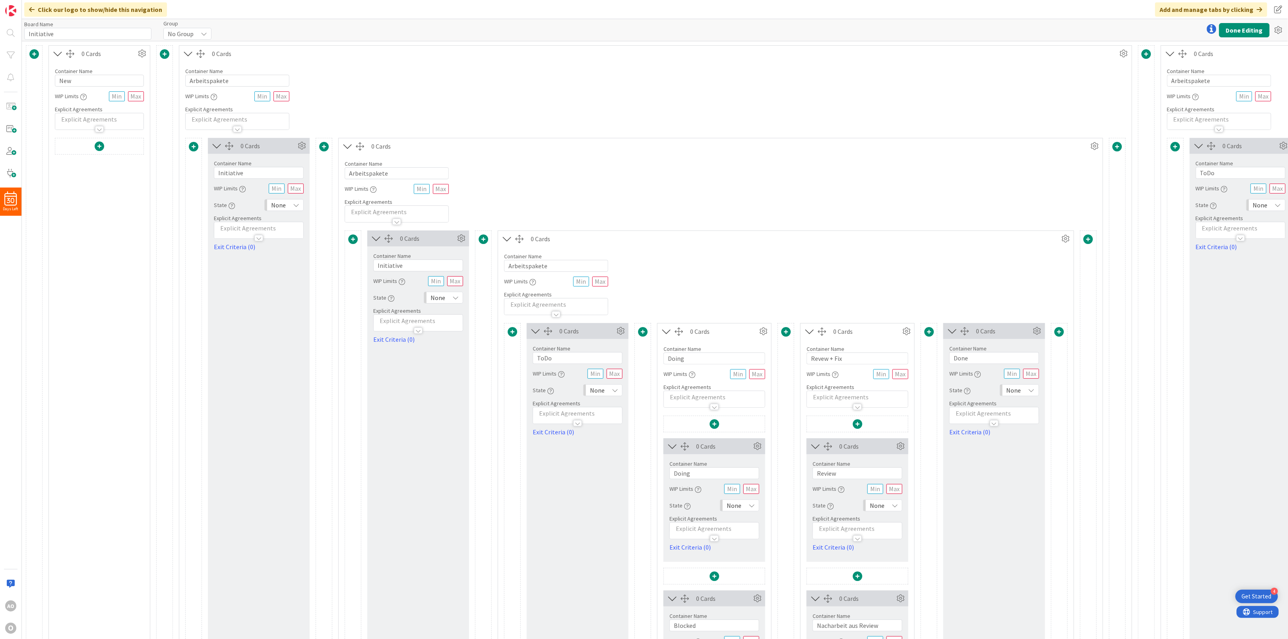
click at [96, 140] on div at bounding box center [100, 147] width 10 height 18
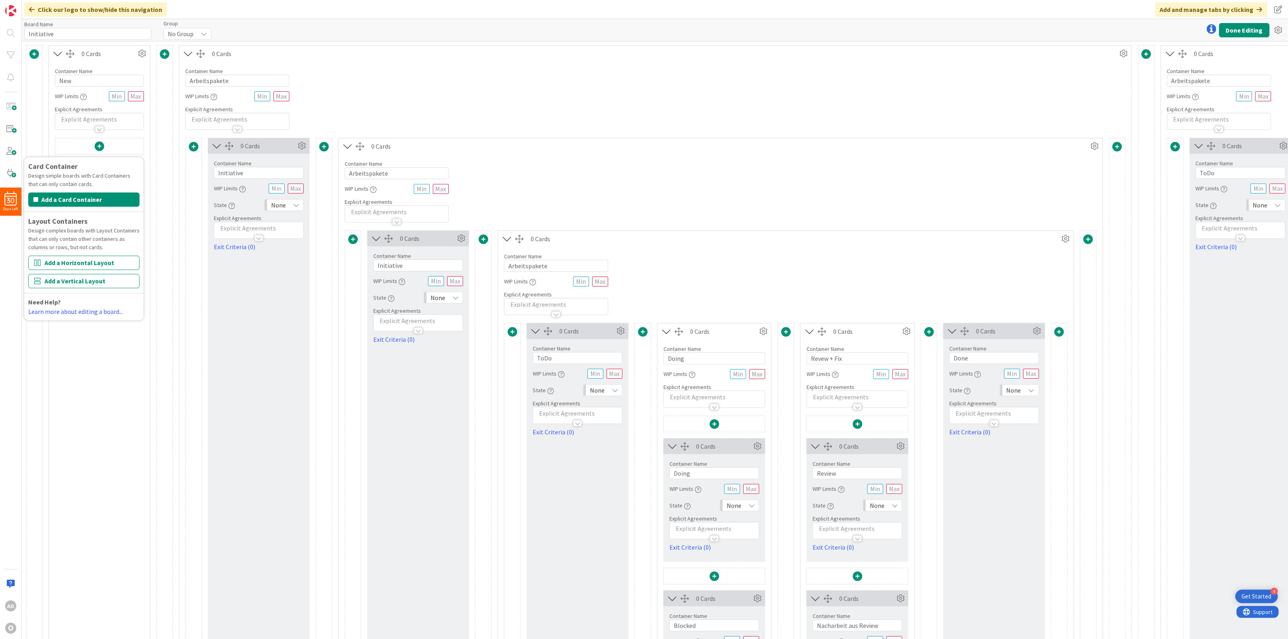
click at [478, 84] on div "Container Name 13 / 64 Arbeitspakete WIP Limits Explicit Agreements" at bounding box center [655, 96] width 952 height 68
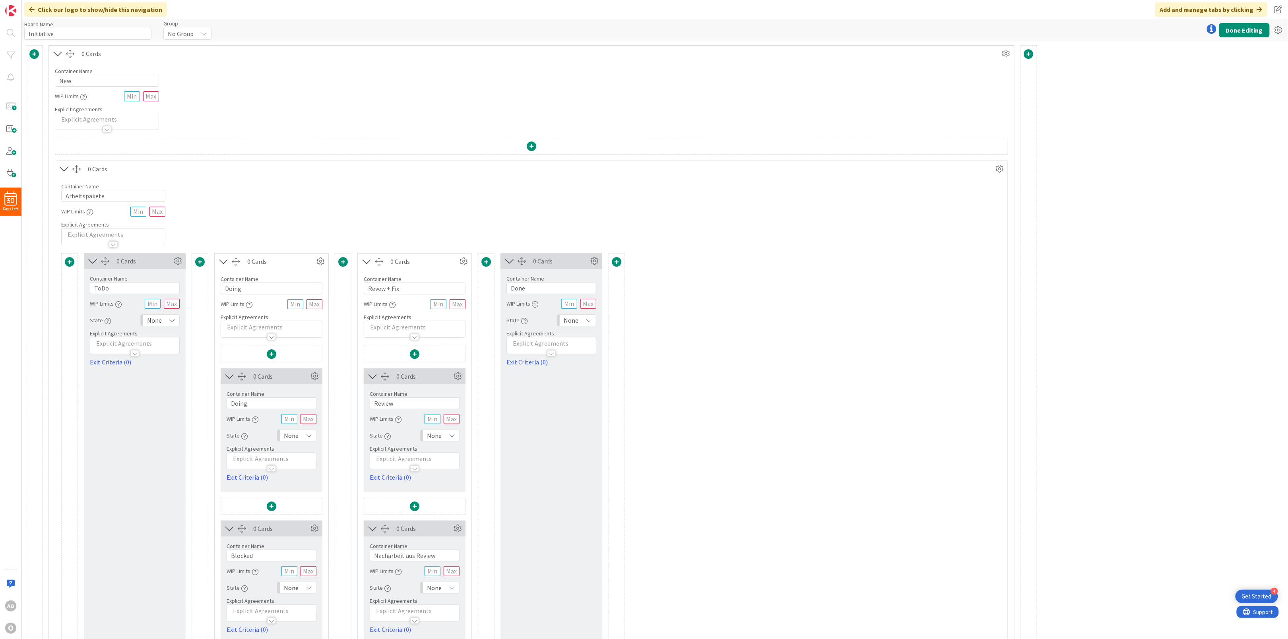
click at [30, 7] on icon at bounding box center [32, 9] width 6 height 6
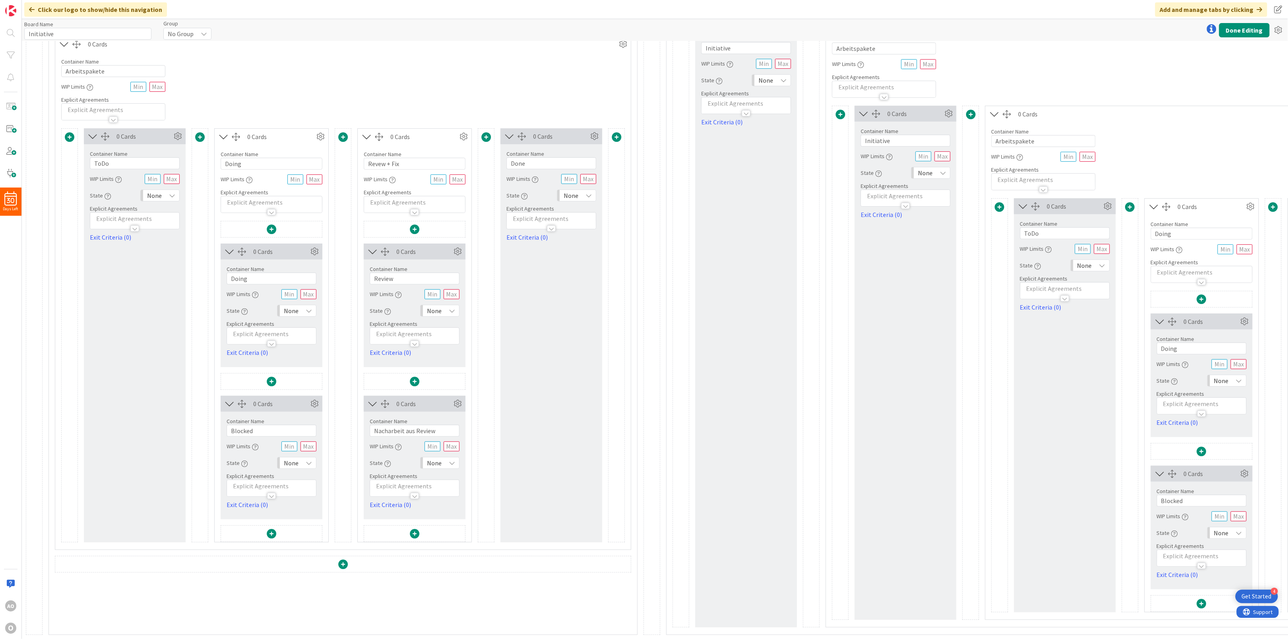
scroll to position [62, 0]
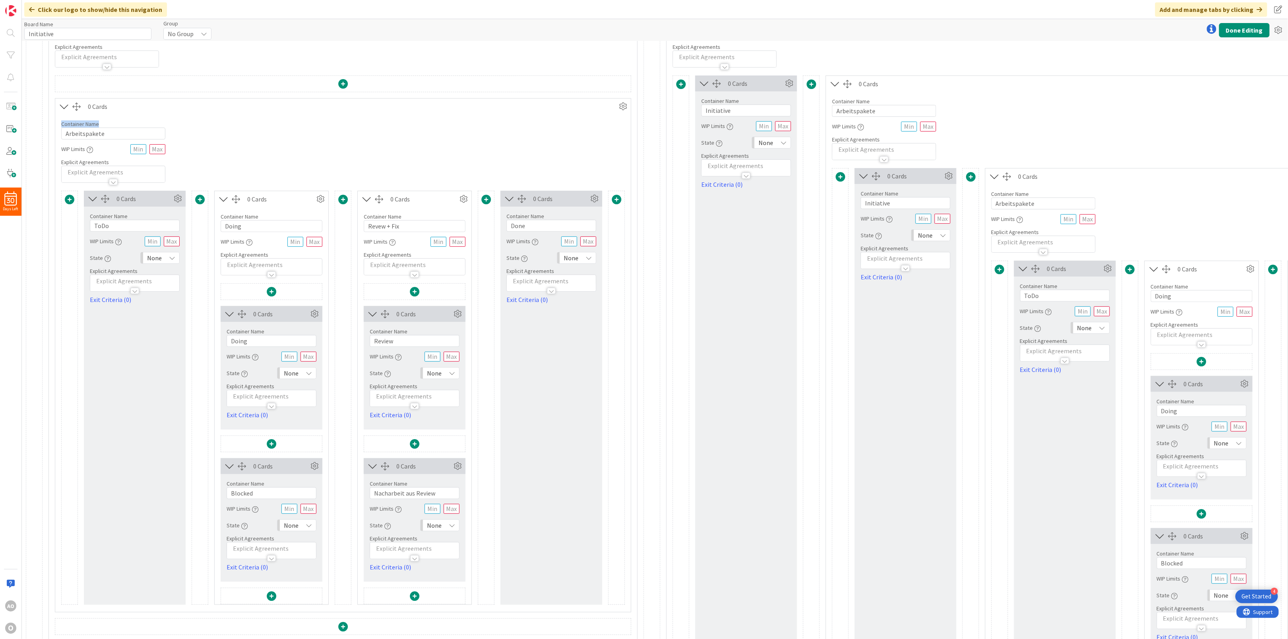
drag, startPoint x: 315, startPoint y: 113, endPoint x: 368, endPoint y: 127, distance: 54.9
click at [368, 127] on div "0 Cards Container Name 13 / 64 Arbeitspakete WIP Limits Explicit Agreements 0 C…" at bounding box center [343, 355] width 576 height 514
drag, startPoint x: 74, startPoint y: 112, endPoint x: 123, endPoint y: 118, distance: 49.6
click at [113, 129] on div "0 Cards Container Name 13 / 64 Arbeitspakete WIP Limits Explicit Agreements 0 C…" at bounding box center [343, 355] width 576 height 514
click at [224, 115] on div "Container Name 13 / 64 Arbeitspakete WIP Limits Explicit Agreements" at bounding box center [343, 148] width 576 height 68
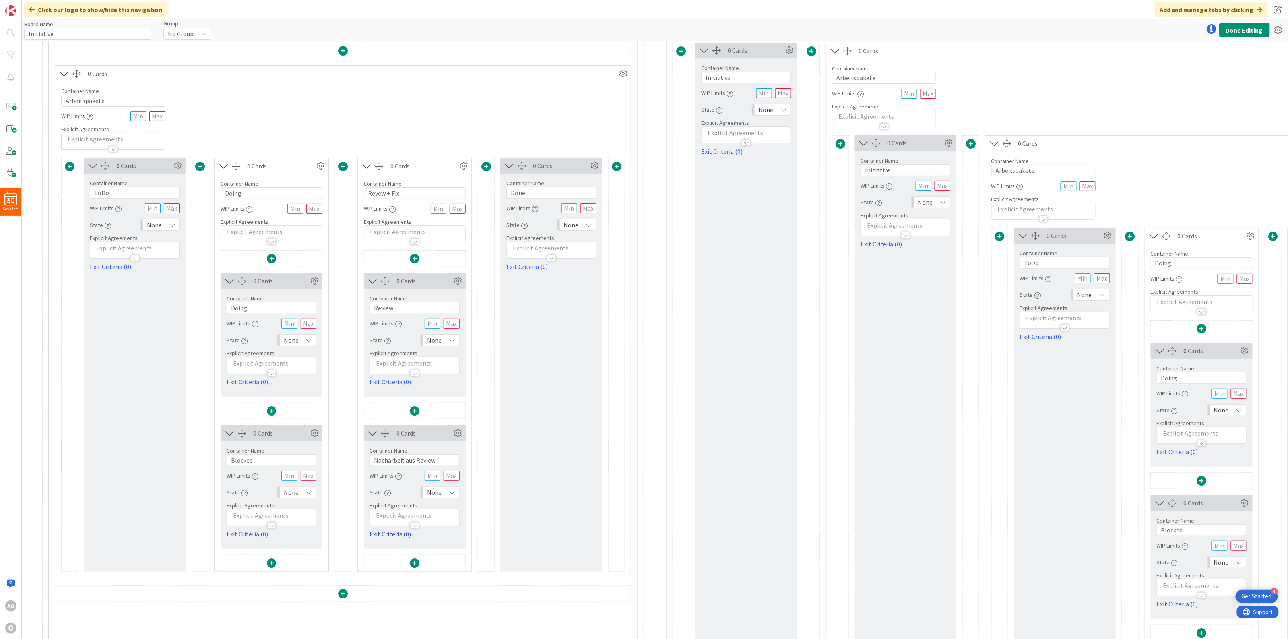
scroll to position [142, 0]
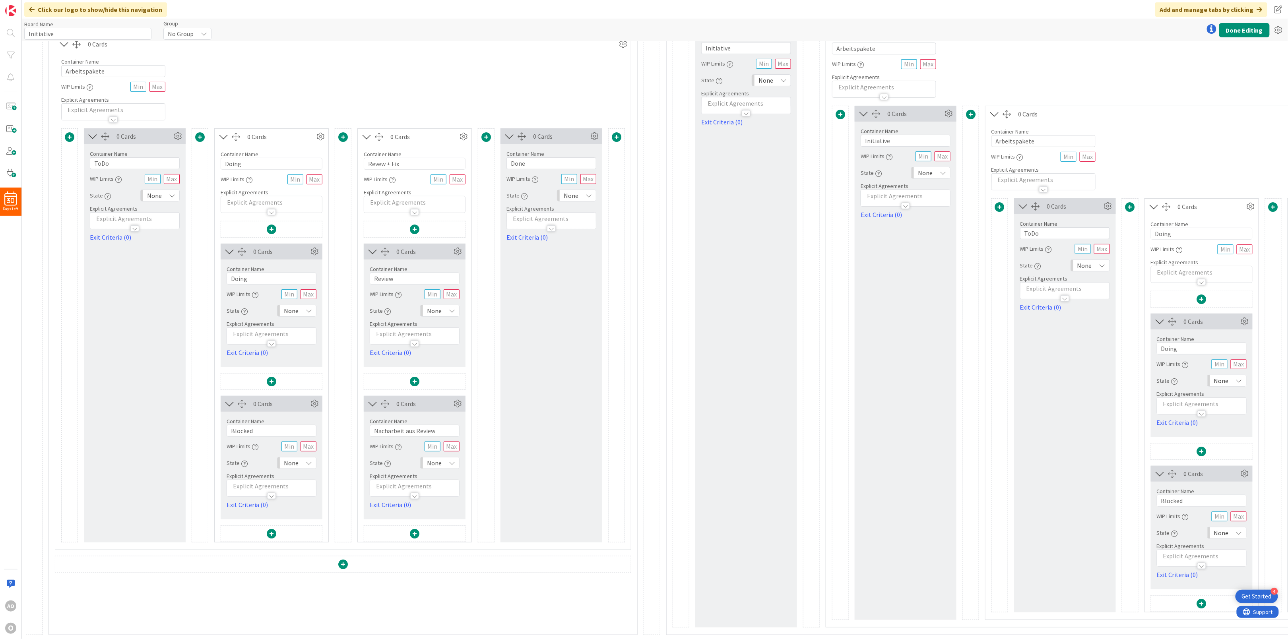
click at [343, 319] on span at bounding box center [343, 565] width 10 height 10
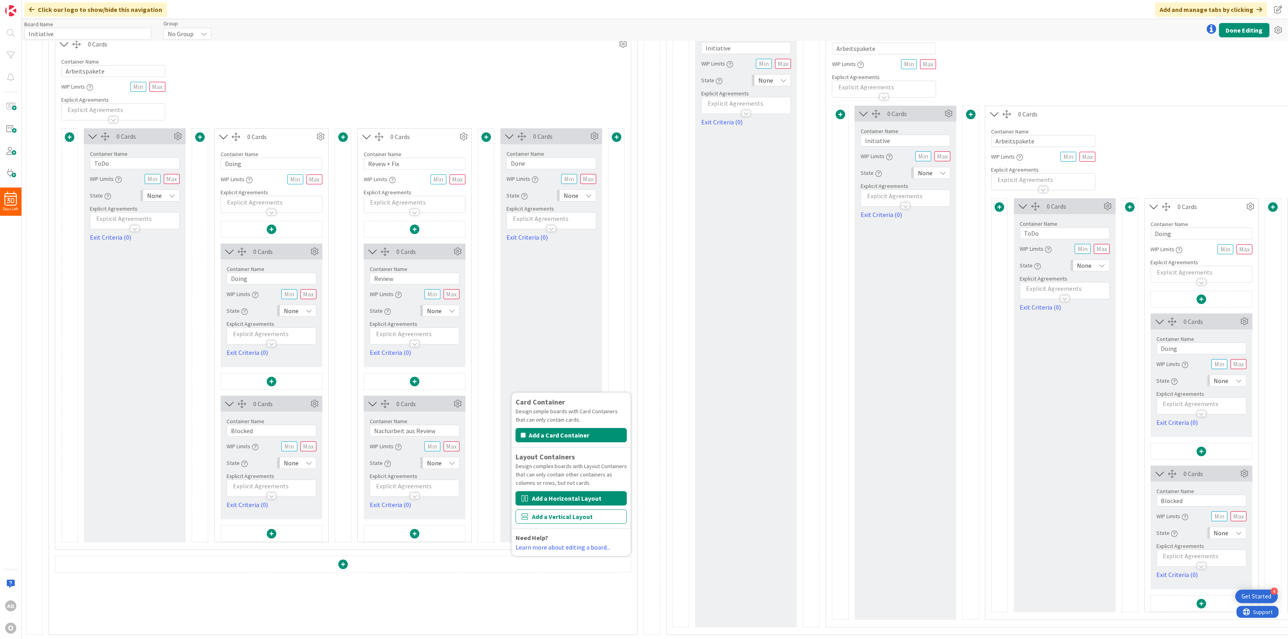
click at [560, 319] on button "Add a Horizontal Layout" at bounding box center [571, 498] width 111 height 14
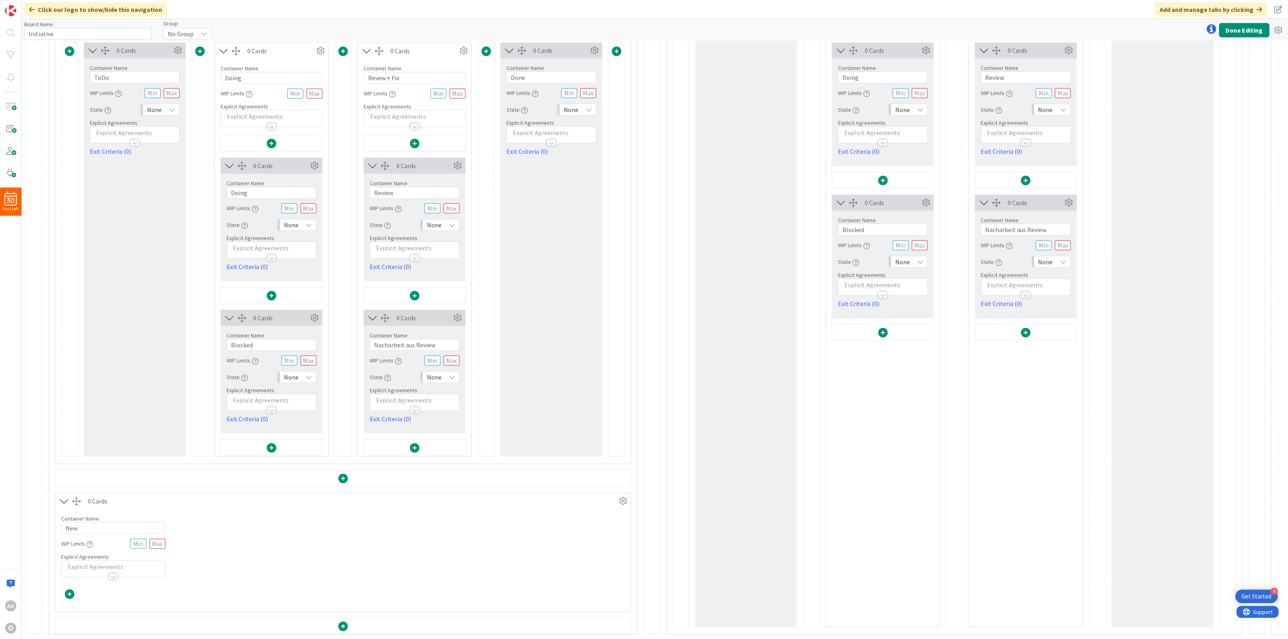
scroll to position [0, 0]
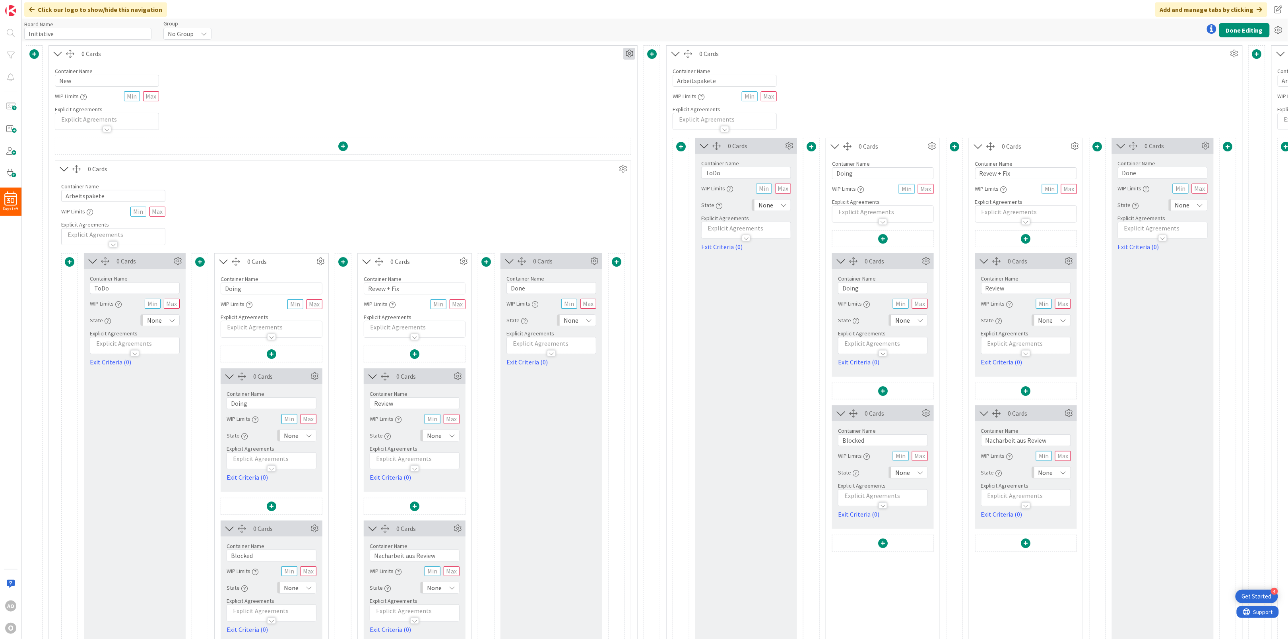
click at [630, 57] on icon at bounding box center [629, 54] width 12 height 12
click at [593, 124] on span "Delete this Container" at bounding box center [570, 122] width 59 height 12
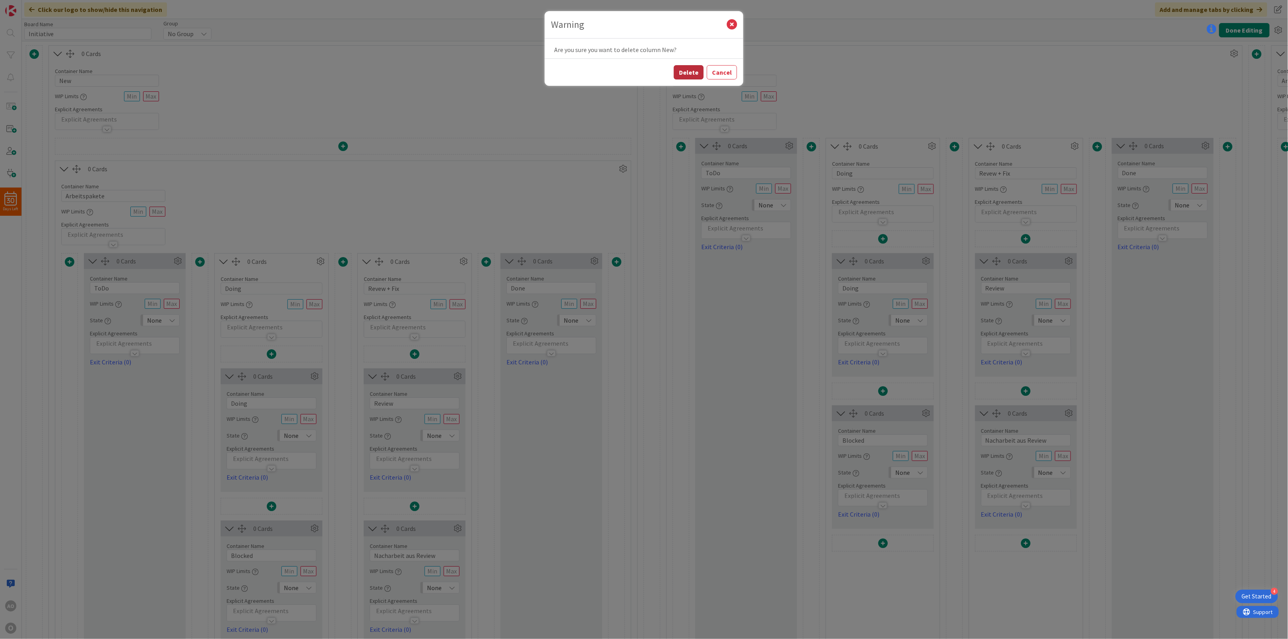
click at [644, 79] on button "Delete" at bounding box center [689, 72] width 30 height 14
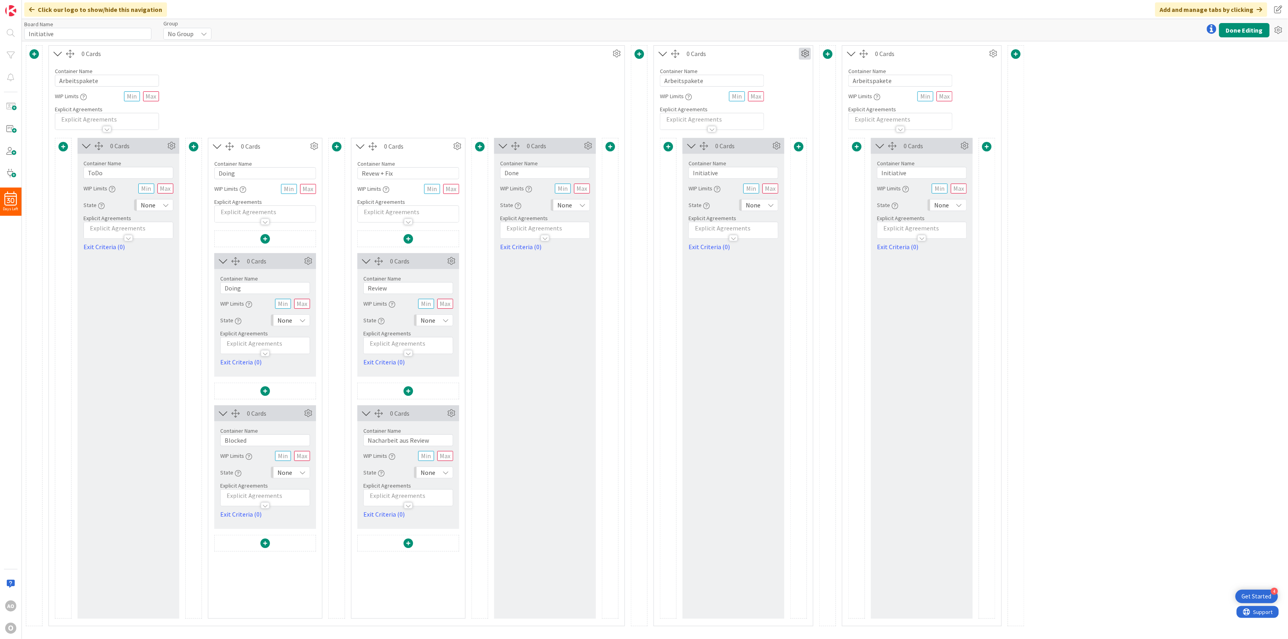
click at [644, 56] on icon at bounding box center [805, 54] width 12 height 12
click at [644, 122] on span "Delete this Container" at bounding box center [746, 122] width 59 height 12
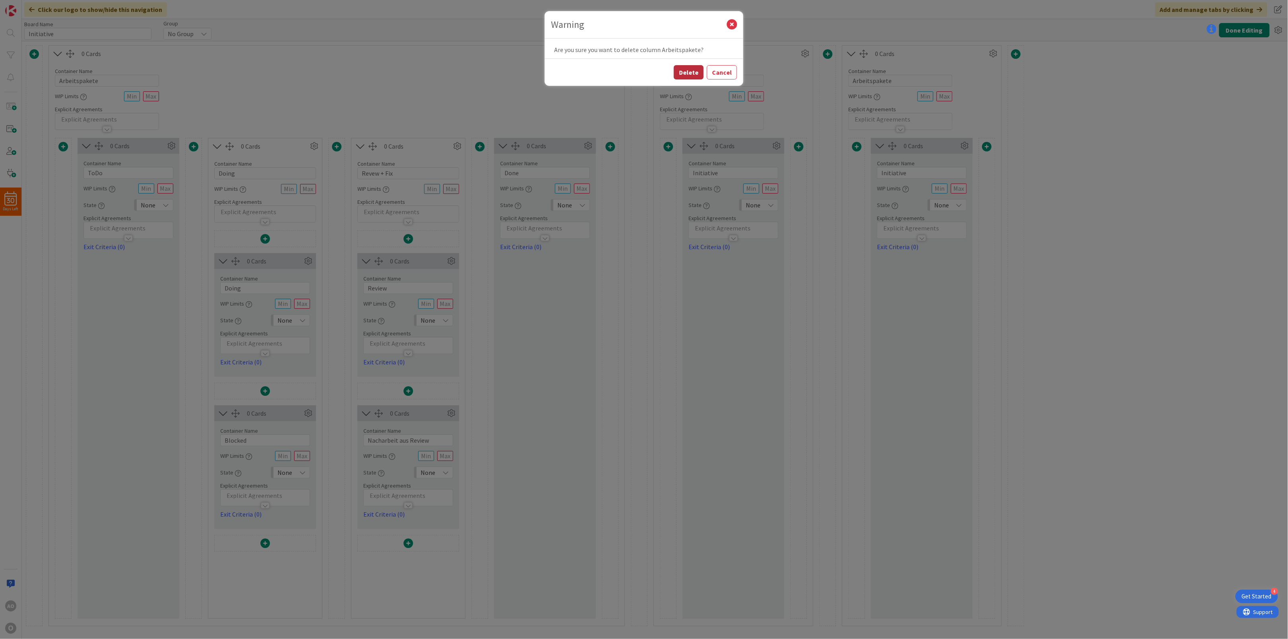
click at [644, 75] on button "Delete" at bounding box center [689, 72] width 30 height 14
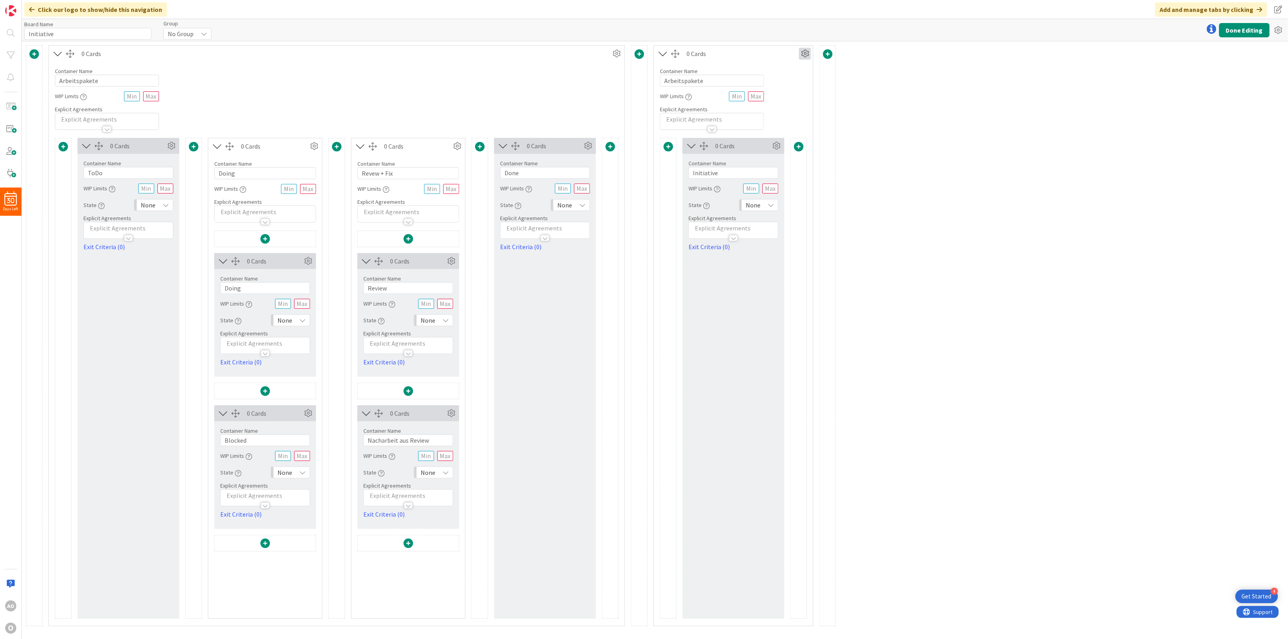
click at [644, 56] on icon at bounding box center [805, 54] width 12 height 12
click at [644, 122] on span "Delete this Container" at bounding box center [746, 122] width 59 height 12
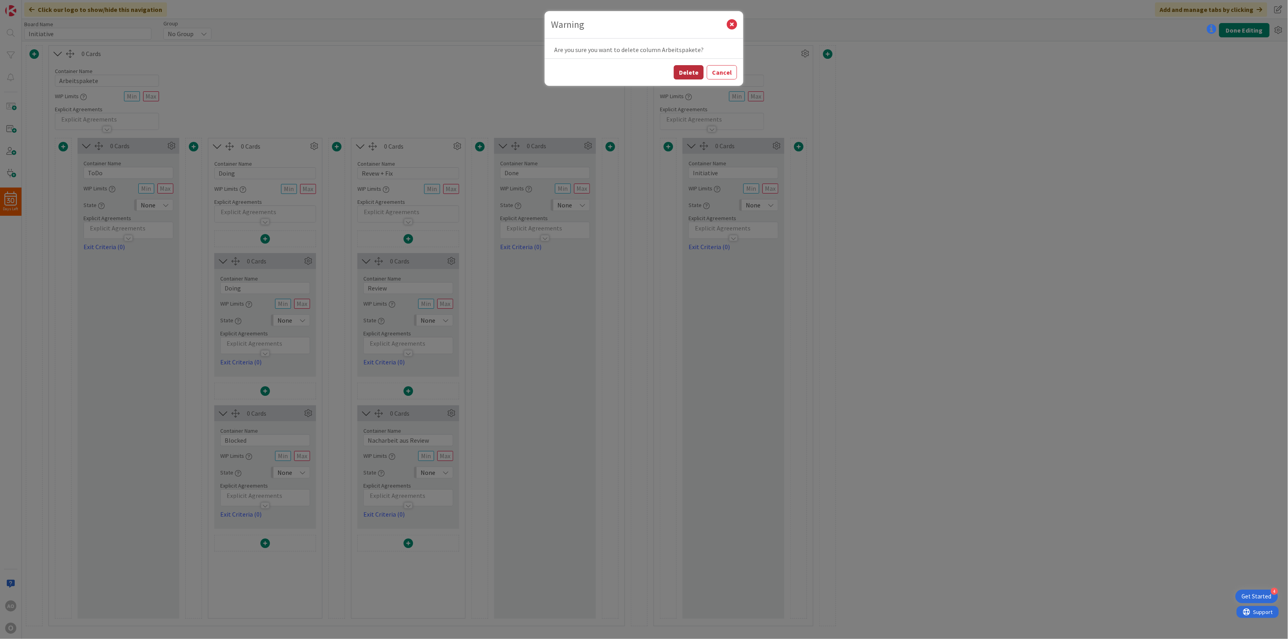
click at [644, 70] on button "Delete" at bounding box center [689, 72] width 30 height 14
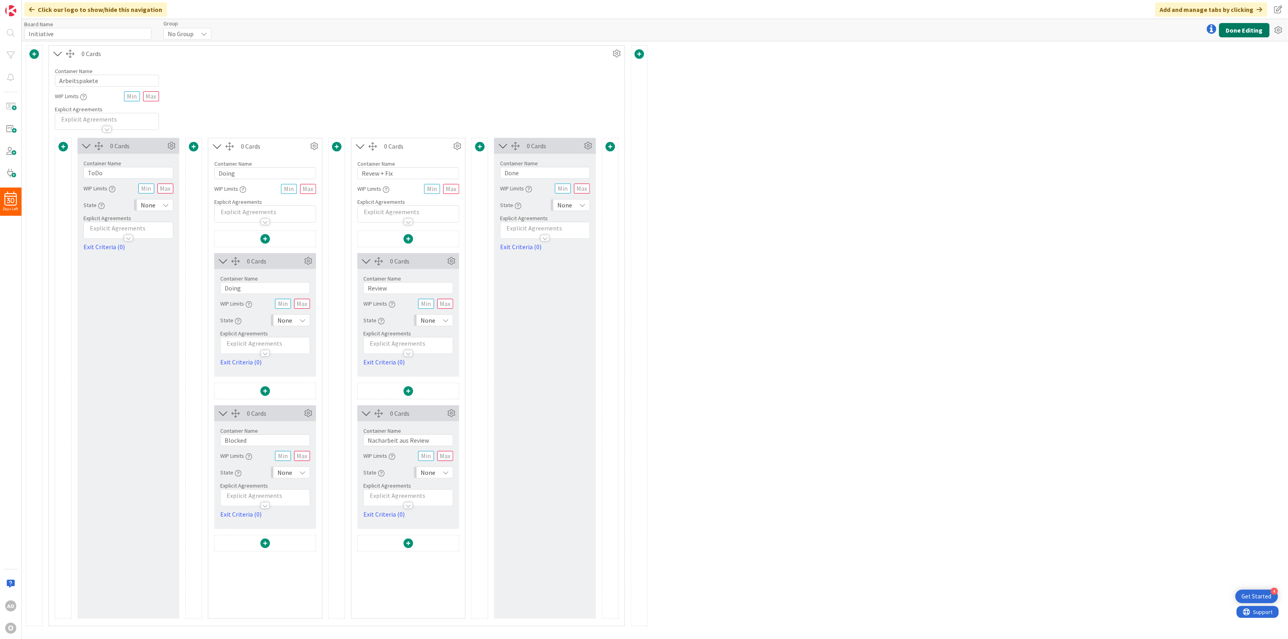
click at [644, 29] on button "Done Editing" at bounding box center [1244, 30] width 50 height 14
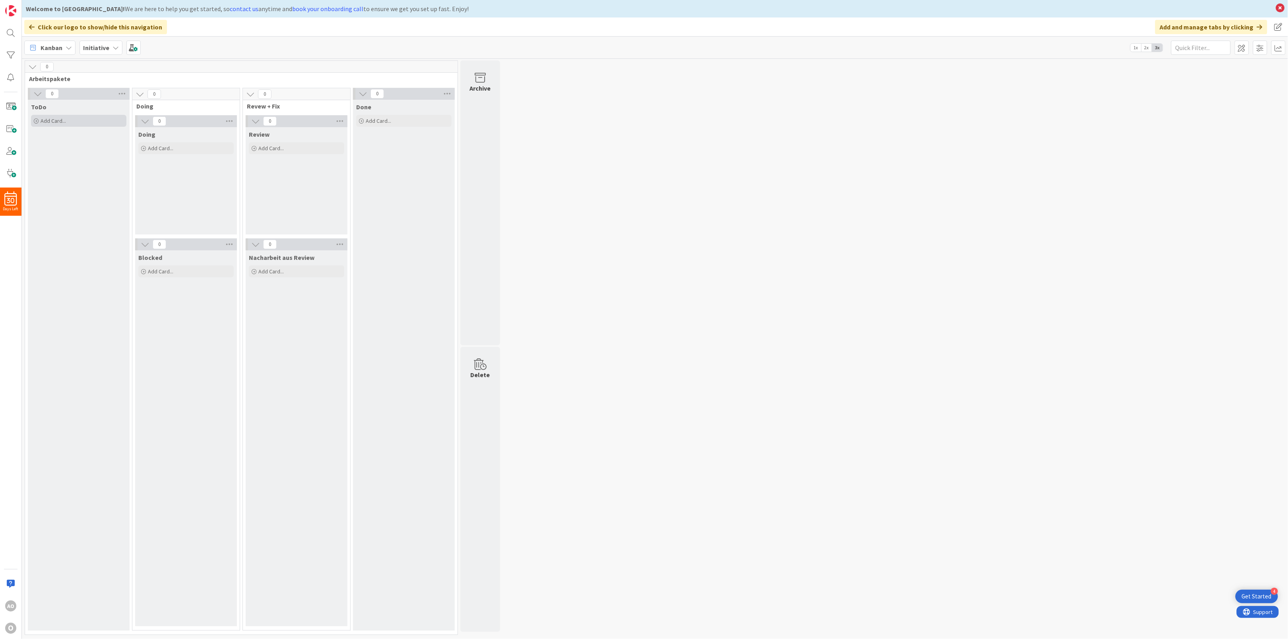
click at [33, 120] on div "Add Card..." at bounding box center [78, 121] width 95 height 12
click at [644, 237] on div "0 Arbeitspakete 0 ToDo Add Card... Template Not Set Title 0 / 128 Label Enhance…" at bounding box center [654, 349] width 1263 height 579
